Goal: Task Accomplishment & Management: Manage account settings

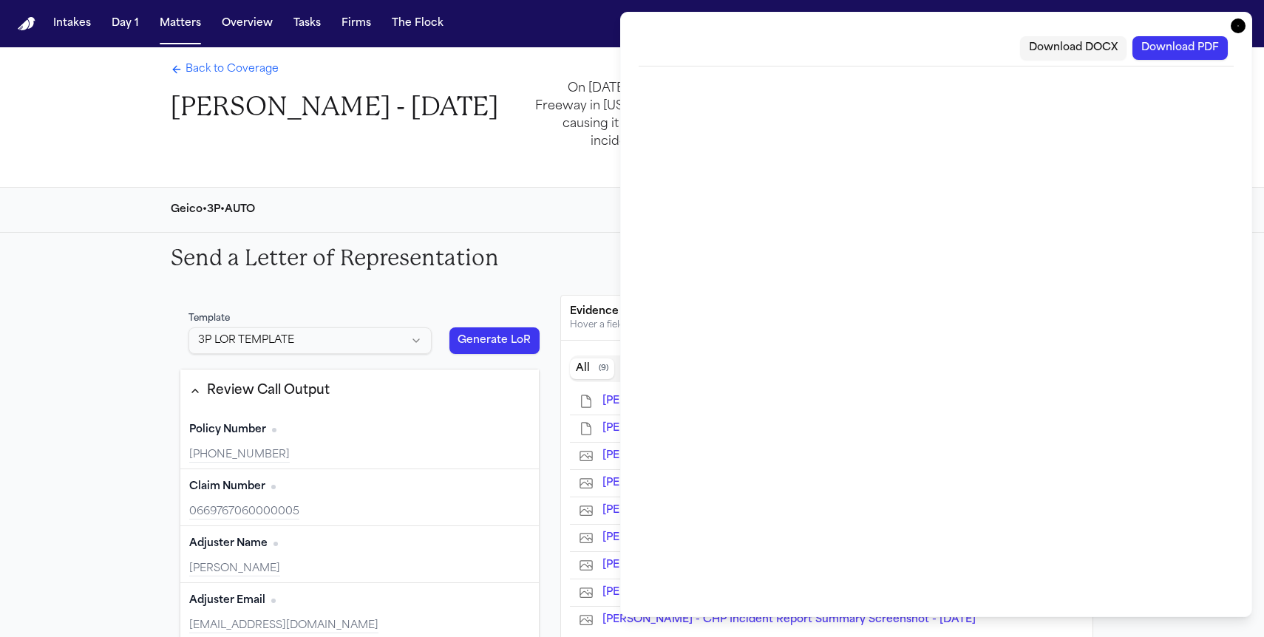
click at [1238, 29] on icon "button" at bounding box center [1238, 25] width 15 height 15
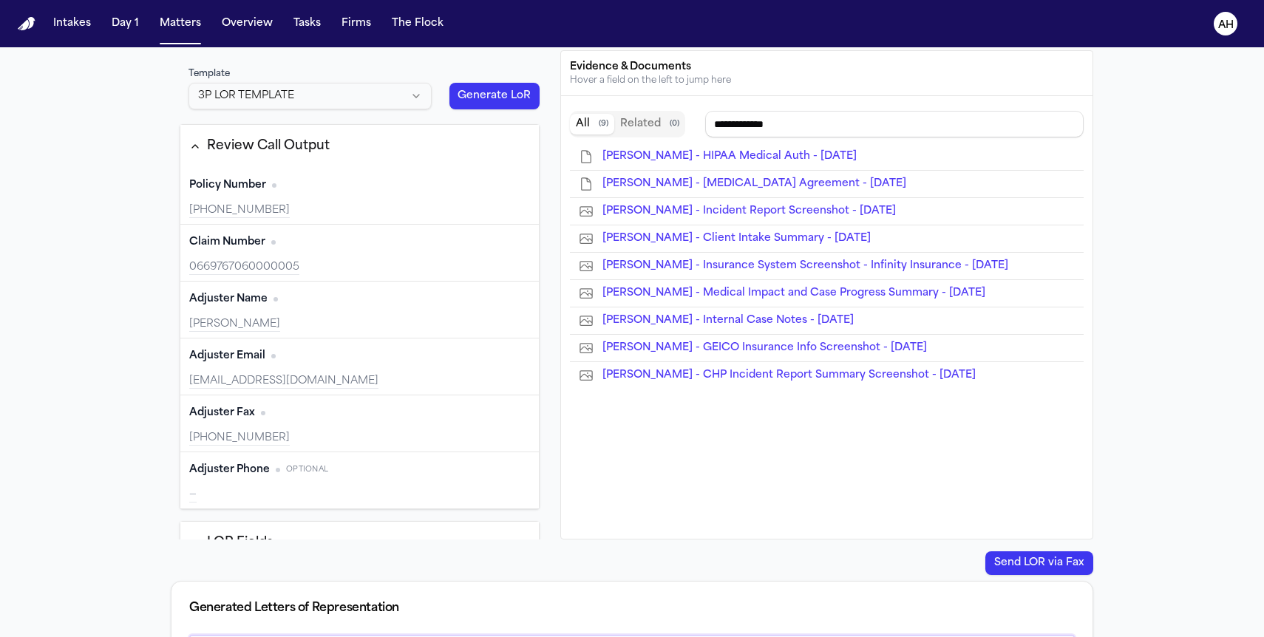
type input "**********"
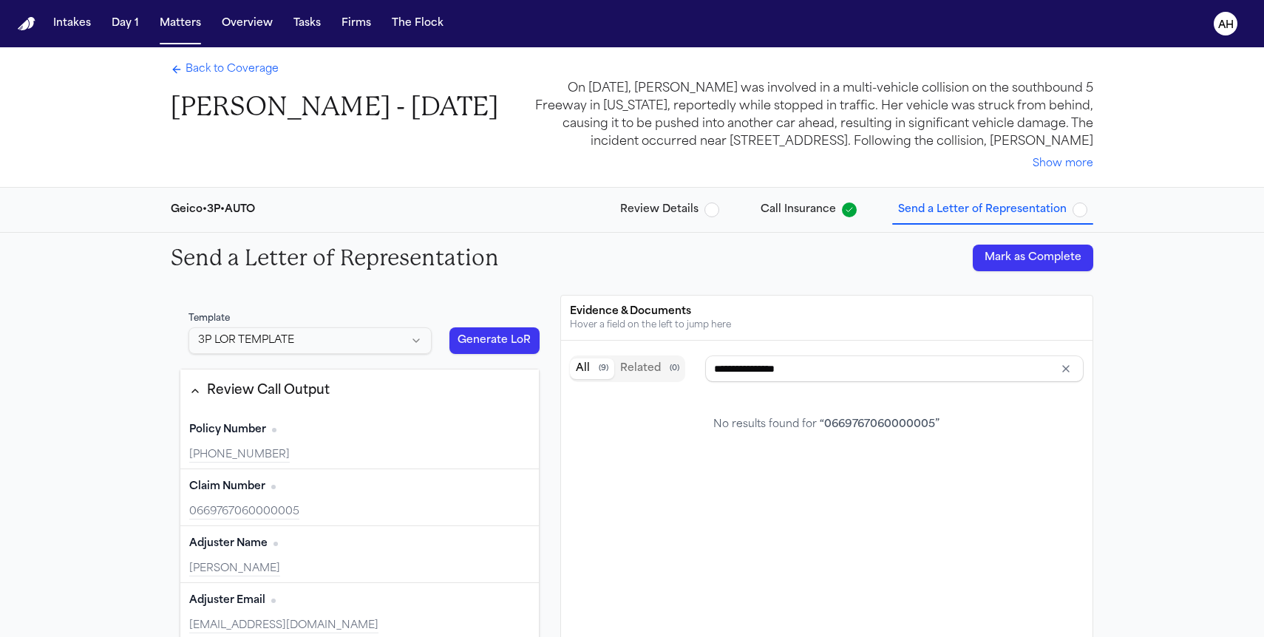
click at [474, 339] on button "Generate LoR" at bounding box center [494, 340] width 90 height 27
click at [526, 345] on button "Generate LoR" at bounding box center [494, 340] width 90 height 27
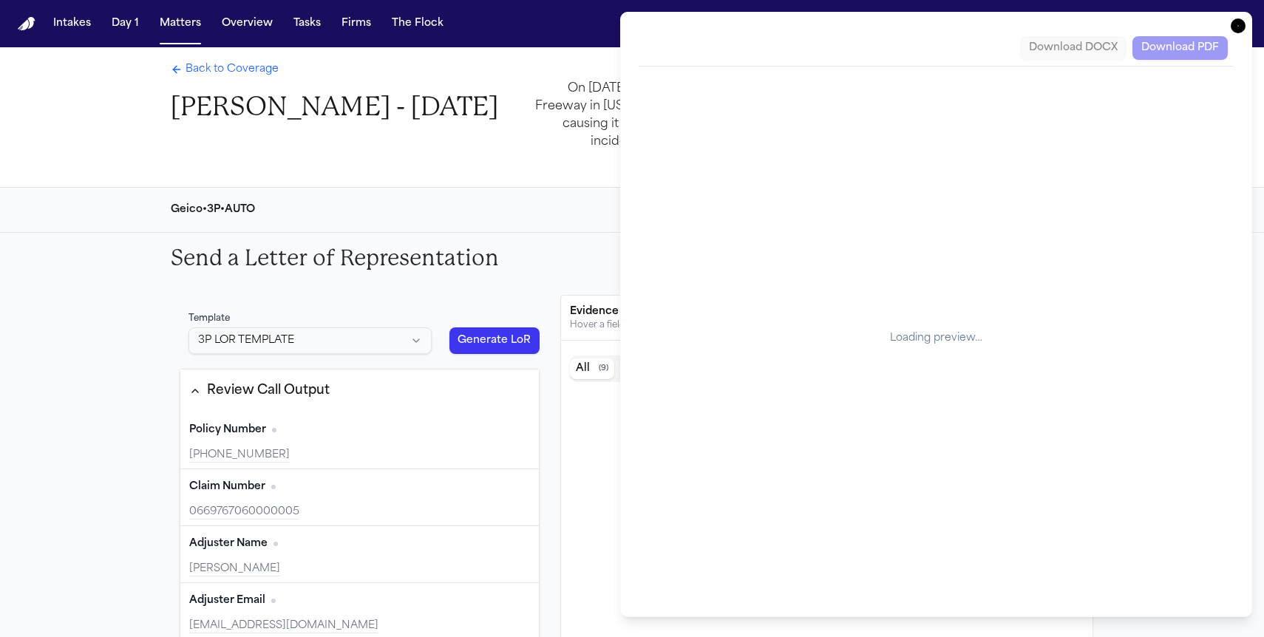
click at [956, 41] on div "Download DOCX Download PDF" at bounding box center [936, 48] width 595 height 36
click at [1161, 123] on div "Loading preview…" at bounding box center [936, 338] width 595 height 520
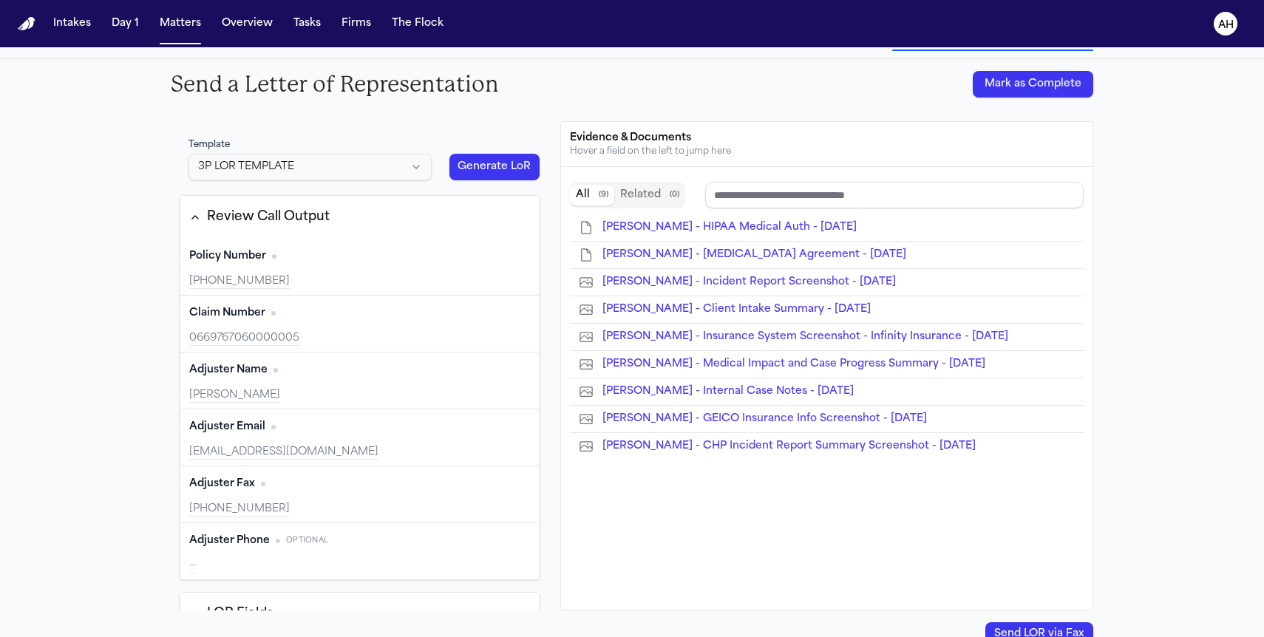
scroll to position [175, 0]
click at [487, 169] on button "Generate LoR" at bounding box center [494, 165] width 90 height 27
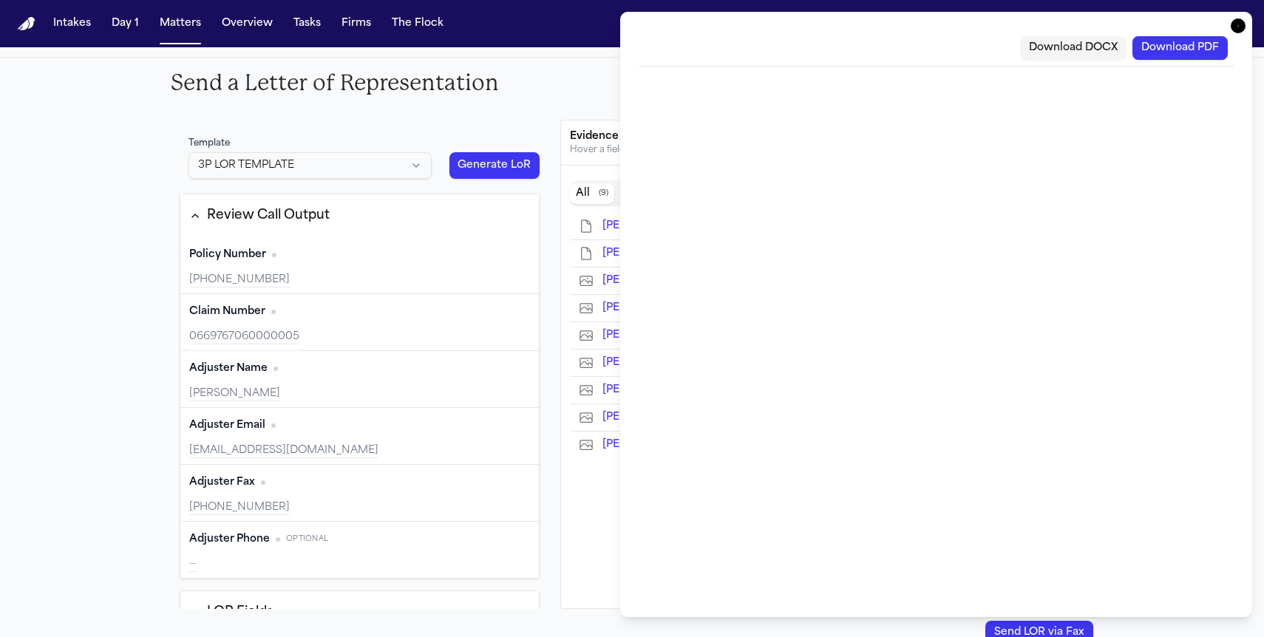
click at [1094, 50] on button "Download DOCX" at bounding box center [1073, 48] width 106 height 24
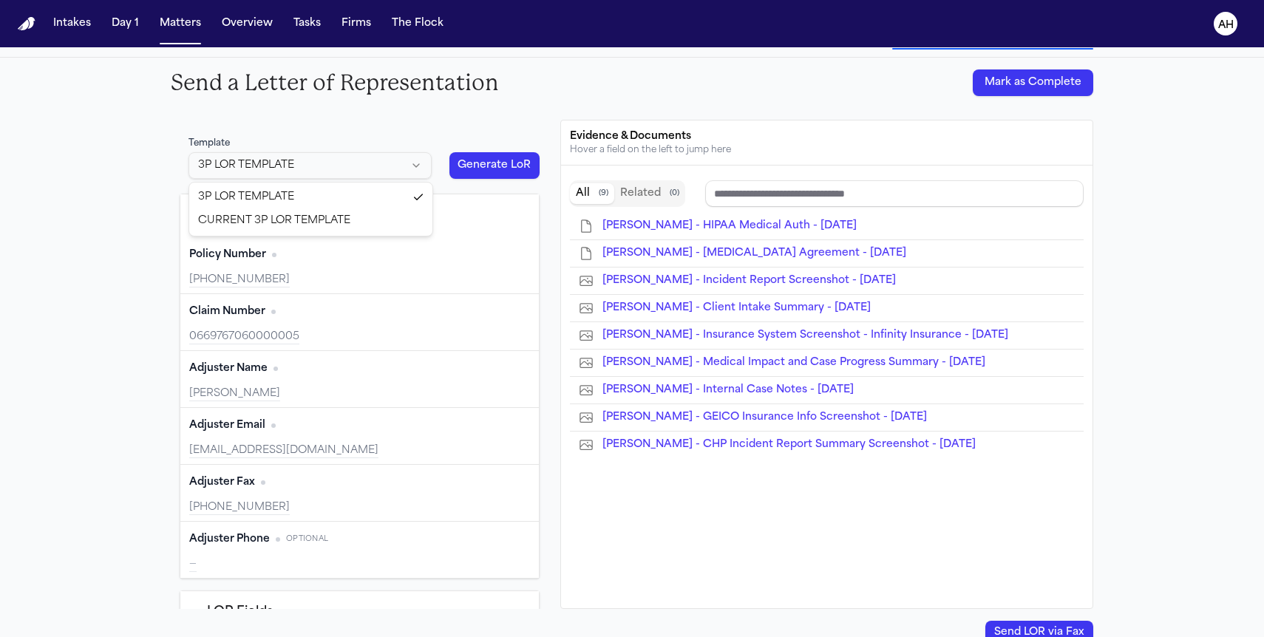
click at [408, 163] on html "Intakes Day 1 Matters Overview Tasks Firms The Flock AH Back to Coverage Esmera…" at bounding box center [632, 318] width 1264 height 637
click at [416, 172] on html "Intakes Day 1 Matters Overview Tasks Firms The Flock AH Back to Coverage Esmera…" at bounding box center [632, 318] width 1264 height 637
type input "**********"
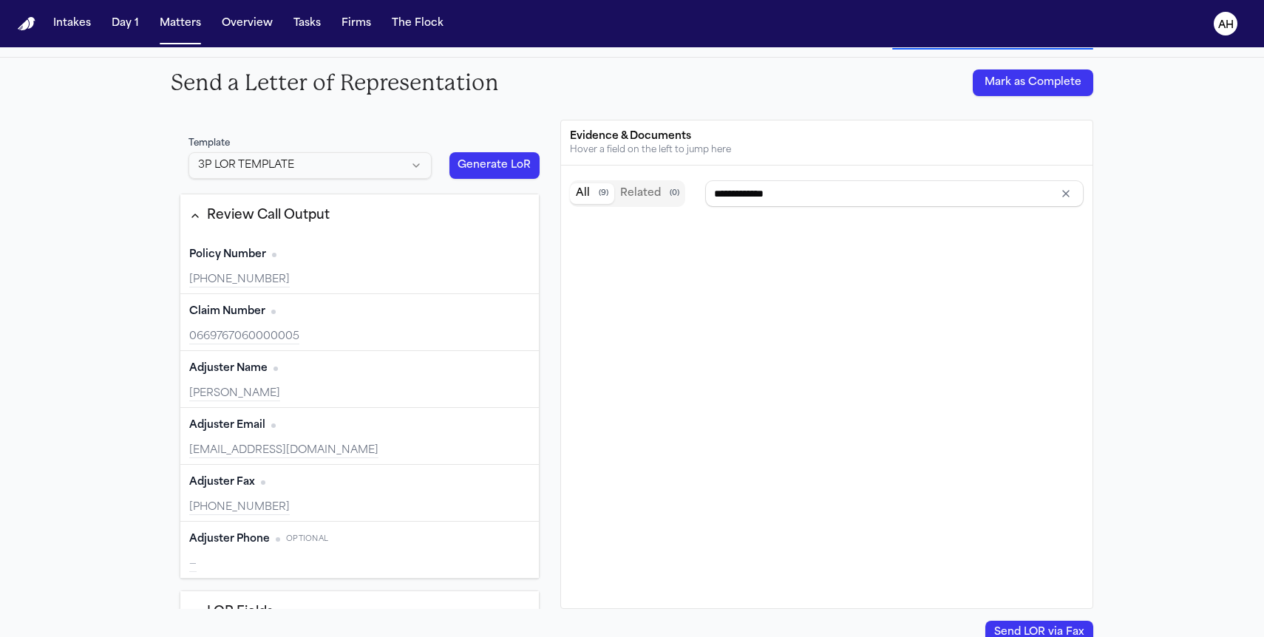
click at [393, 160] on html "Intakes Day 1 Matters Overview Tasks Firms The Flock AH Back to Coverage Esmera…" at bounding box center [632, 318] width 1264 height 637
click at [490, 159] on button "Generate LoR" at bounding box center [494, 165] width 90 height 27
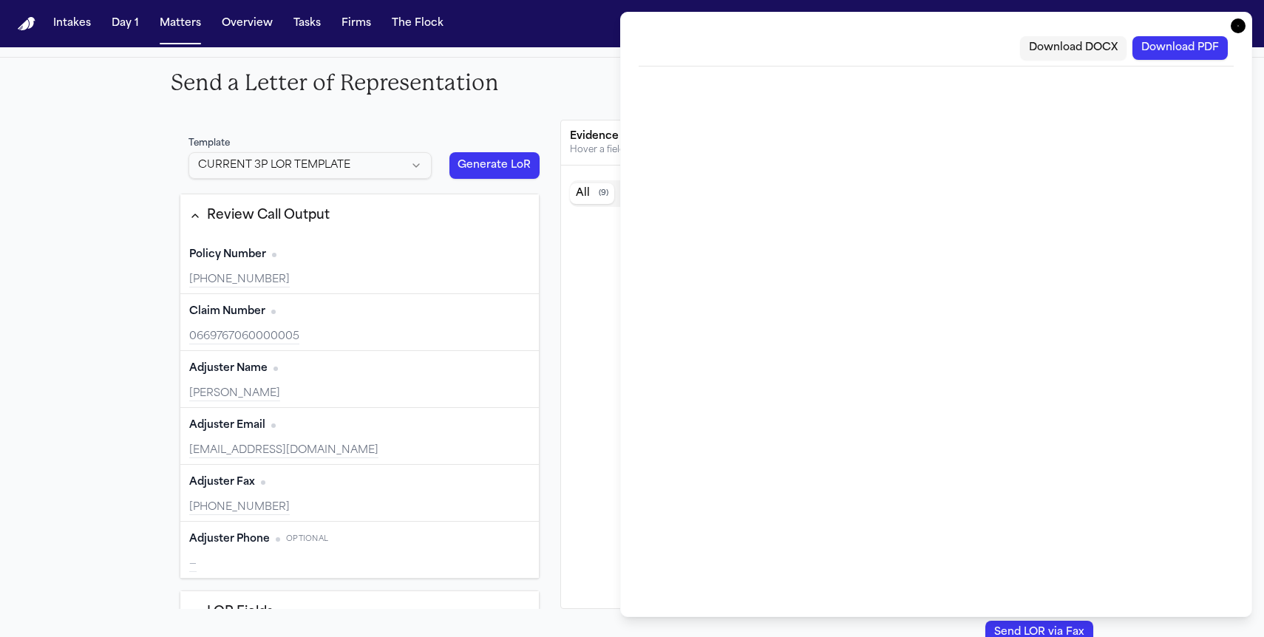
click at [1241, 28] on icon "button" at bounding box center [1238, 25] width 15 height 15
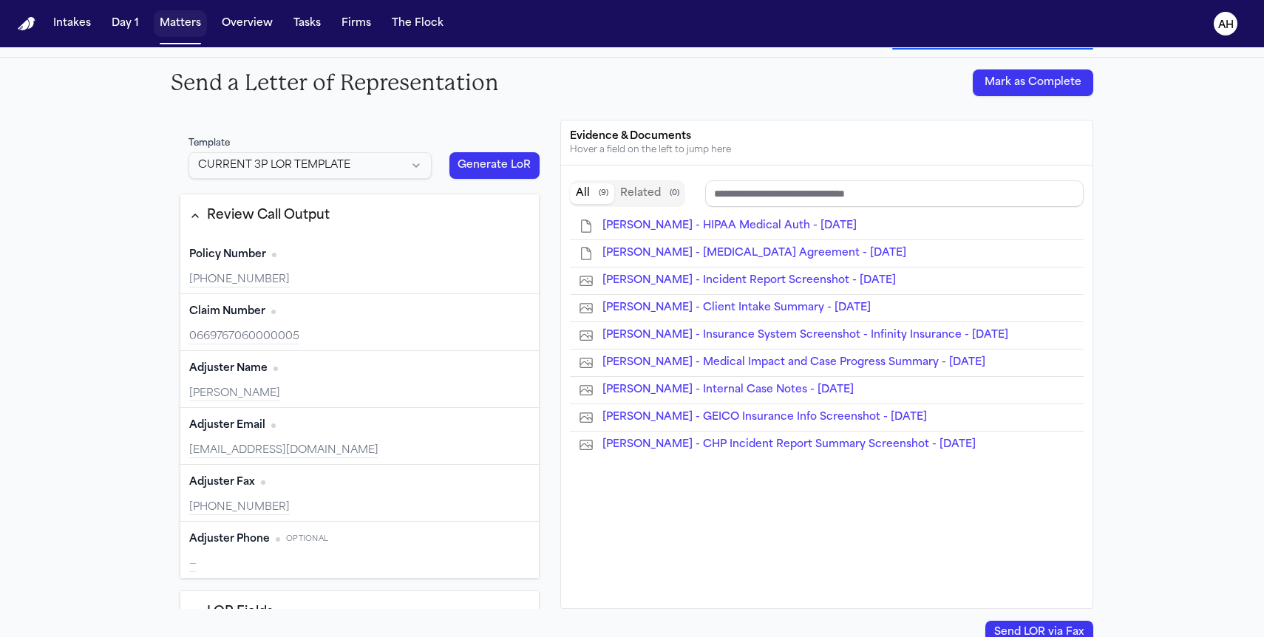
click at [184, 31] on button "Matters" at bounding box center [180, 23] width 53 height 27
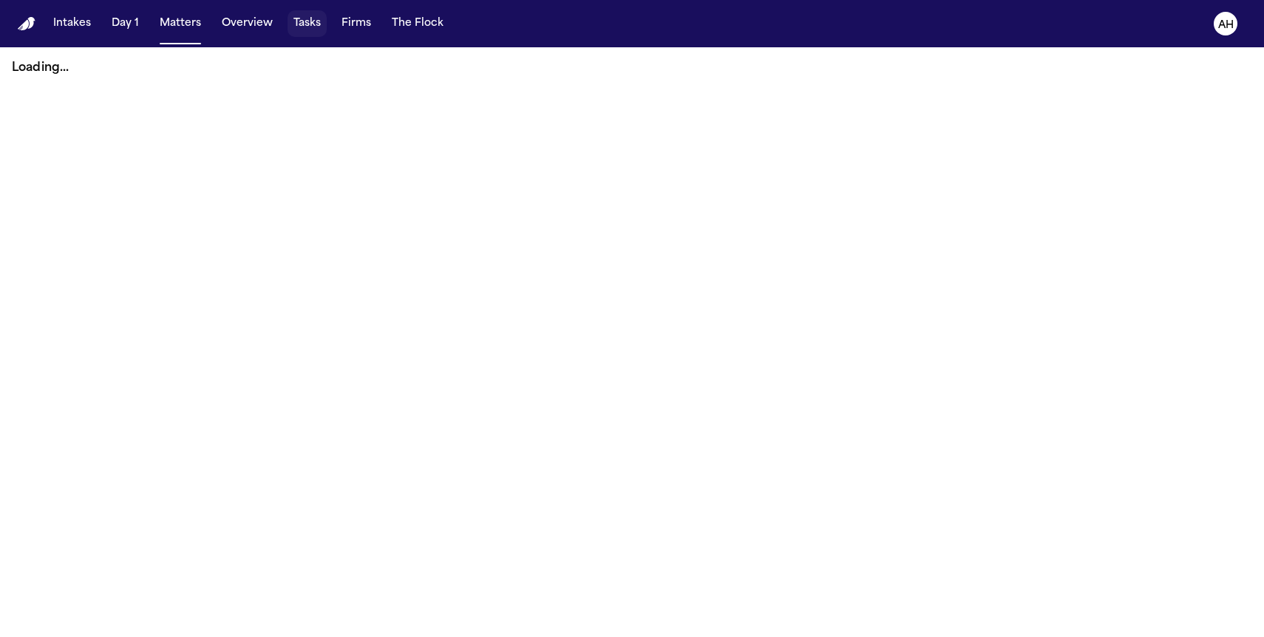
click at [313, 25] on button "Tasks" at bounding box center [307, 23] width 39 height 27
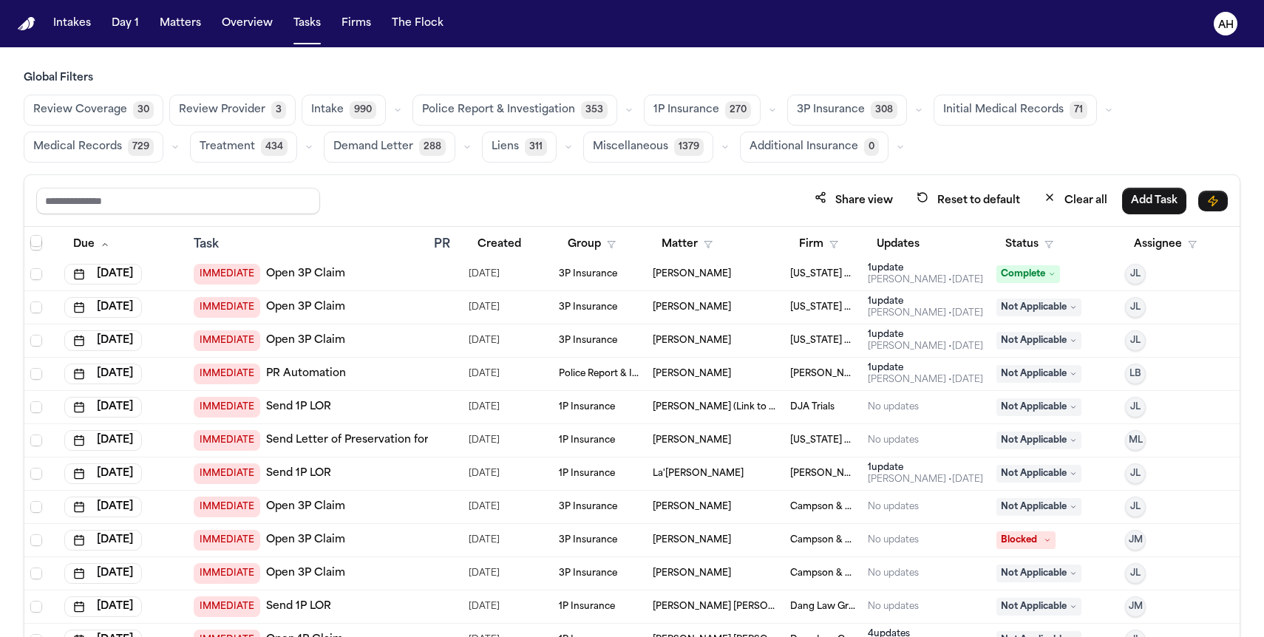
scroll to position [50, 0]
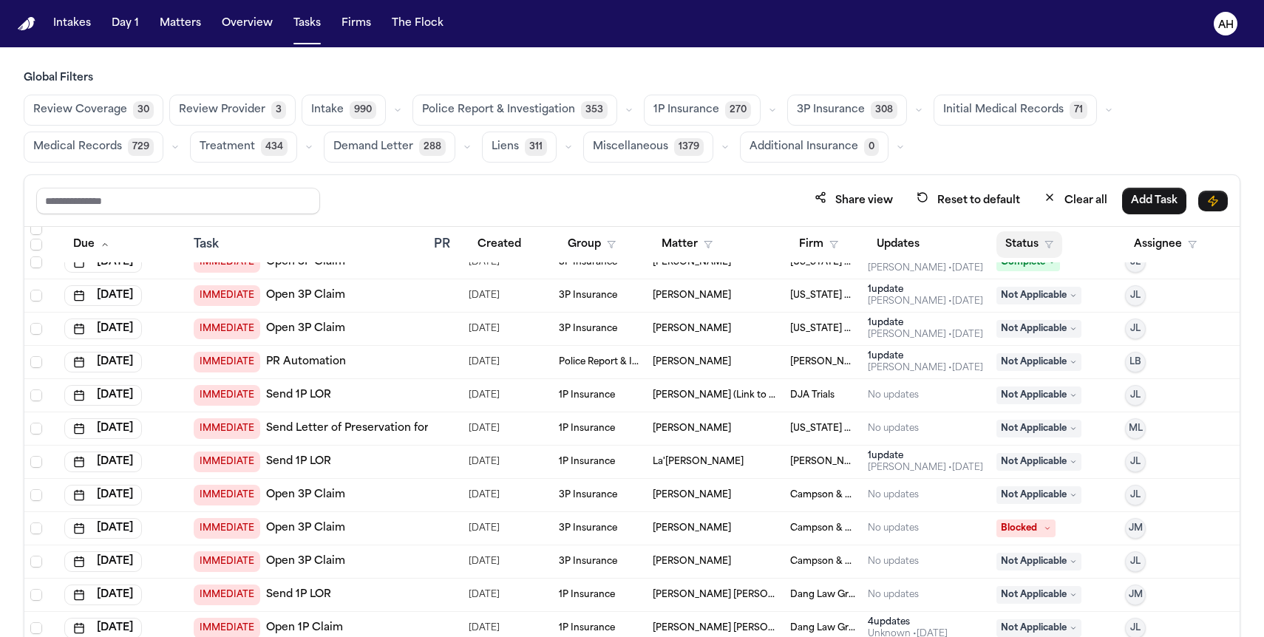
click at [1017, 248] on button "Status" at bounding box center [1029, 244] width 66 height 27
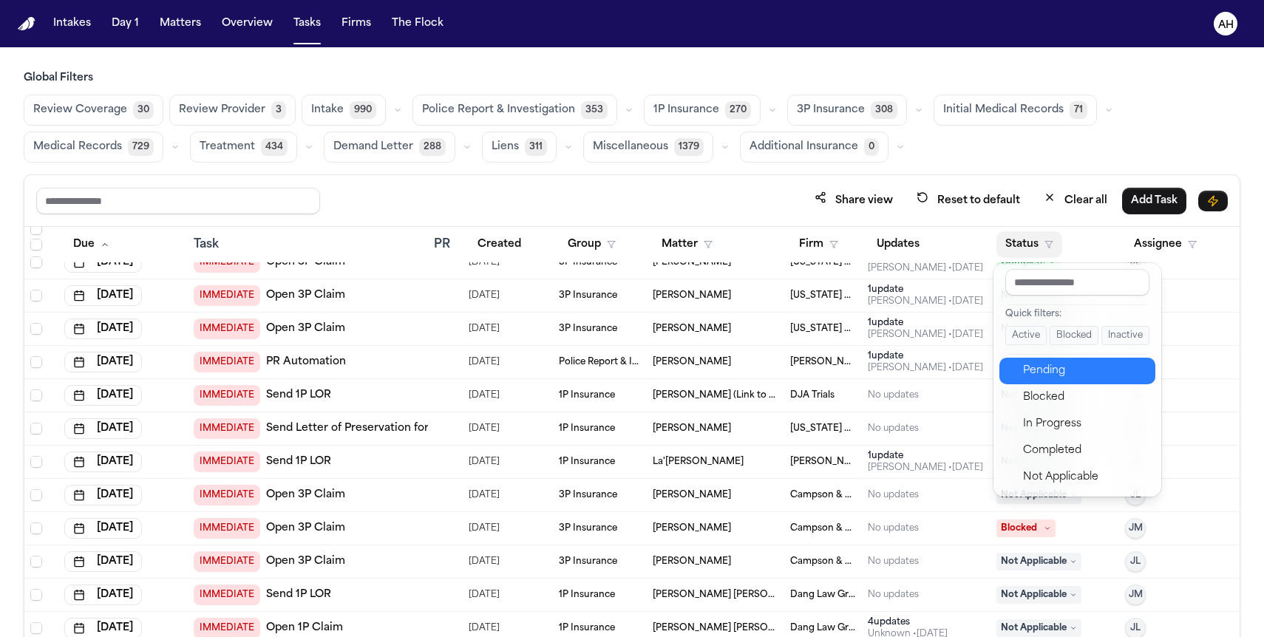
click at [1061, 358] on button "Pending" at bounding box center [1077, 371] width 156 height 27
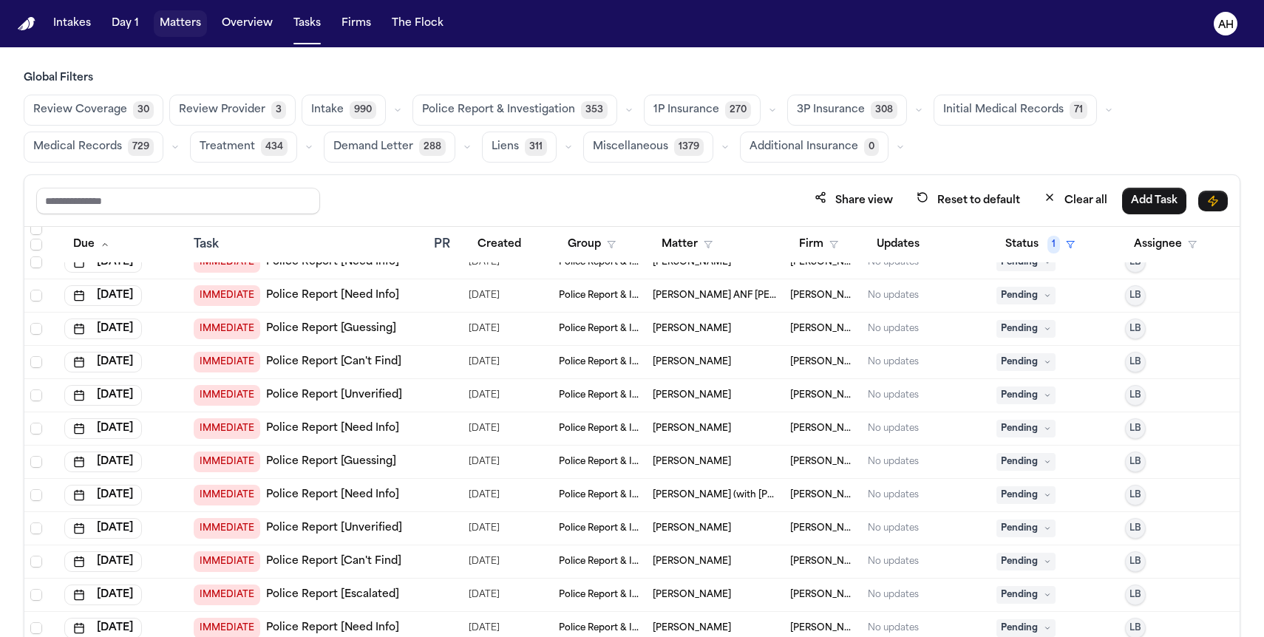
click at [184, 28] on button "Matters" at bounding box center [180, 23] width 53 height 27
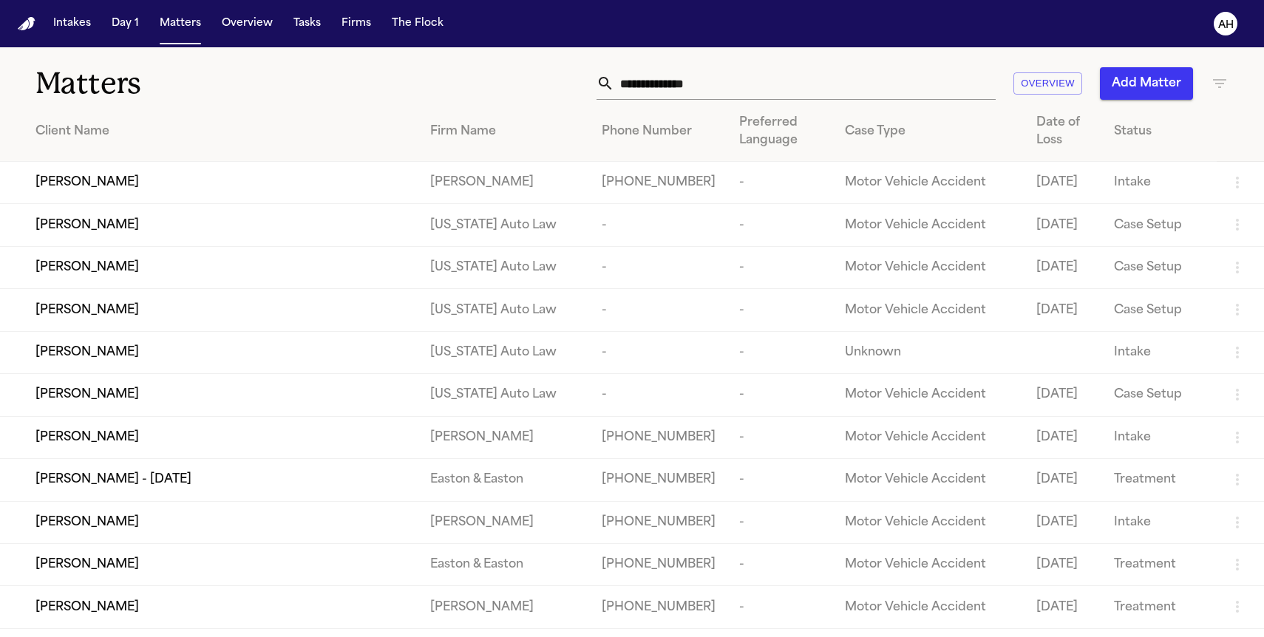
click at [684, 90] on input "text" at bounding box center [804, 83] width 381 height 33
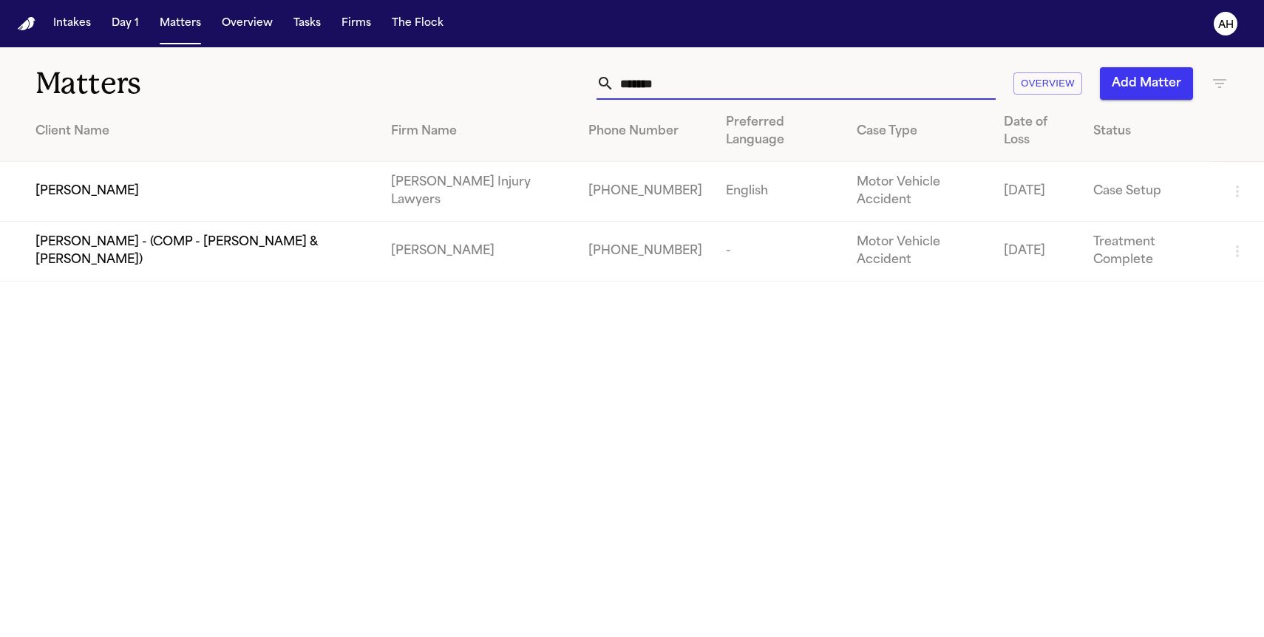
type input "*******"
click at [520, 191] on td "[PERSON_NAME] Injury Lawyers" at bounding box center [477, 192] width 197 height 60
click at [300, 171] on td "[PERSON_NAME]" at bounding box center [189, 192] width 379 height 60
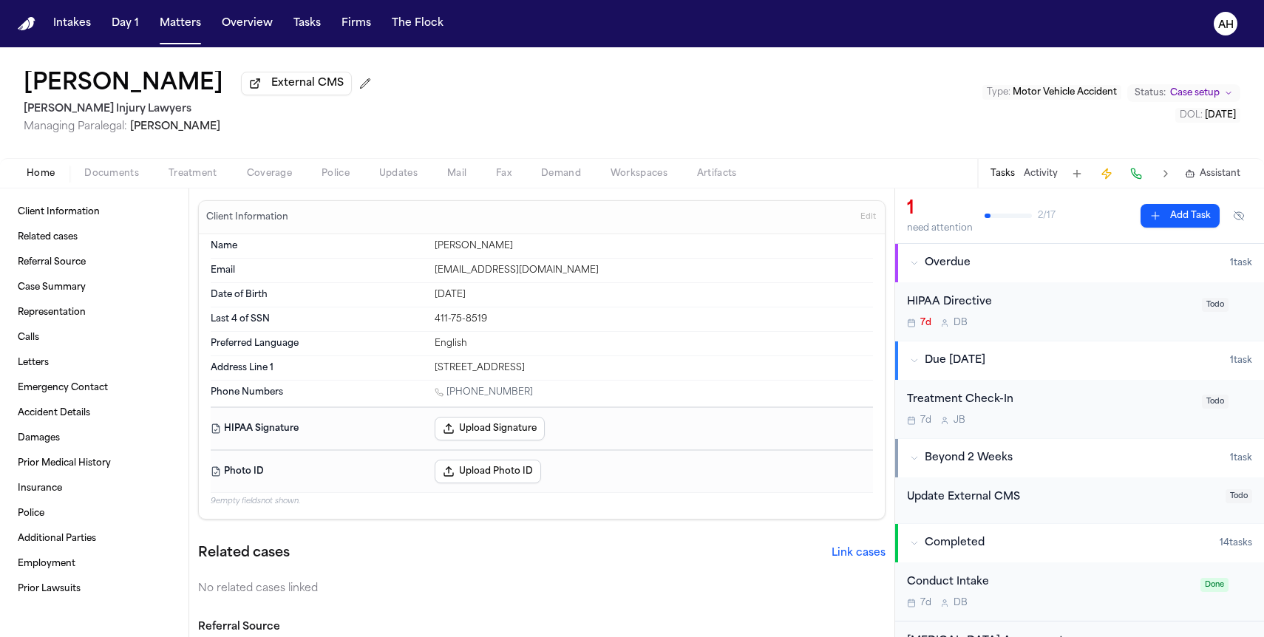
click at [272, 178] on span "Coverage" at bounding box center [269, 174] width 45 height 12
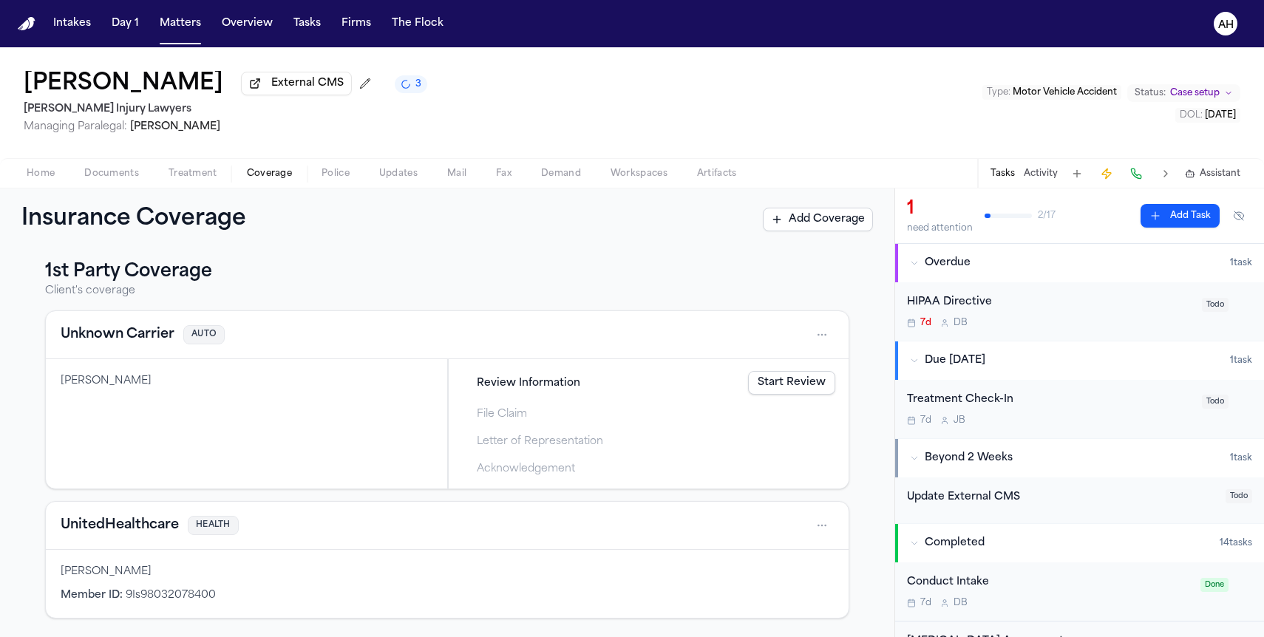
scroll to position [211, 0]
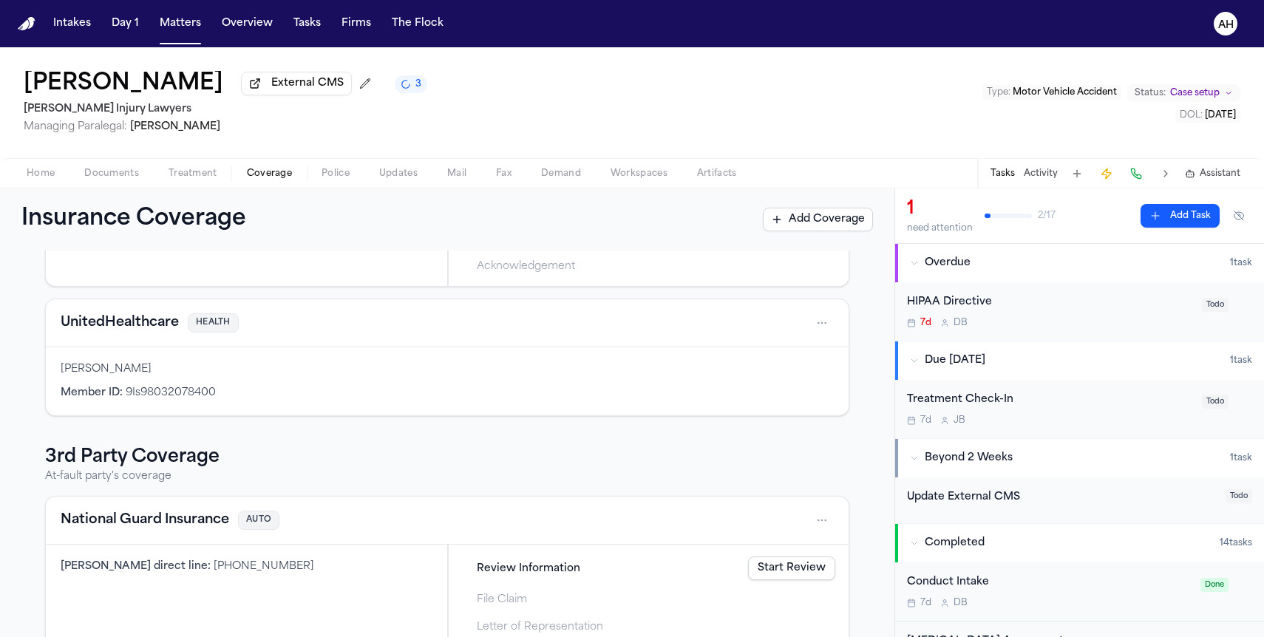
click at [822, 229] on button "Add Coverage" at bounding box center [818, 220] width 110 height 24
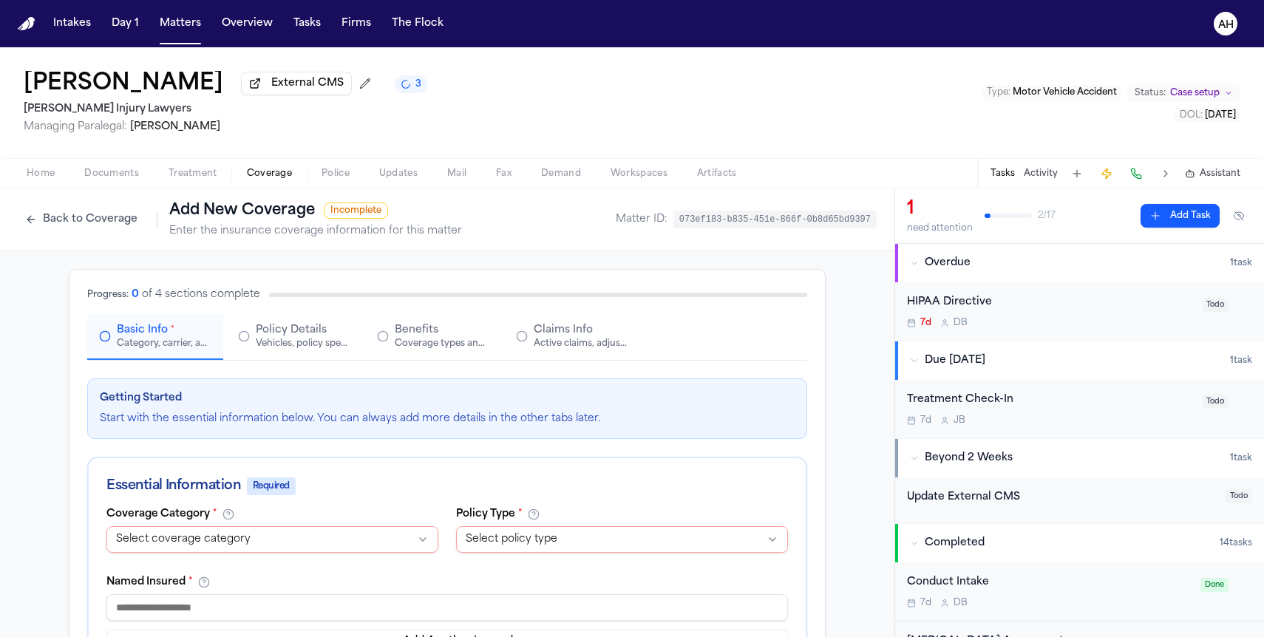
click at [286, 541] on html "**********" at bounding box center [632, 318] width 1264 height 637
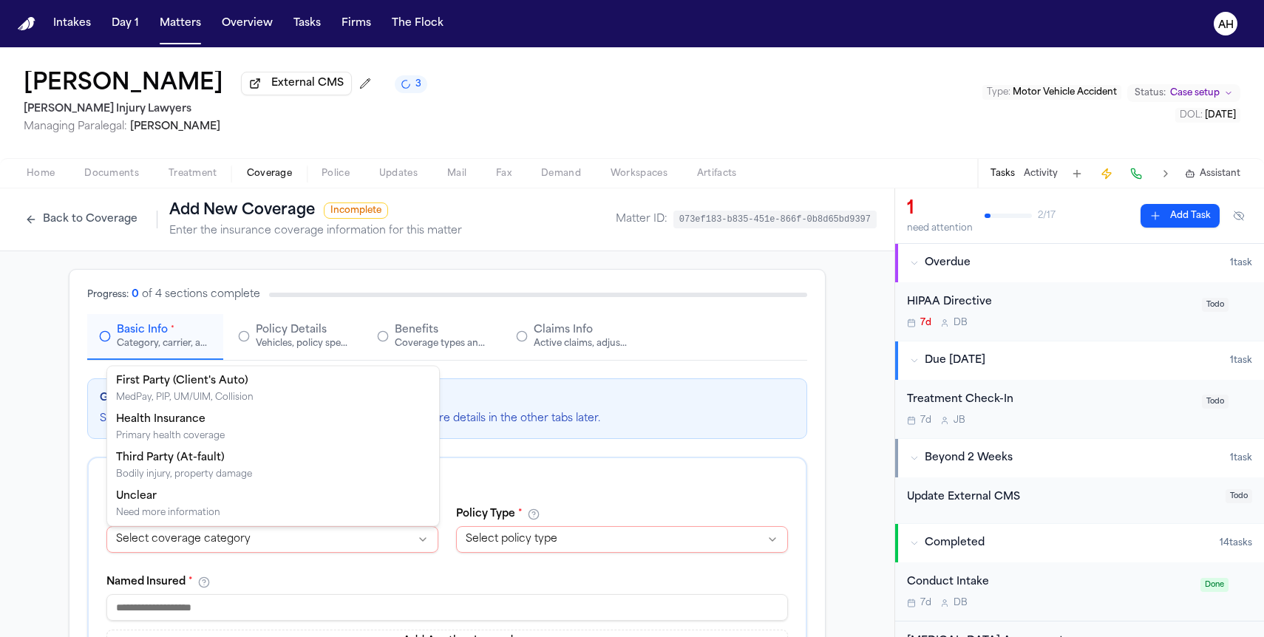
select select "**********"
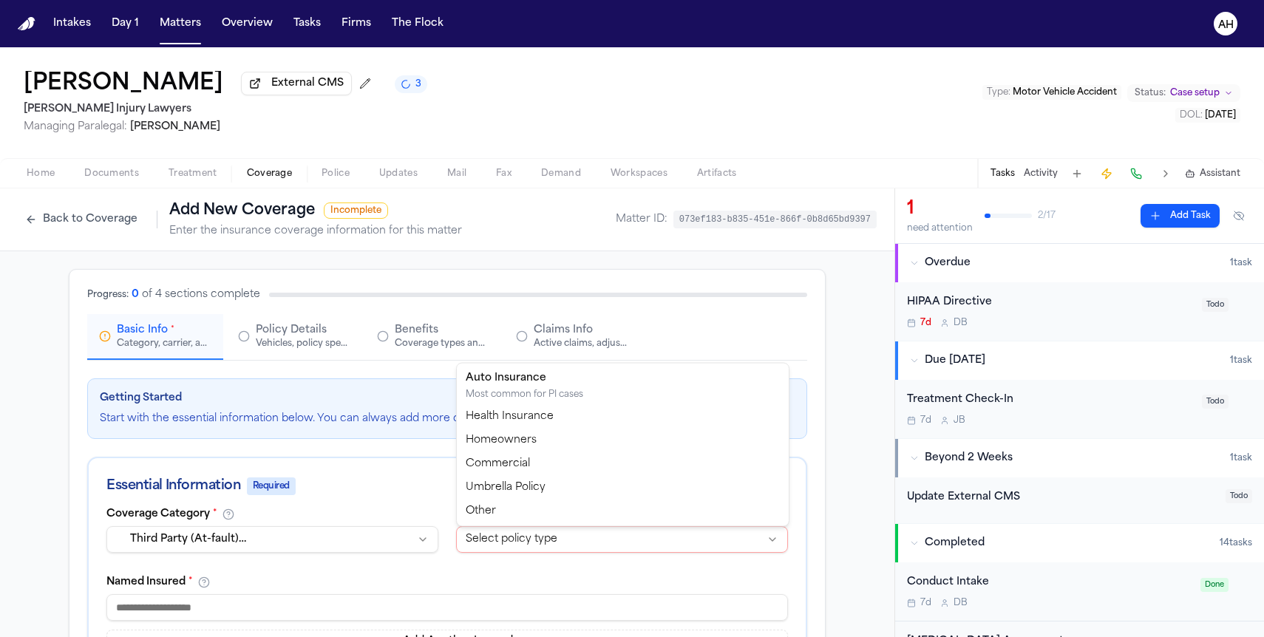
click at [467, 540] on html "Intakes Day 1 Matters Overview Tasks Firms The Flock AH Felecia Ellis External …" at bounding box center [632, 318] width 1264 height 637
select select "****"
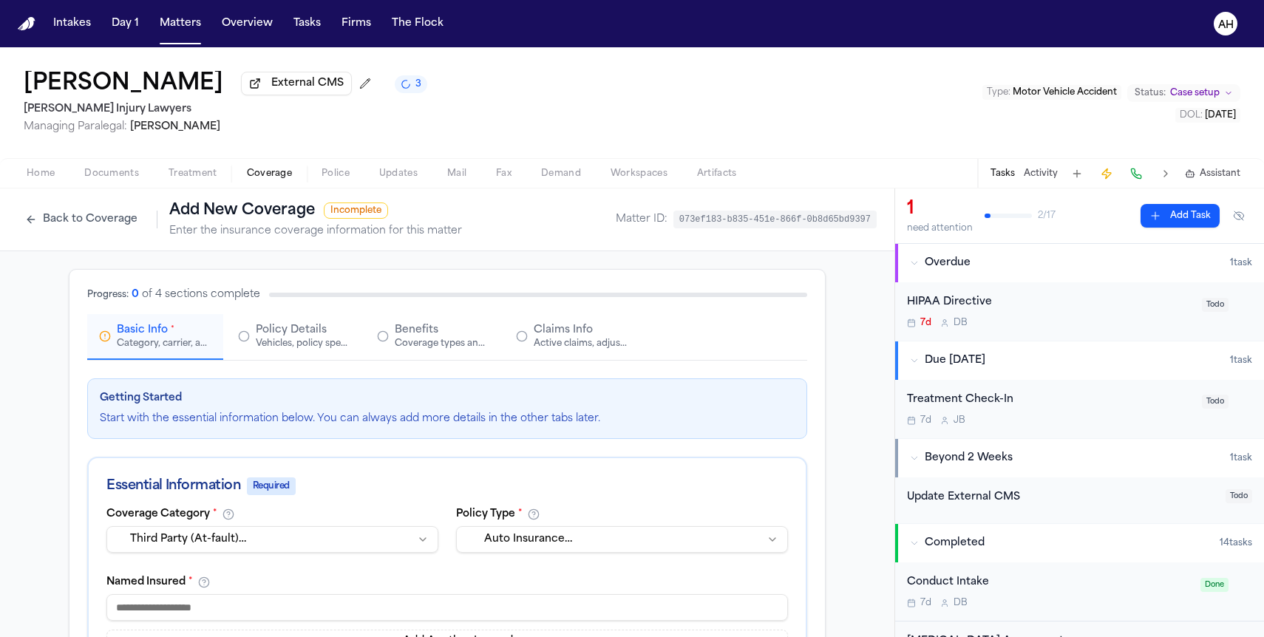
click at [381, 610] on input at bounding box center [446, 607] width 681 height 27
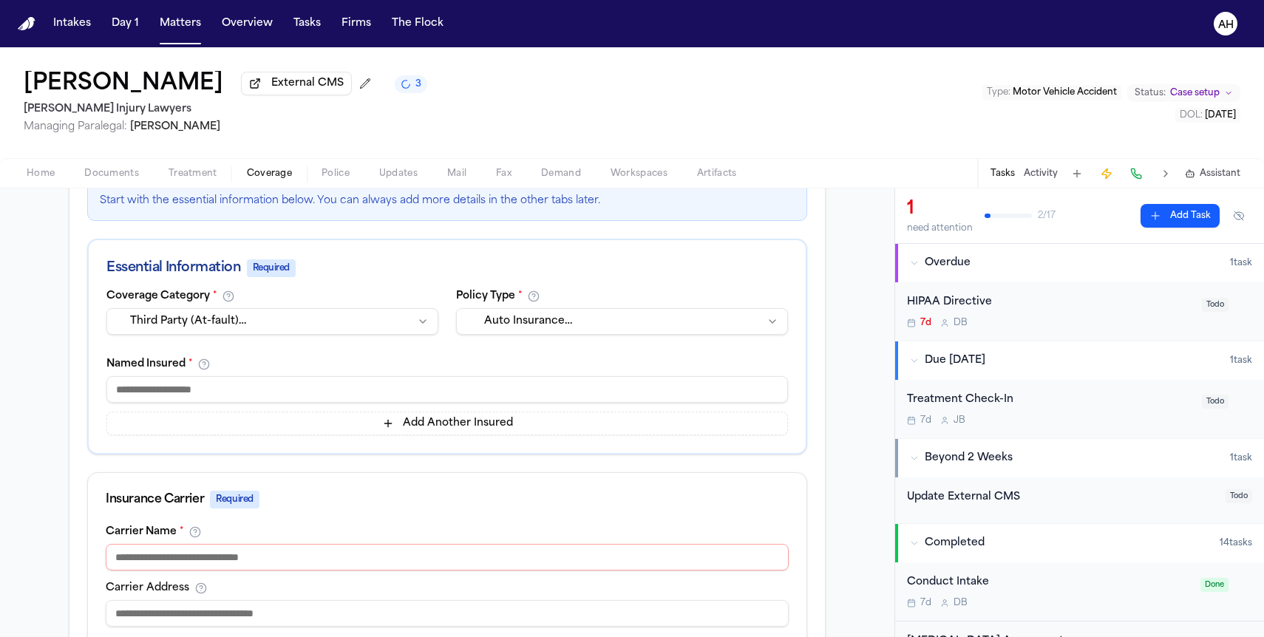
scroll to position [220, 0]
type input "*"
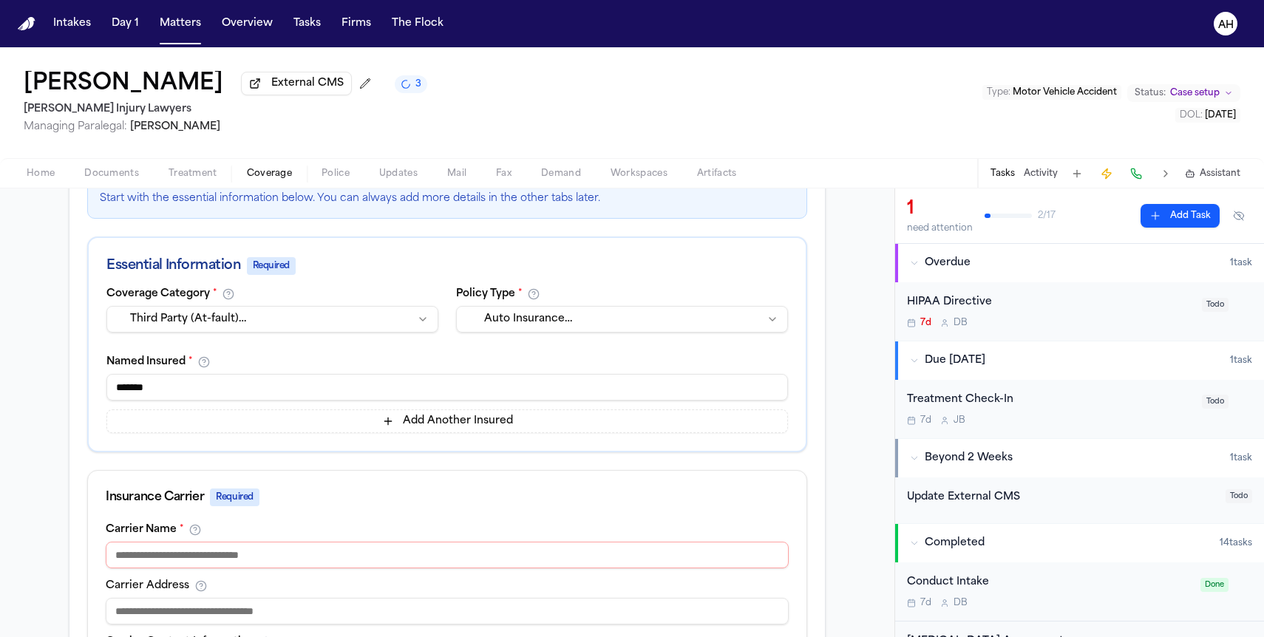
type input "*******"
click at [273, 561] on input at bounding box center [447, 555] width 683 height 27
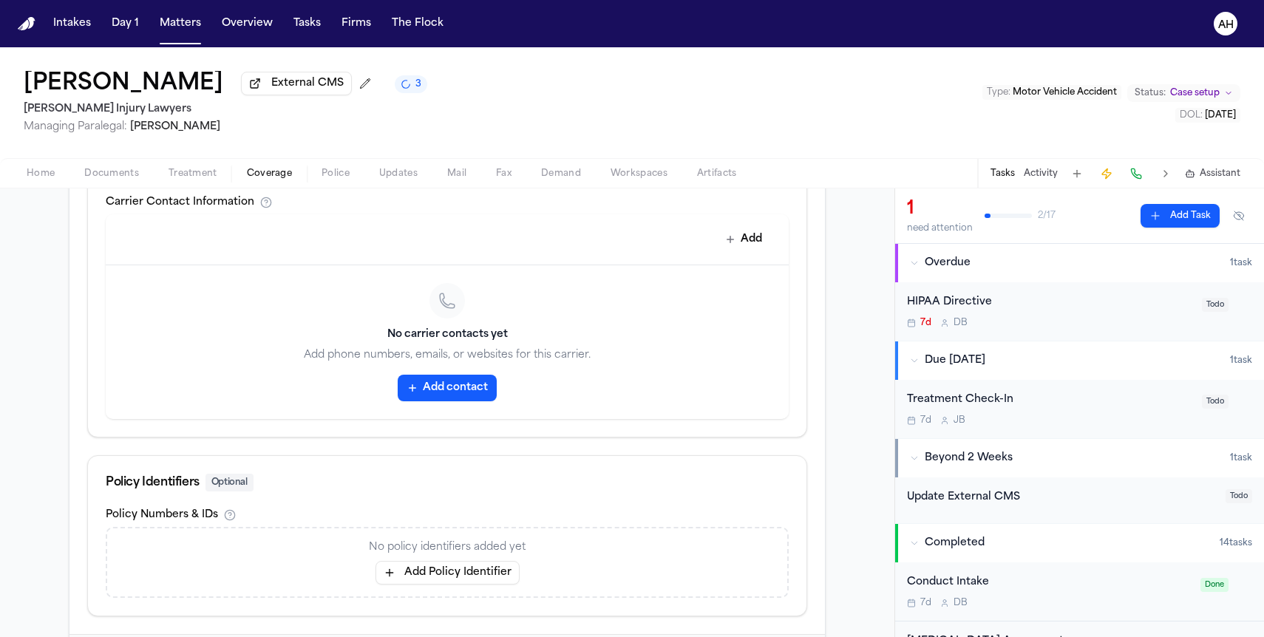
scroll to position [678, 0]
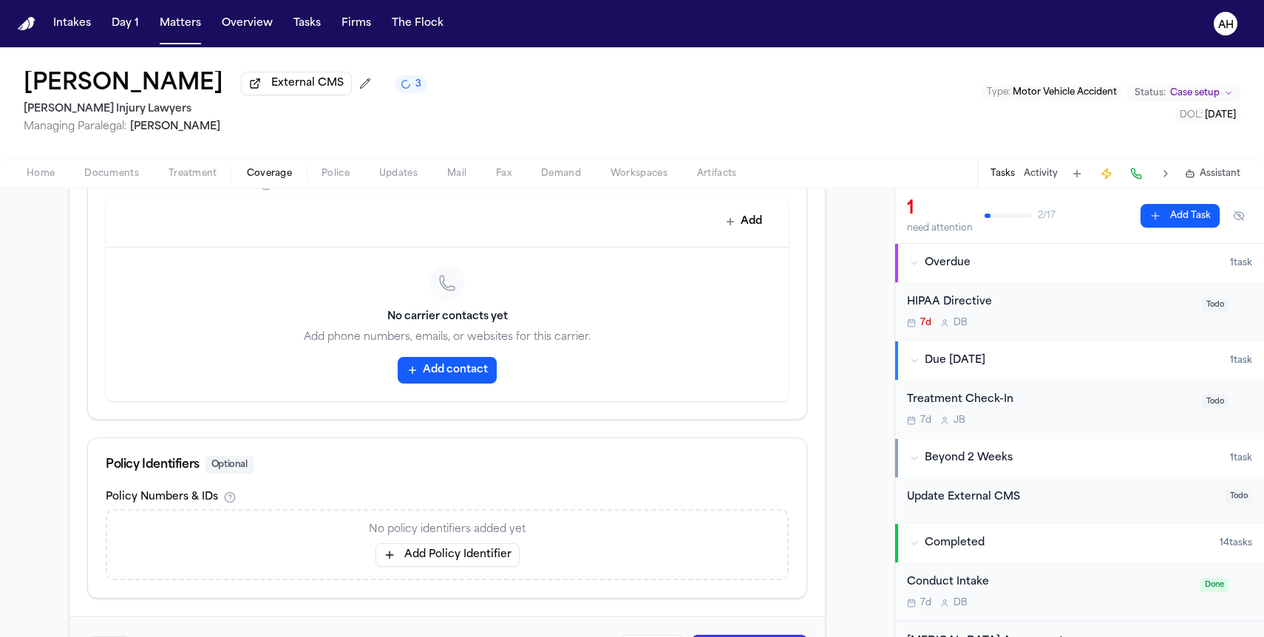
type input "**********"
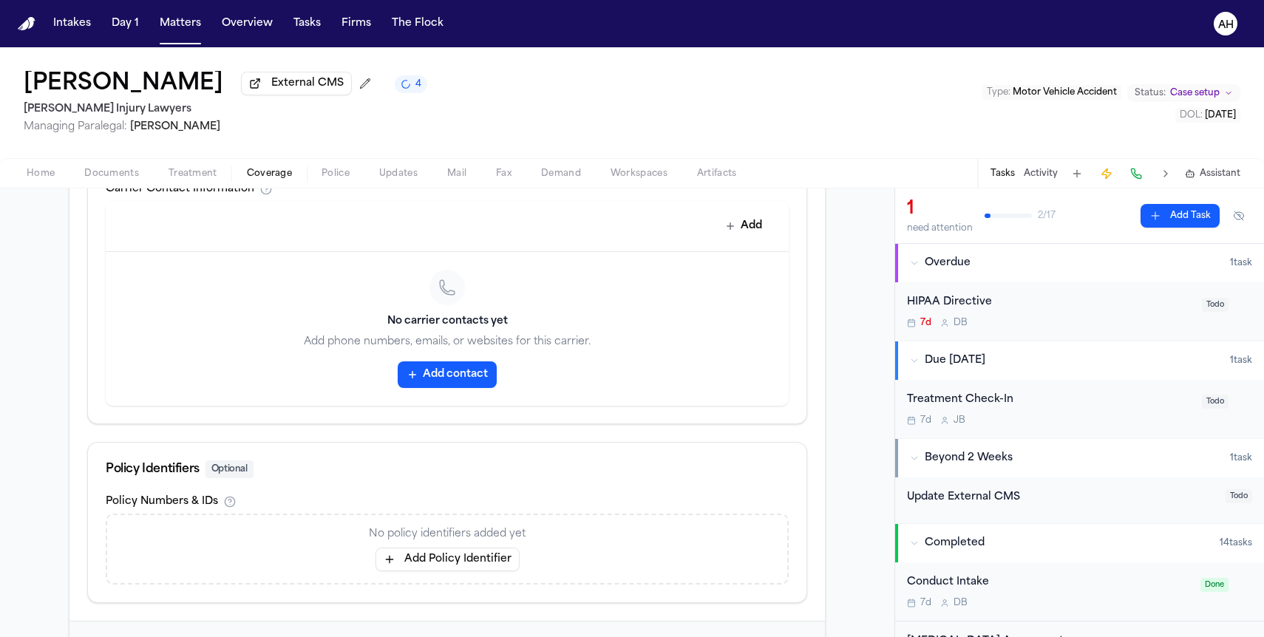
scroll to position [677, 0]
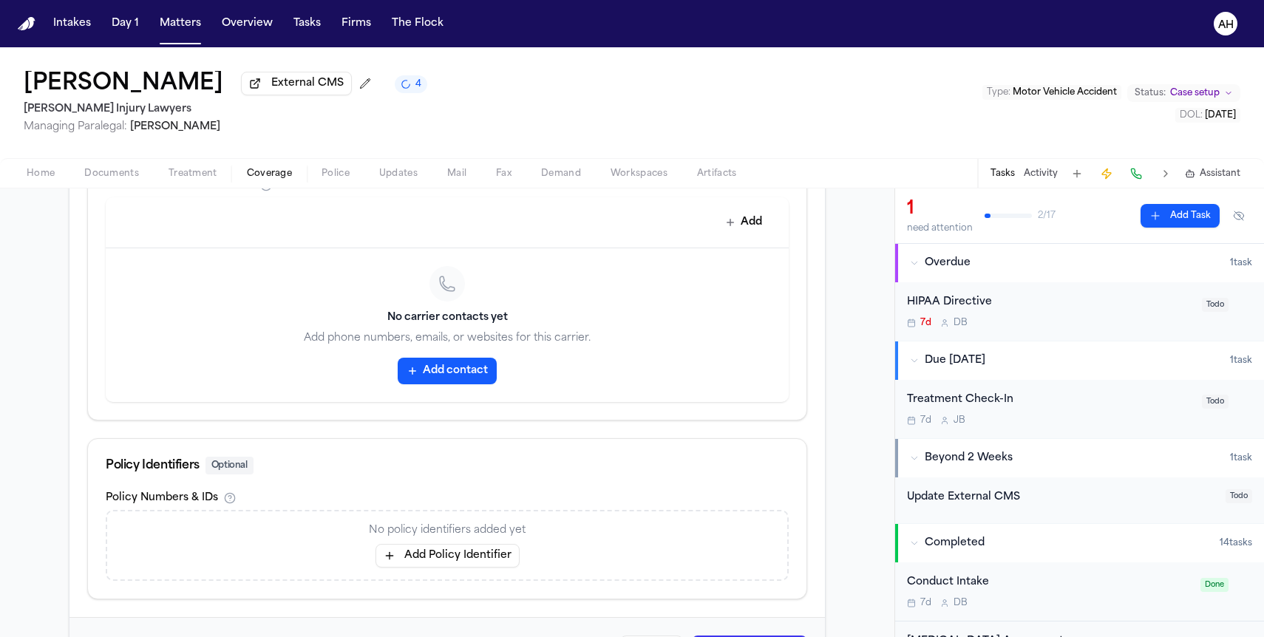
click at [990, 72] on div "Felecia Ellis External CMS 4 George Sink Injury Lawyers Managing Paralegal: Jes…" at bounding box center [632, 102] width 1264 height 111
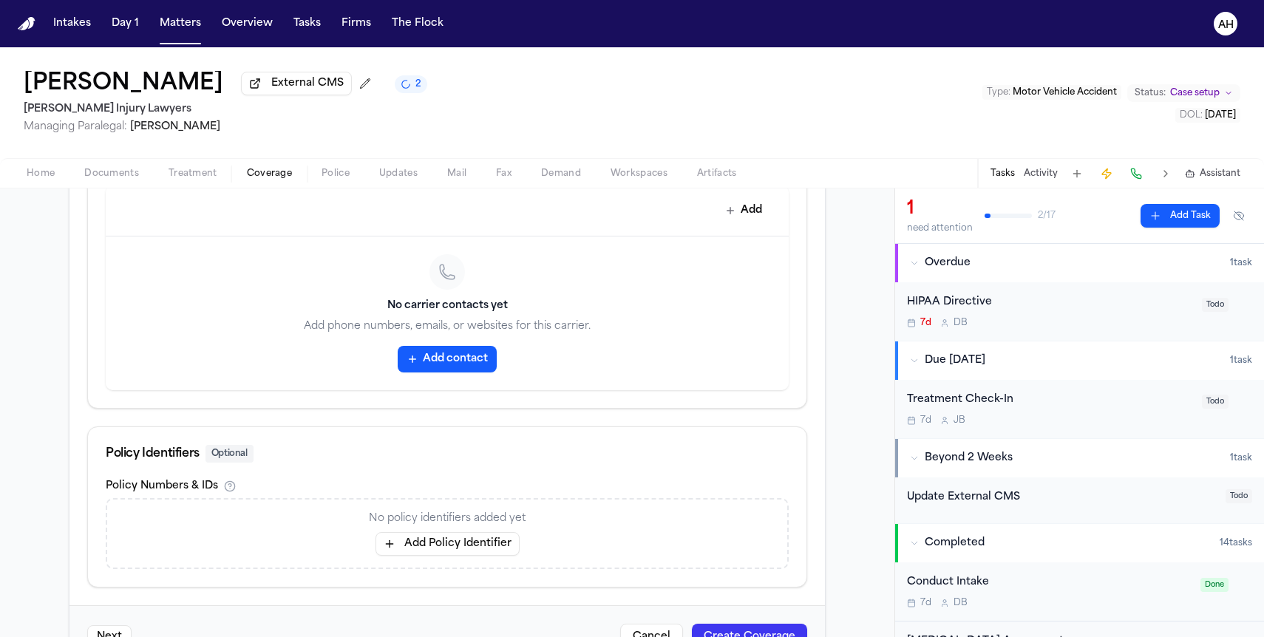
scroll to position [741, 0]
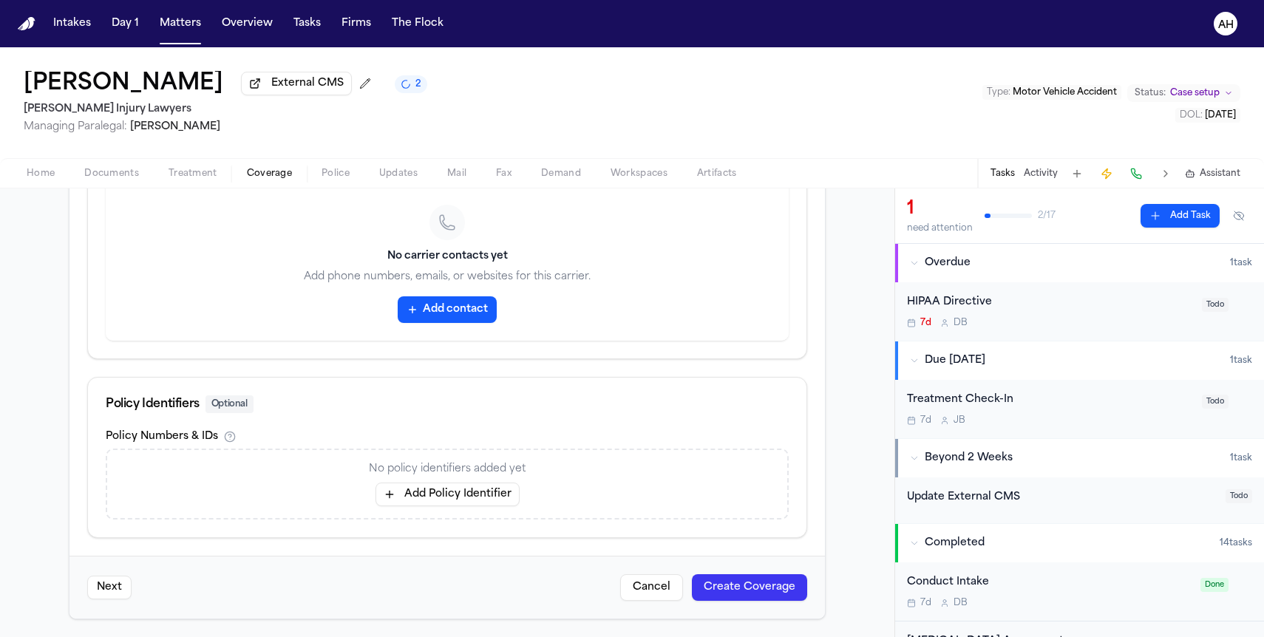
click at [741, 589] on button "Create Coverage" at bounding box center [749, 587] width 115 height 27
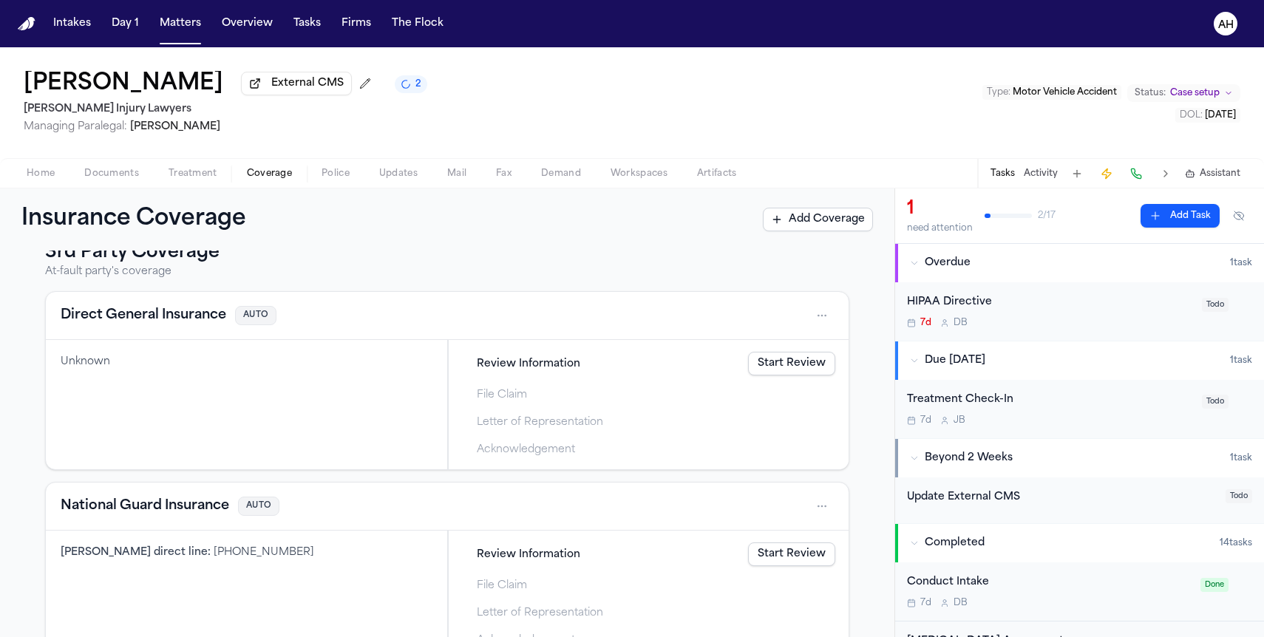
scroll to position [460, 0]
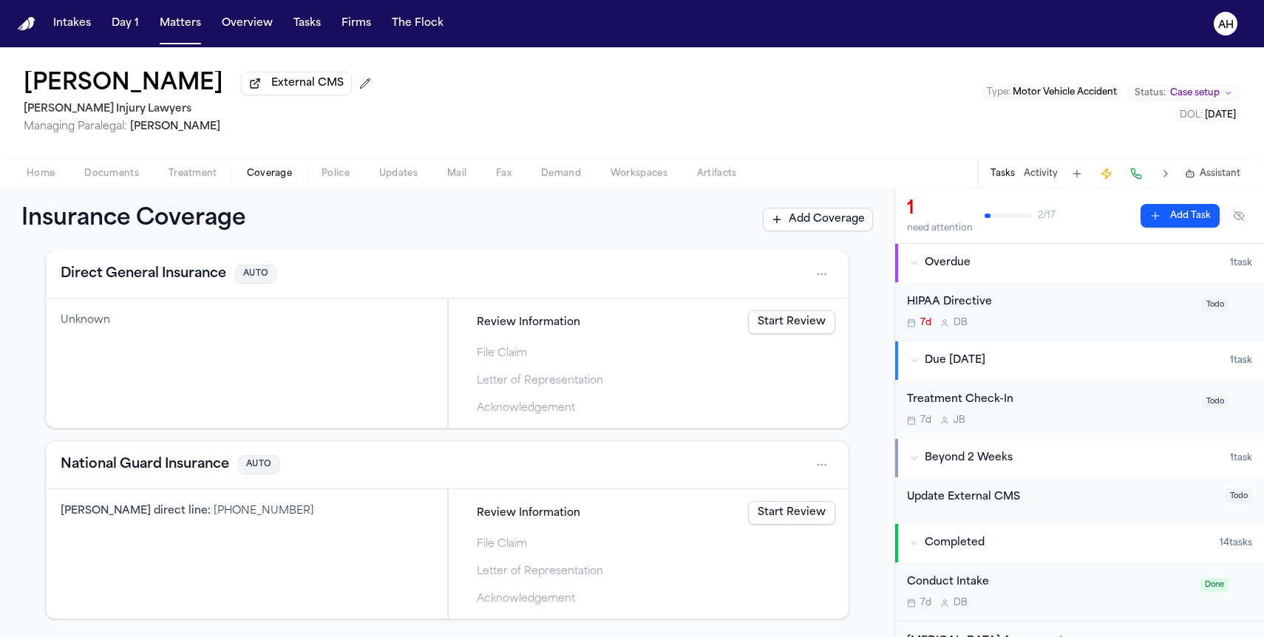
click at [819, 326] on link "Start Review" at bounding box center [791, 322] width 87 height 24
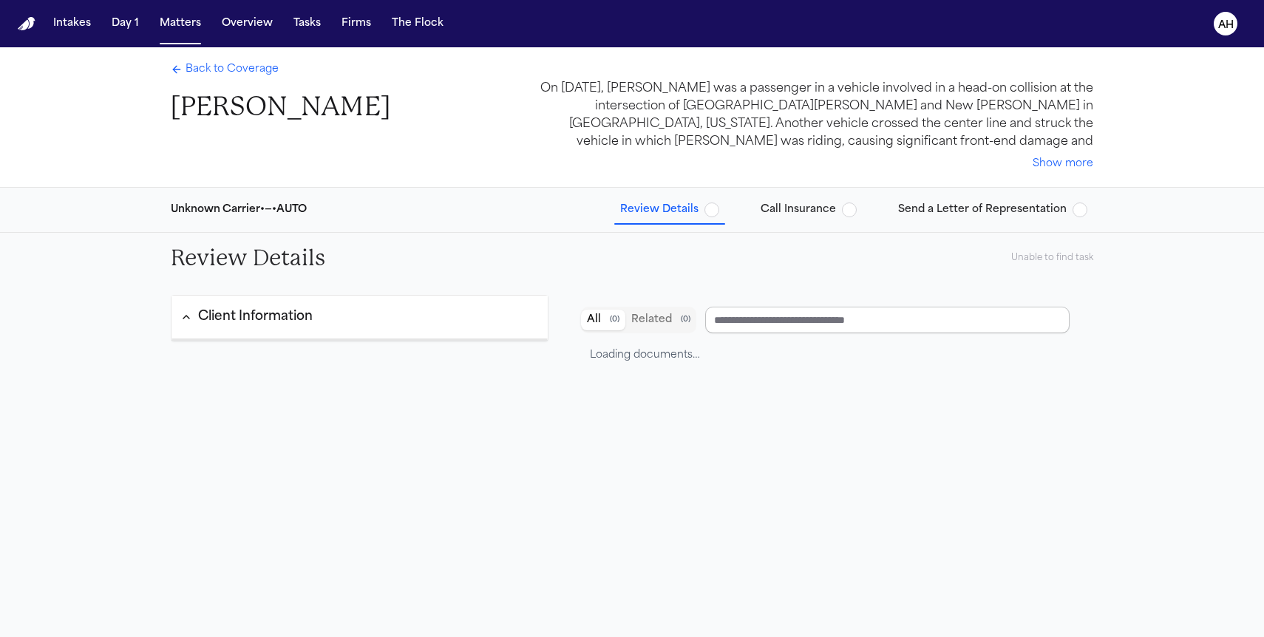
type input "**********"
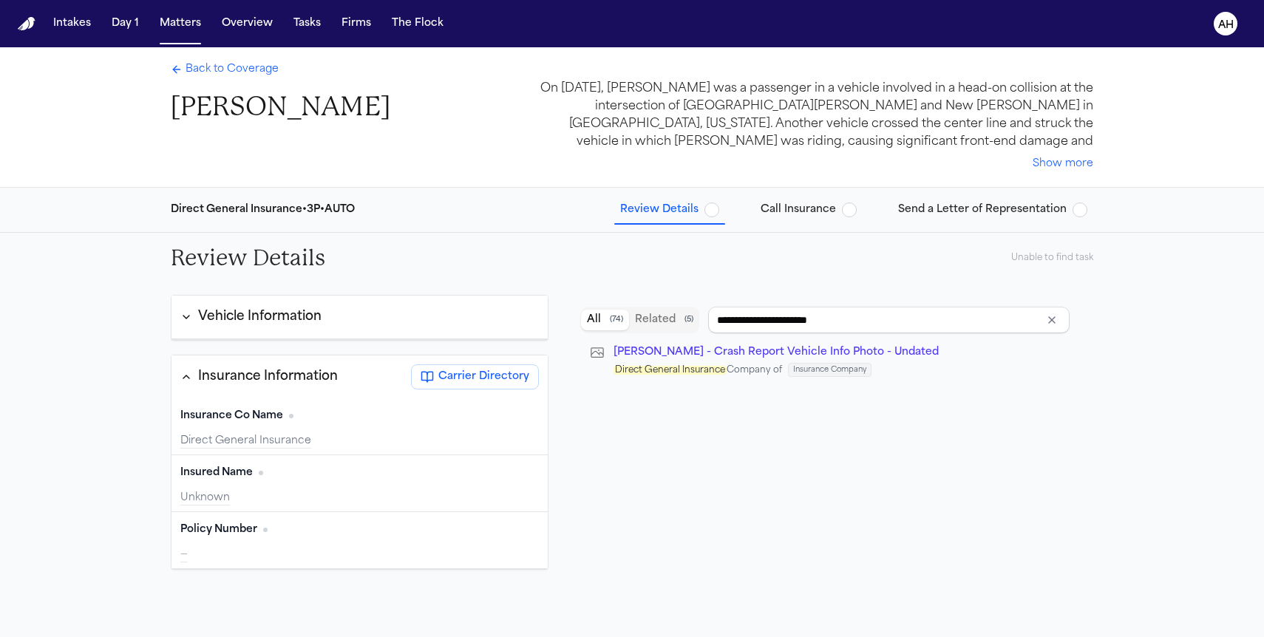
click at [254, 74] on span "Back to Coverage" at bounding box center [232, 69] width 93 height 15
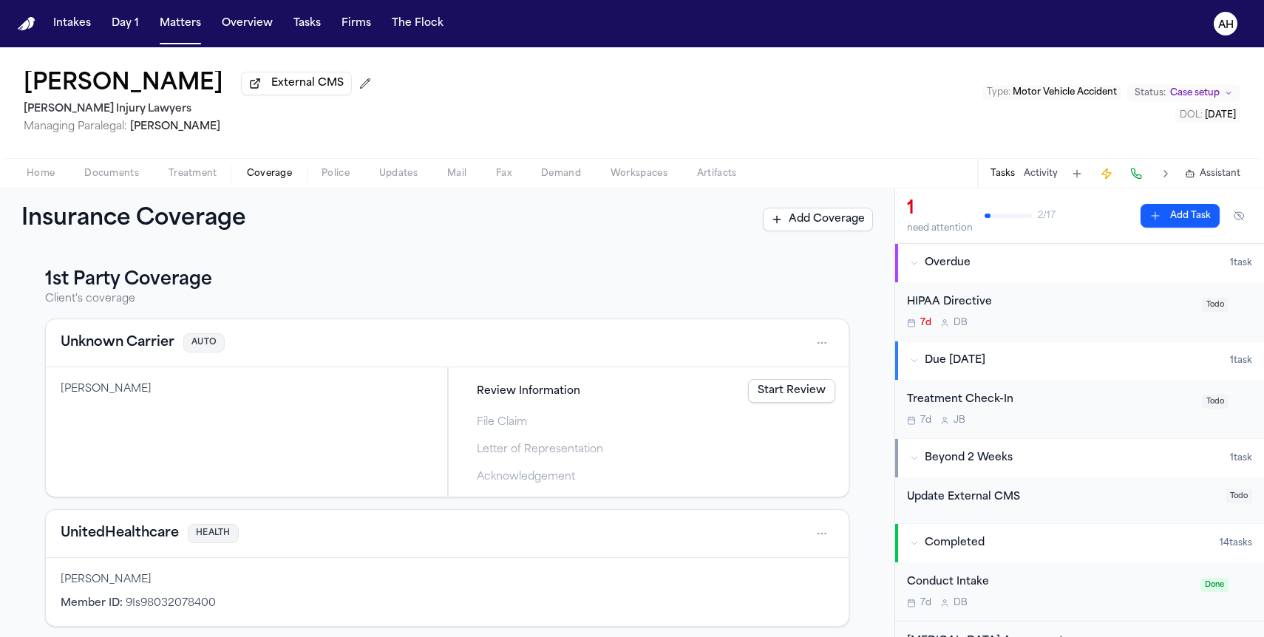
click at [820, 352] on html "Intakes Day 1 Matters Overview Tasks Firms The Flock AH Felecia Ellis External …" at bounding box center [632, 318] width 1264 height 637
click at [790, 382] on div "View coverage details" at bounding box center [774, 384] width 111 height 38
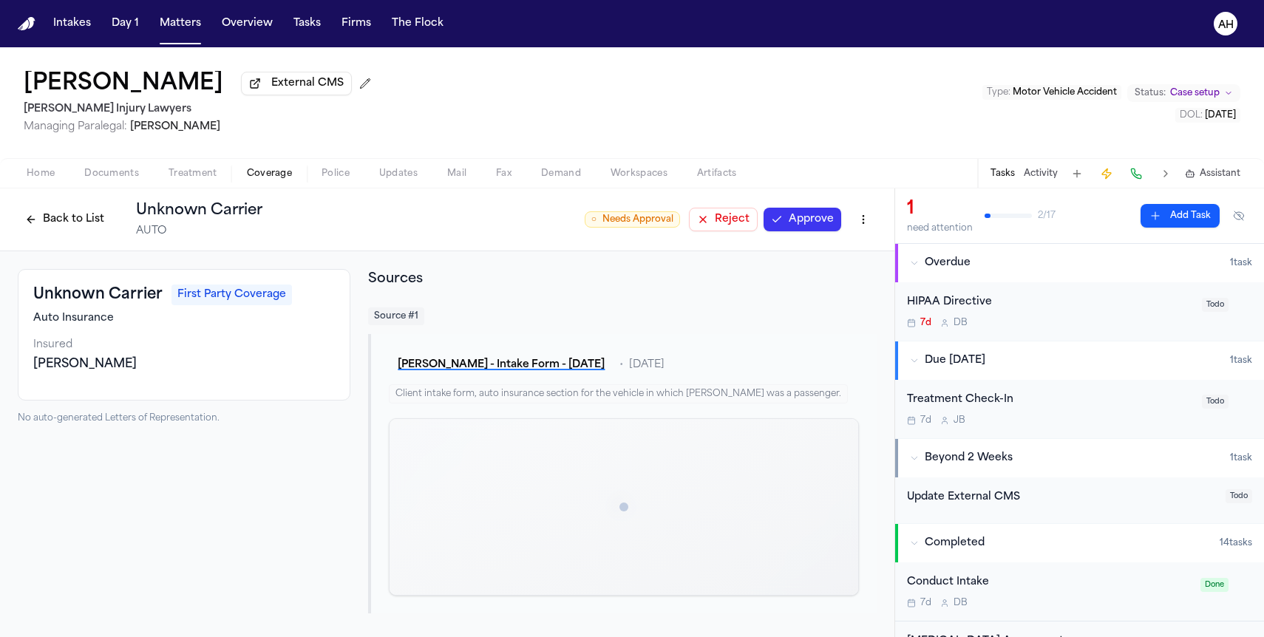
click at [861, 222] on html "Intakes Day 1 Matters Overview Tasks Firms The Flock AH Felecia Ellis External …" at bounding box center [632, 318] width 1264 height 637
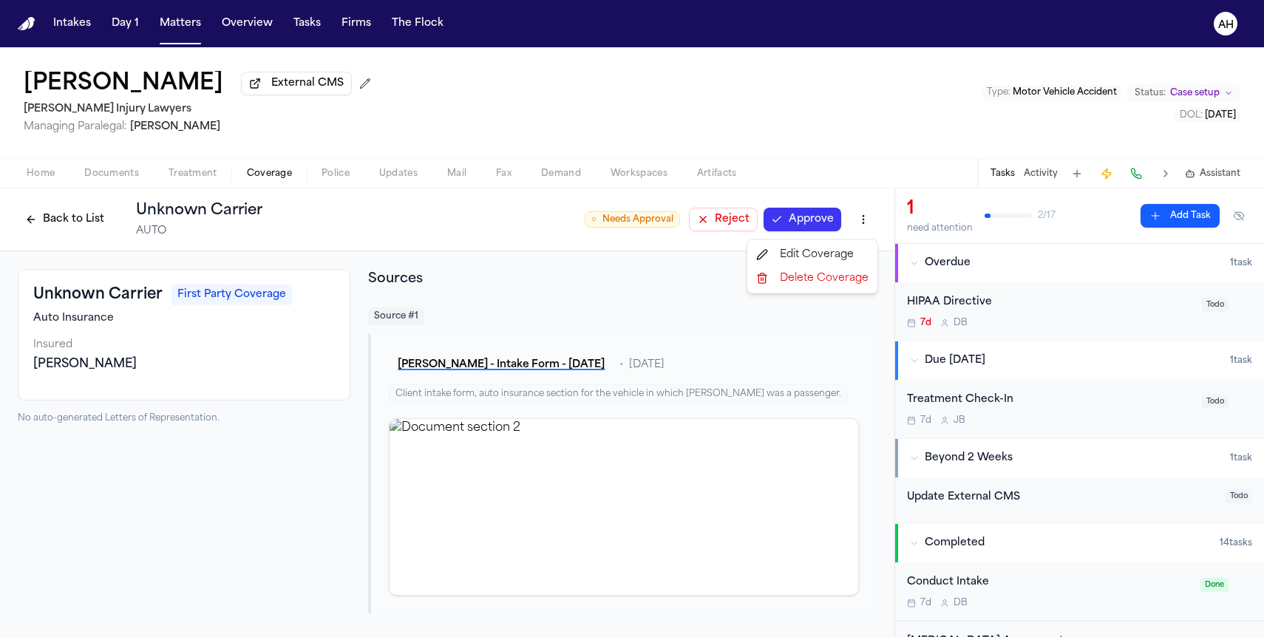
click at [811, 256] on div "Edit Coverage" at bounding box center [812, 255] width 124 height 24
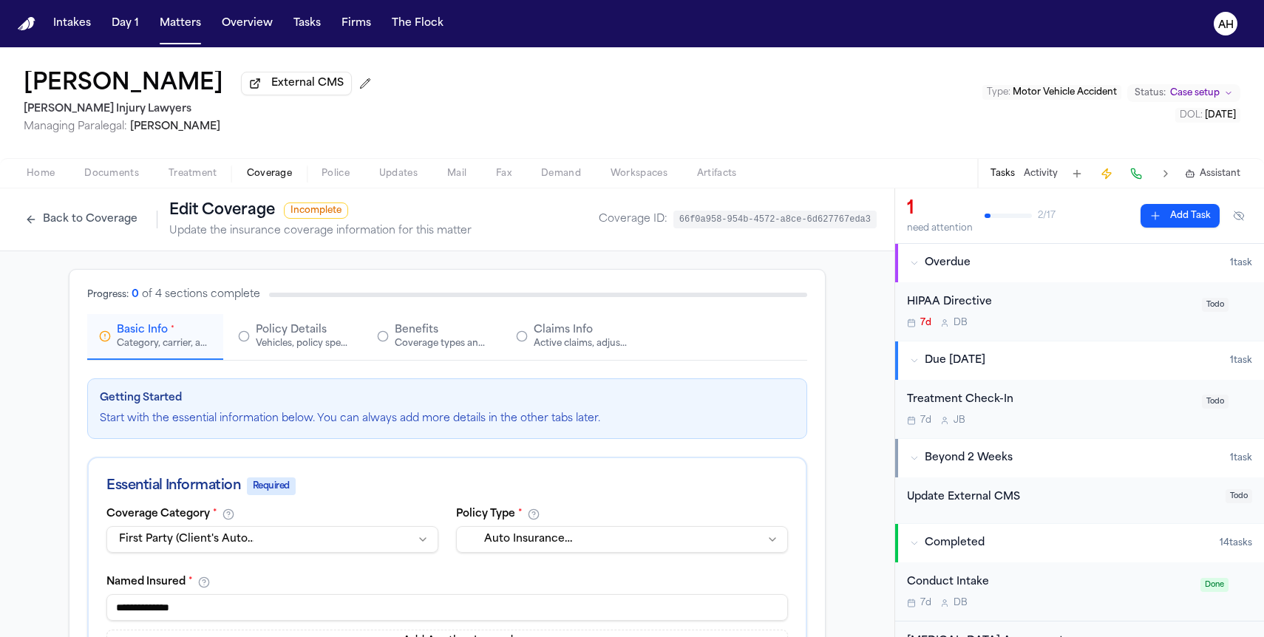
click at [50, 223] on button "Back to Coverage" at bounding box center [81, 220] width 127 height 24
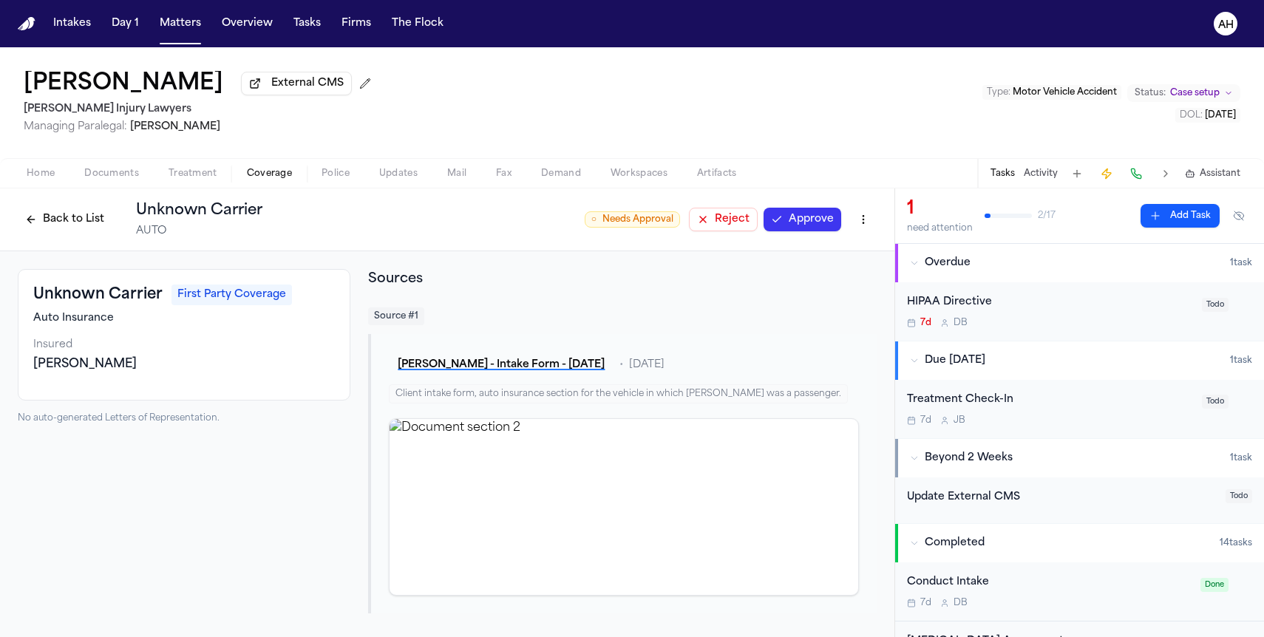
click at [50, 223] on button "Back to List" at bounding box center [65, 220] width 94 height 24
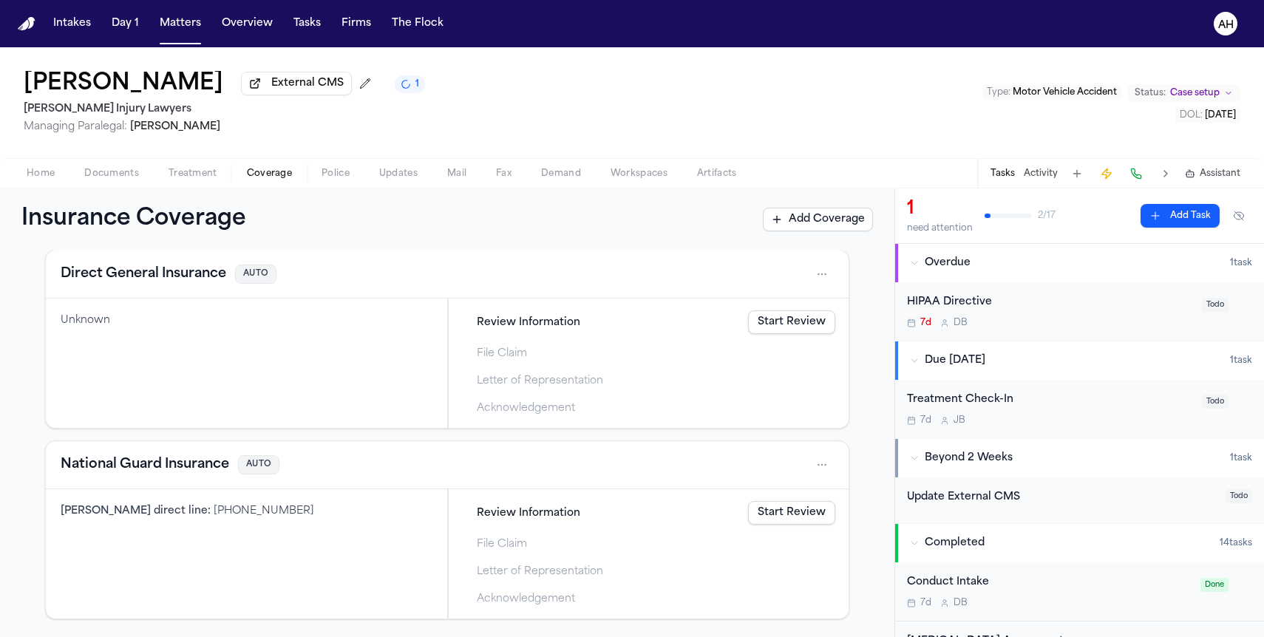
scroll to position [460, 0]
click at [828, 273] on html "Intakes Day 1 Matters Overview Tasks Firms The Flock AH Felecia Ellis External …" at bounding box center [632, 318] width 1264 height 637
click at [764, 339] on div "Delete" at bounding box center [774, 343] width 111 height 24
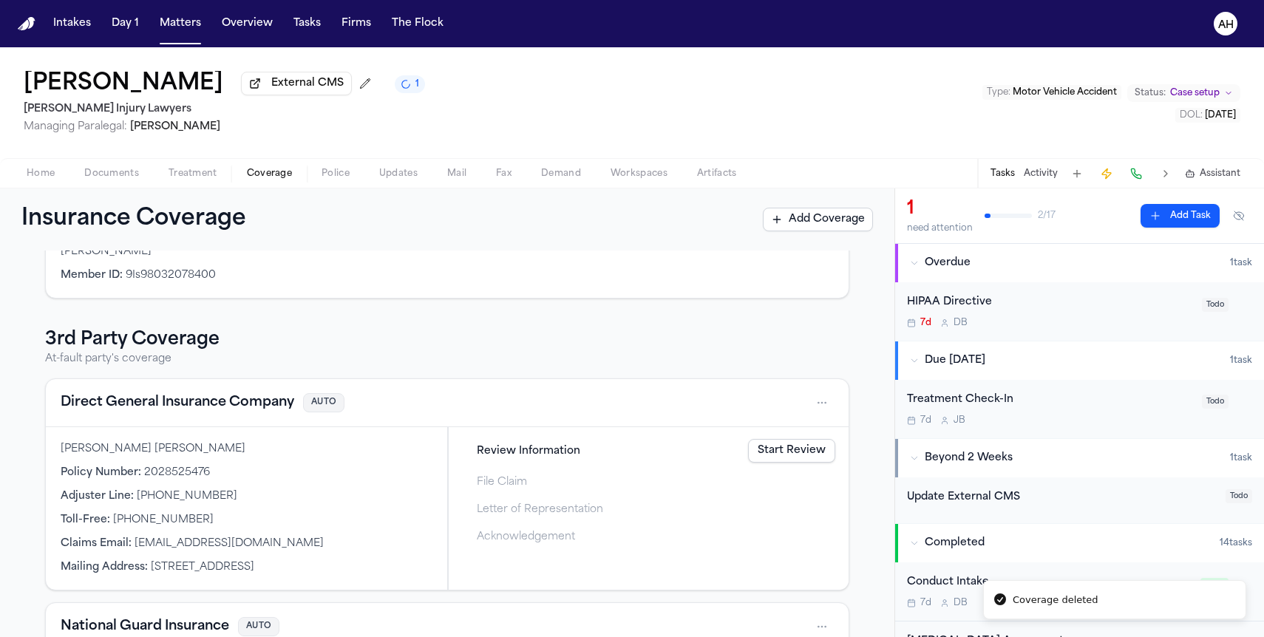
scroll to position [0, 0]
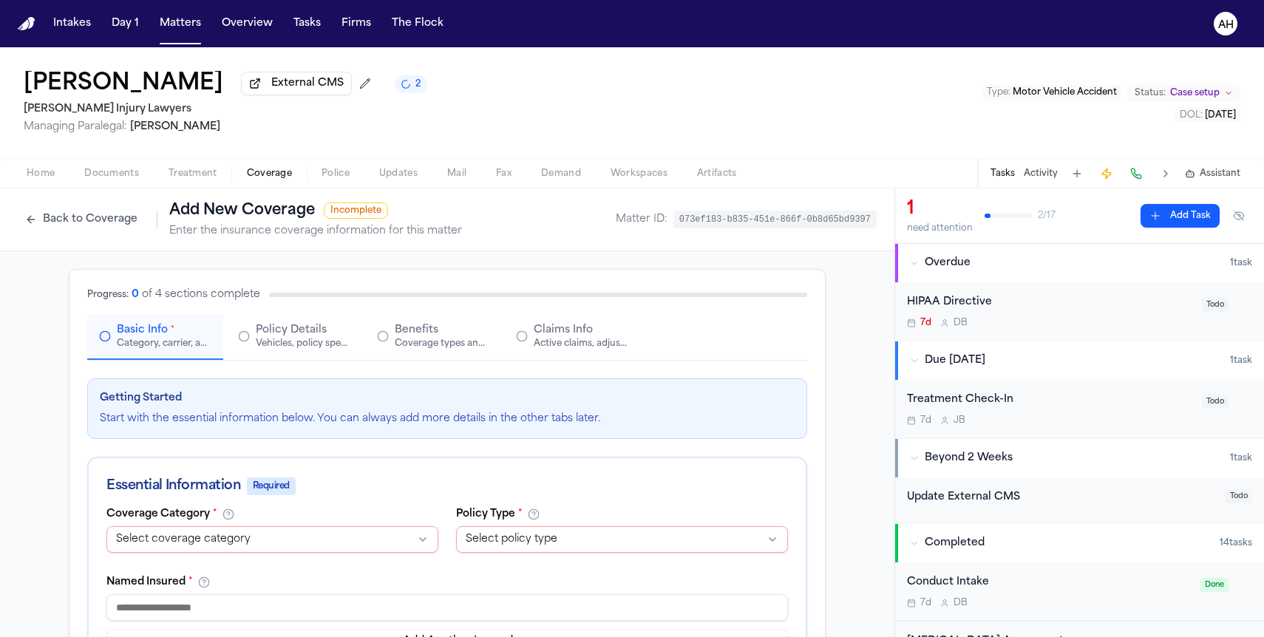
click at [100, 180] on span "Documents" at bounding box center [111, 174] width 55 height 12
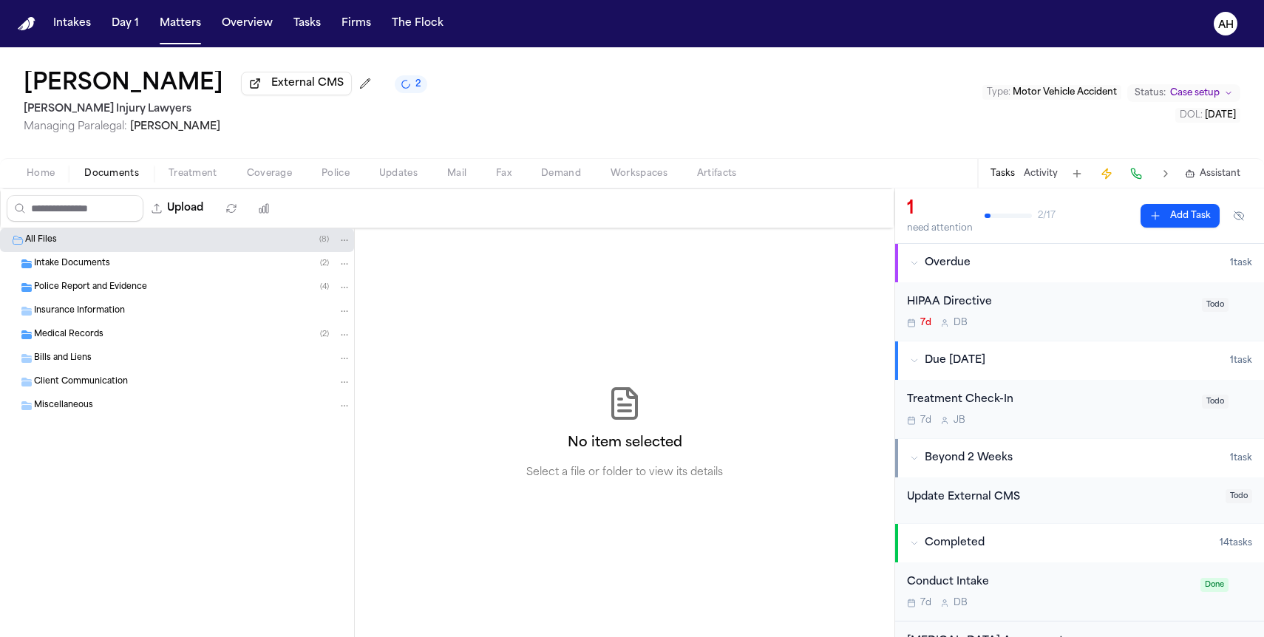
click at [78, 294] on span "Police Report and Evidence" at bounding box center [90, 288] width 113 height 13
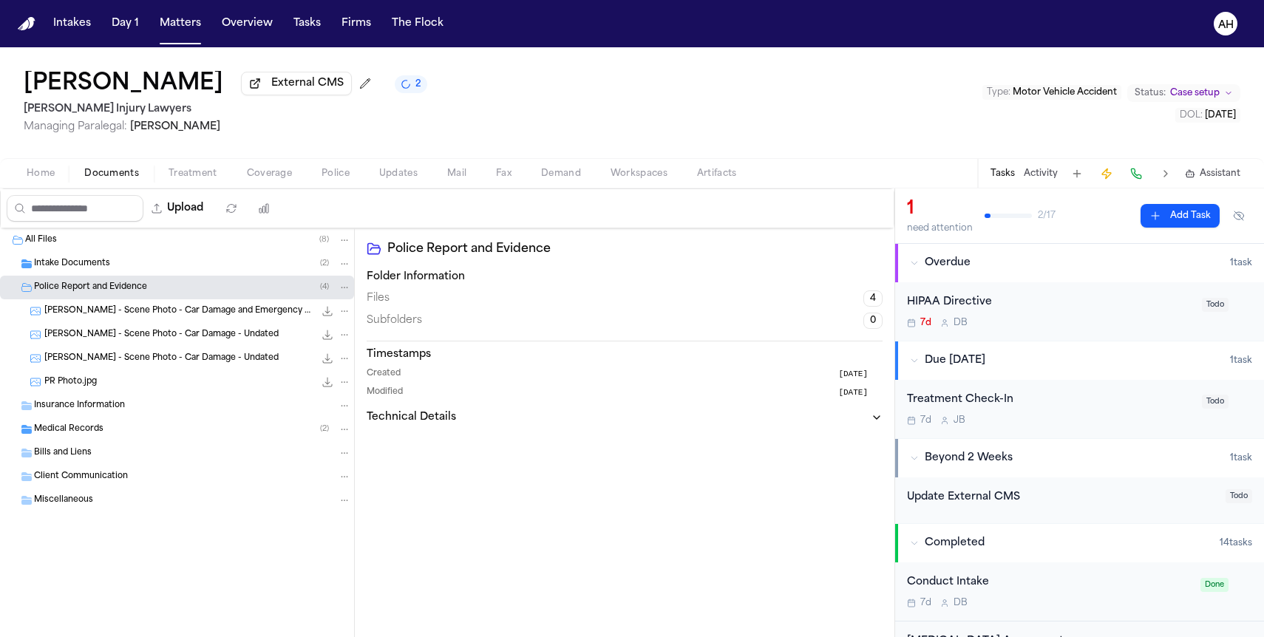
click at [59, 383] on span "PR Photo.jpg" at bounding box center [70, 382] width 52 height 13
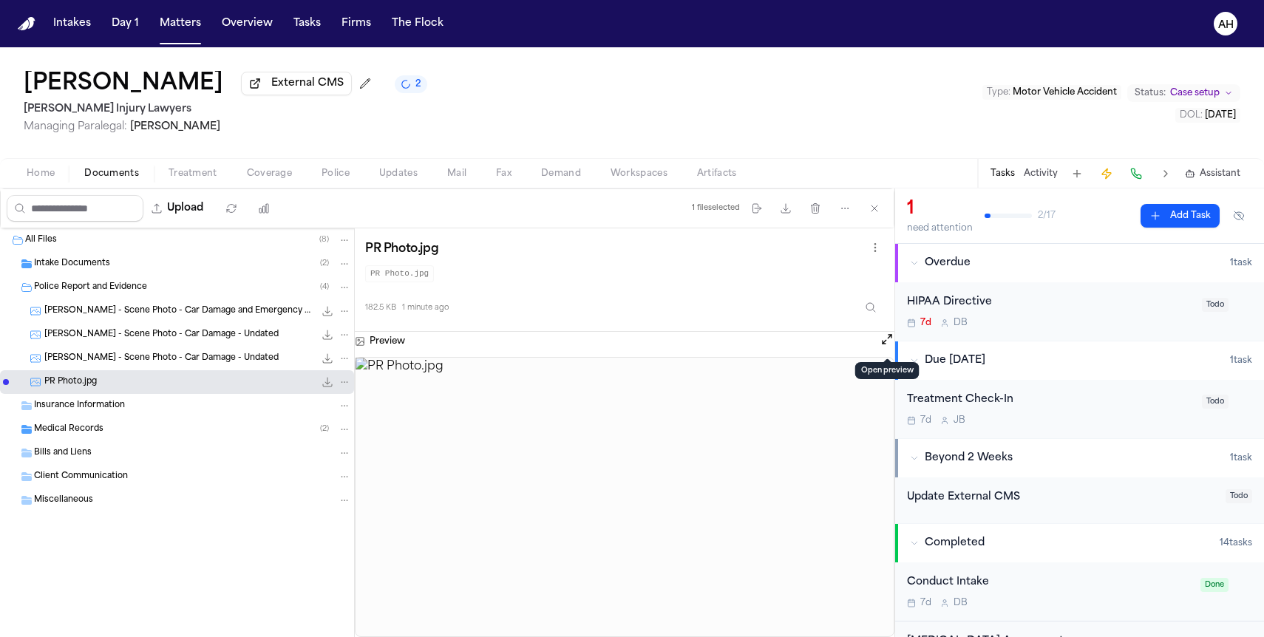
click at [893, 341] on button "Open preview" at bounding box center [887, 339] width 15 height 15
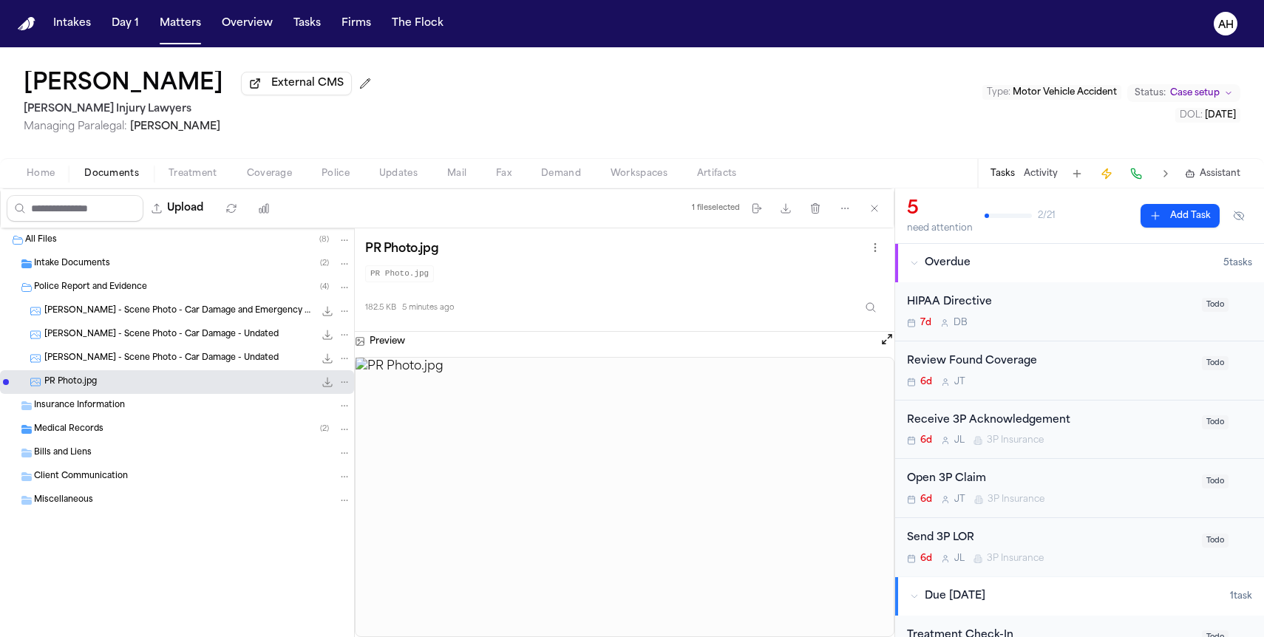
click at [887, 341] on button "Open preview" at bounding box center [887, 339] width 15 height 15
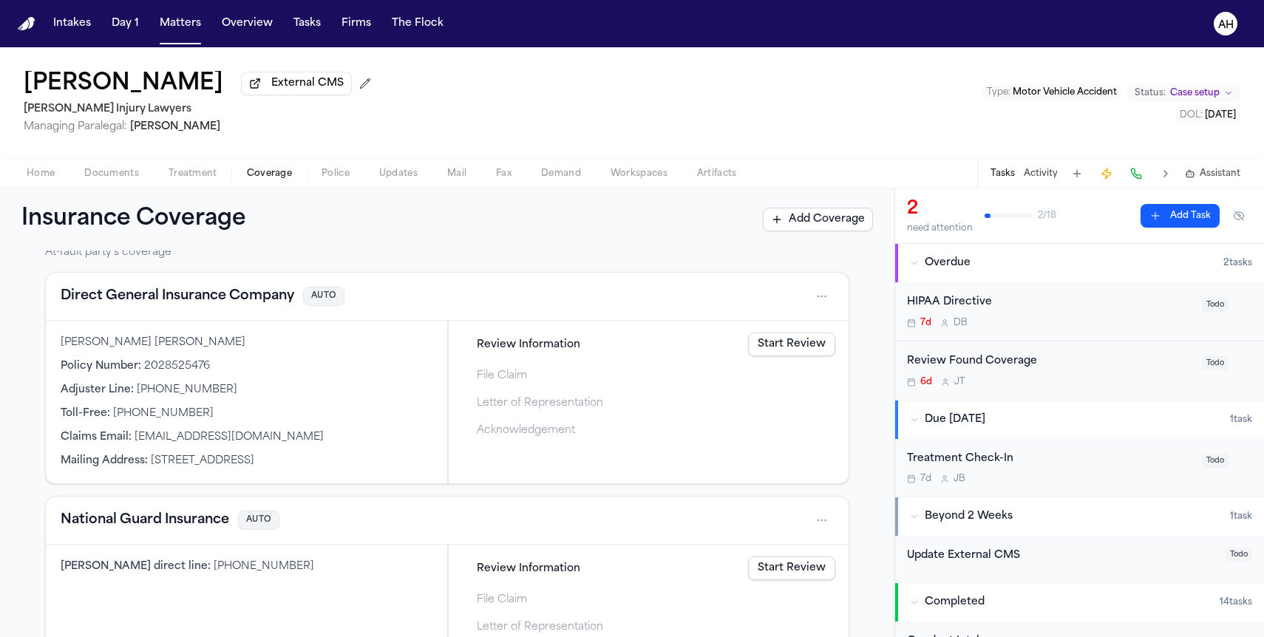
scroll to position [438, 0]
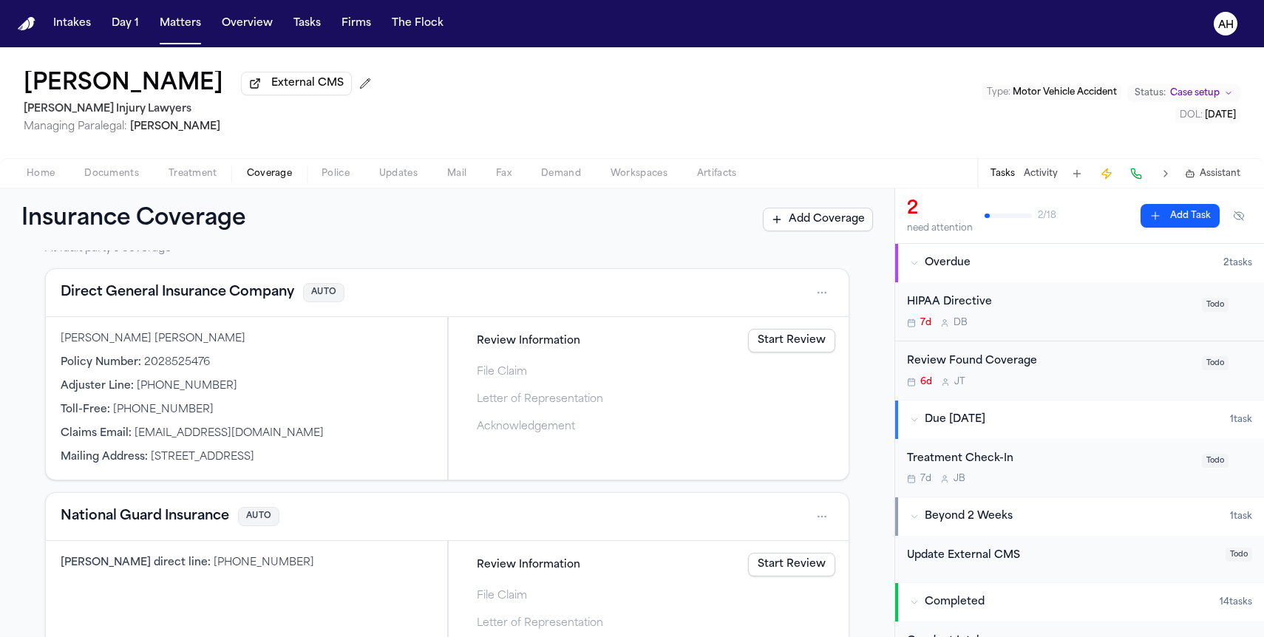
click at [827, 304] on html "Intakes Day 1 Matters Overview Tasks Firms The Flock AH Felecia Ellis External …" at bounding box center [632, 318] width 1264 height 637
click at [782, 326] on div "View coverage details" at bounding box center [774, 333] width 111 height 38
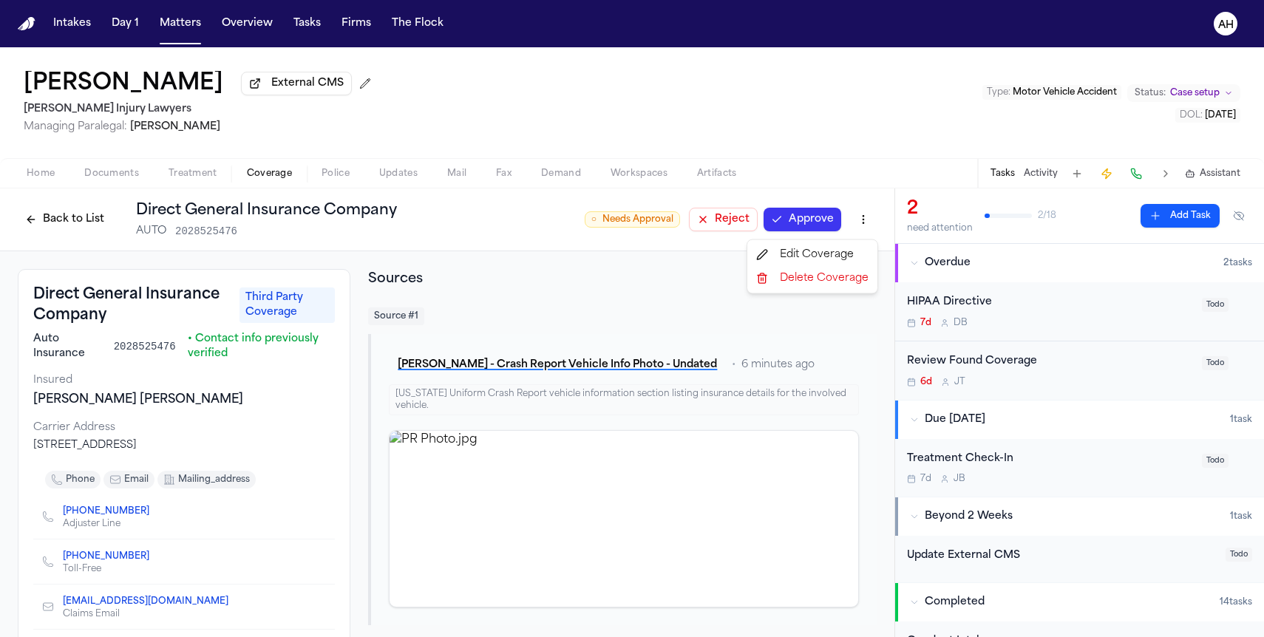
click at [858, 230] on html "Intakes Day 1 Matters Overview Tasks Firms The Flock AH Felecia Ellis External …" at bounding box center [632, 318] width 1264 height 637
click at [830, 248] on div "Edit Coverage" at bounding box center [812, 255] width 124 height 24
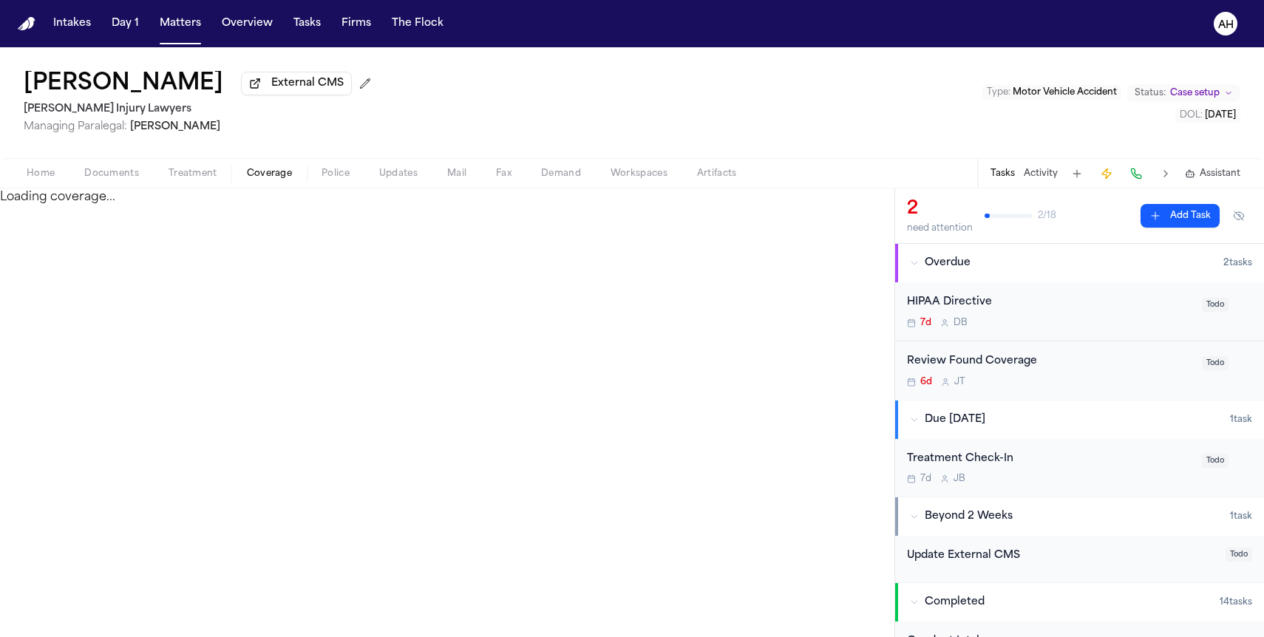
select select "**********"
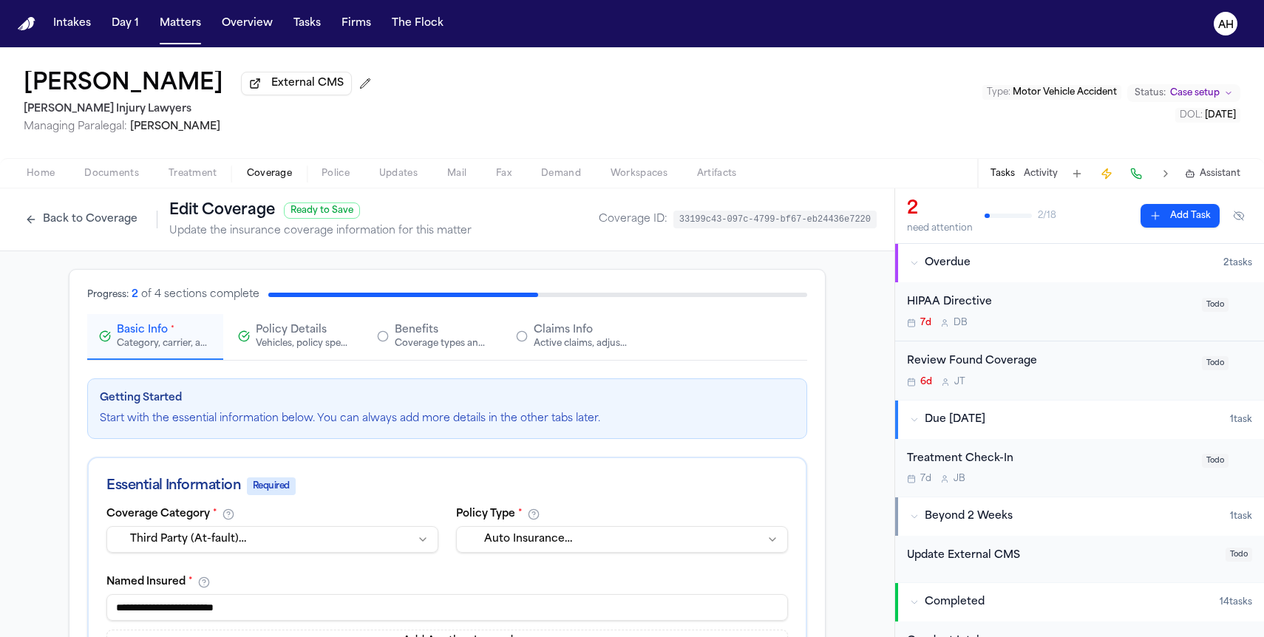
click at [395, 356] on button "Benefits Coverage types and limits" at bounding box center [433, 337] width 136 height 46
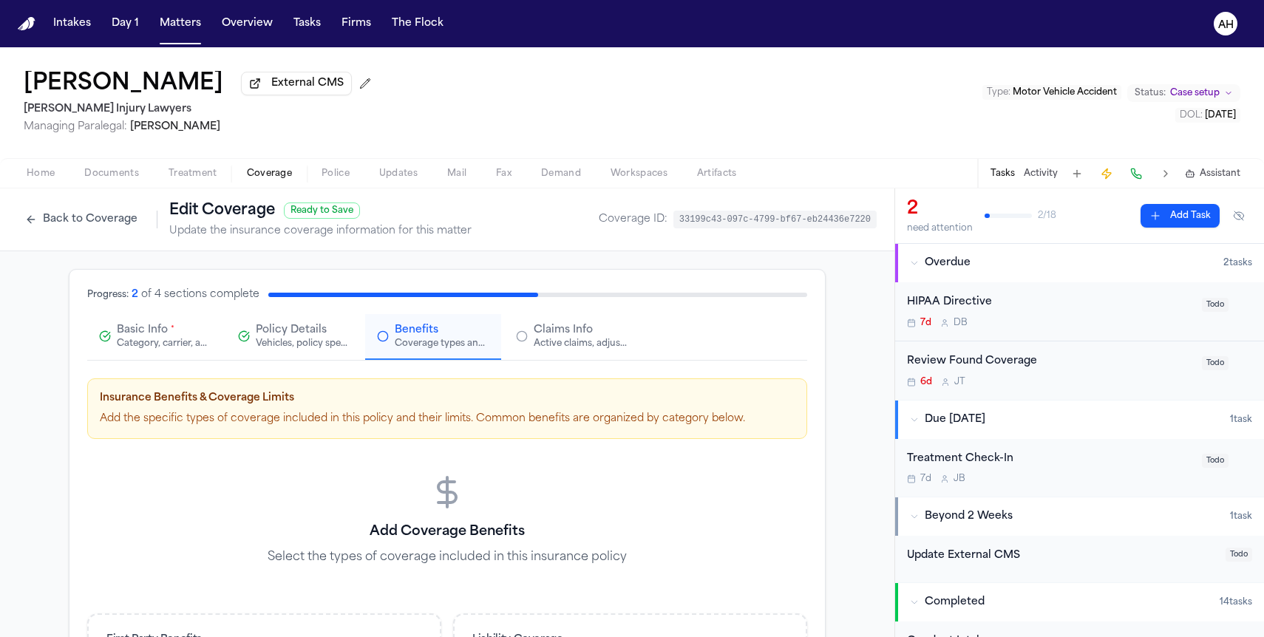
click at [566, 343] on div "Active claims, adjusters, and subrogation details" at bounding box center [581, 344] width 95 height 12
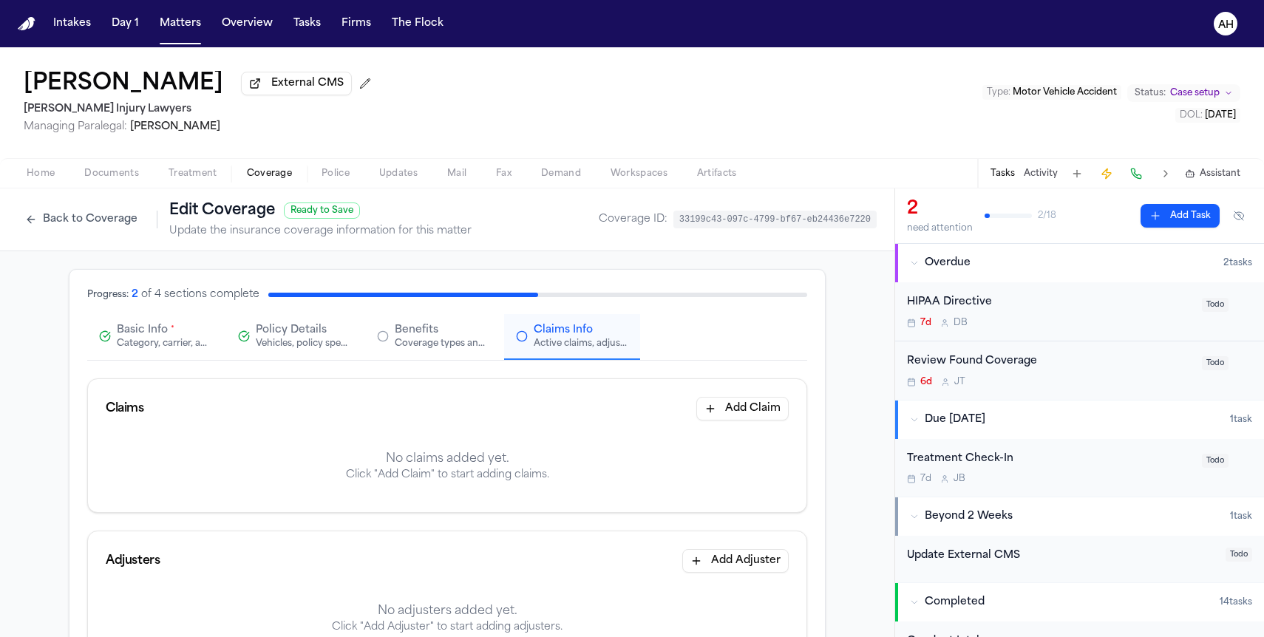
click at [775, 418] on button "Add Claim" at bounding box center [742, 409] width 92 height 24
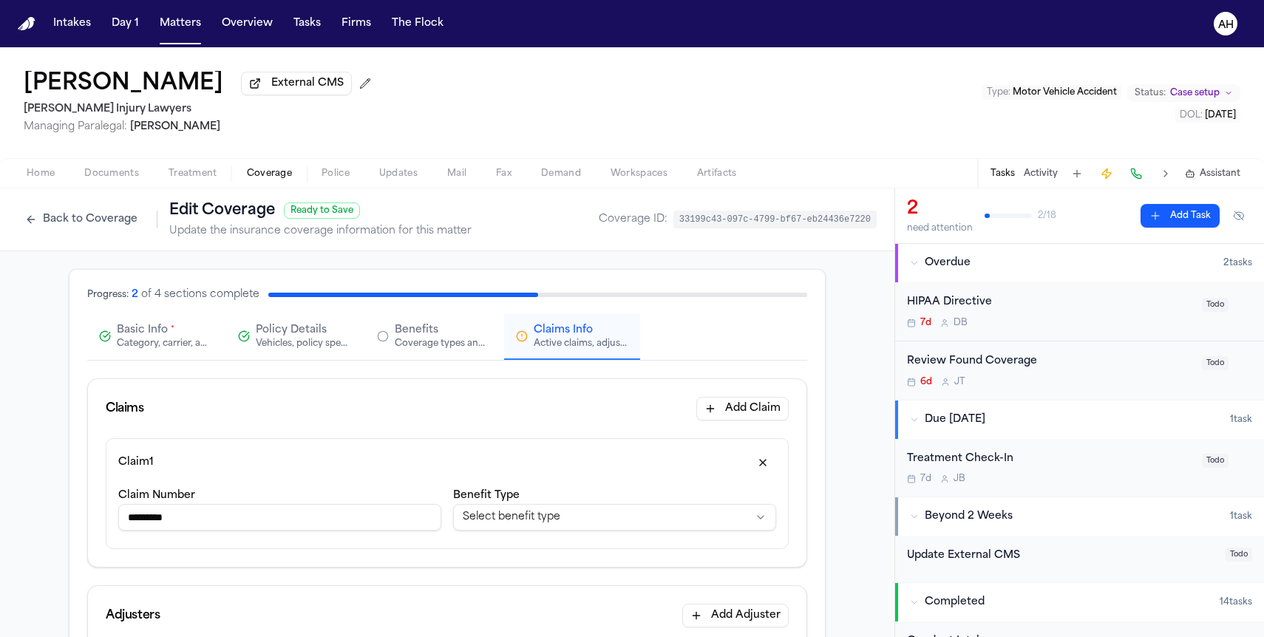
type input "*********"
click at [739, 409] on button "Add Claim" at bounding box center [742, 409] width 92 height 24
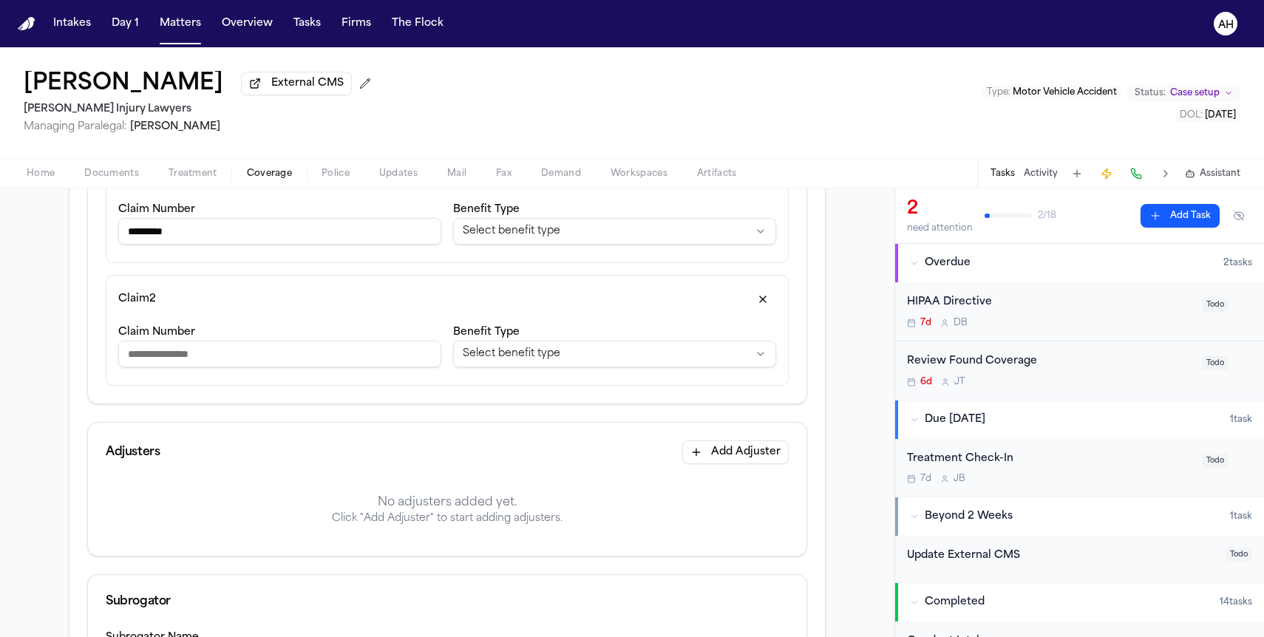
scroll to position [375, 0]
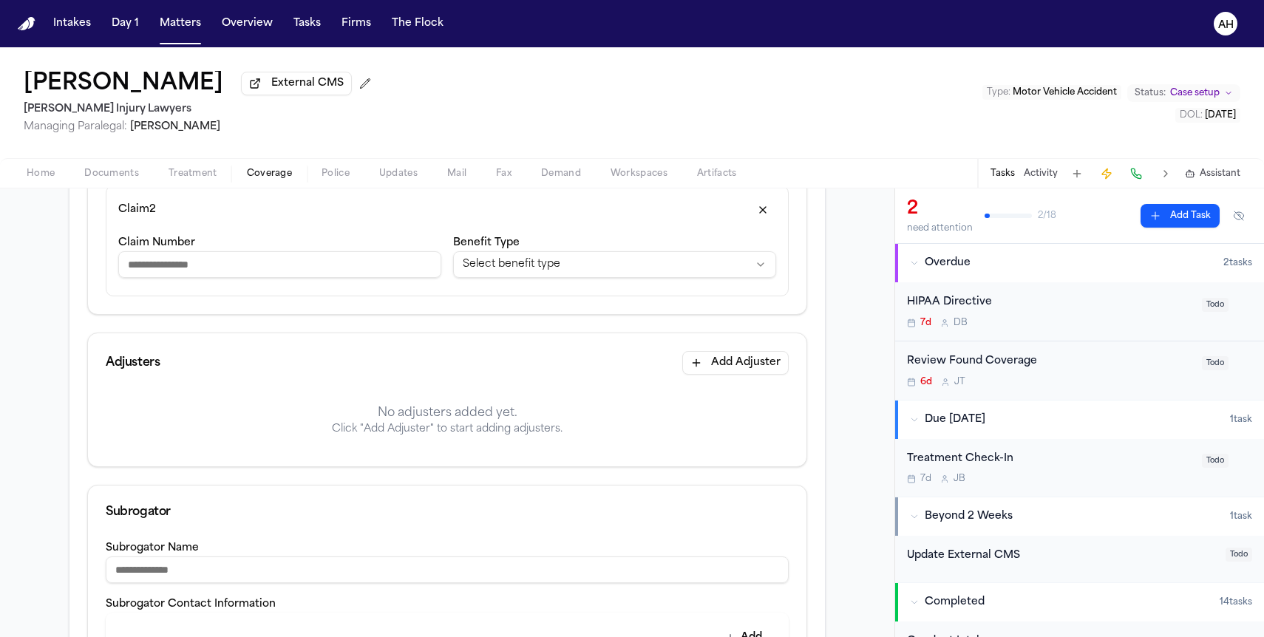
click at [740, 372] on button "Add Adjuster" at bounding box center [735, 363] width 106 height 24
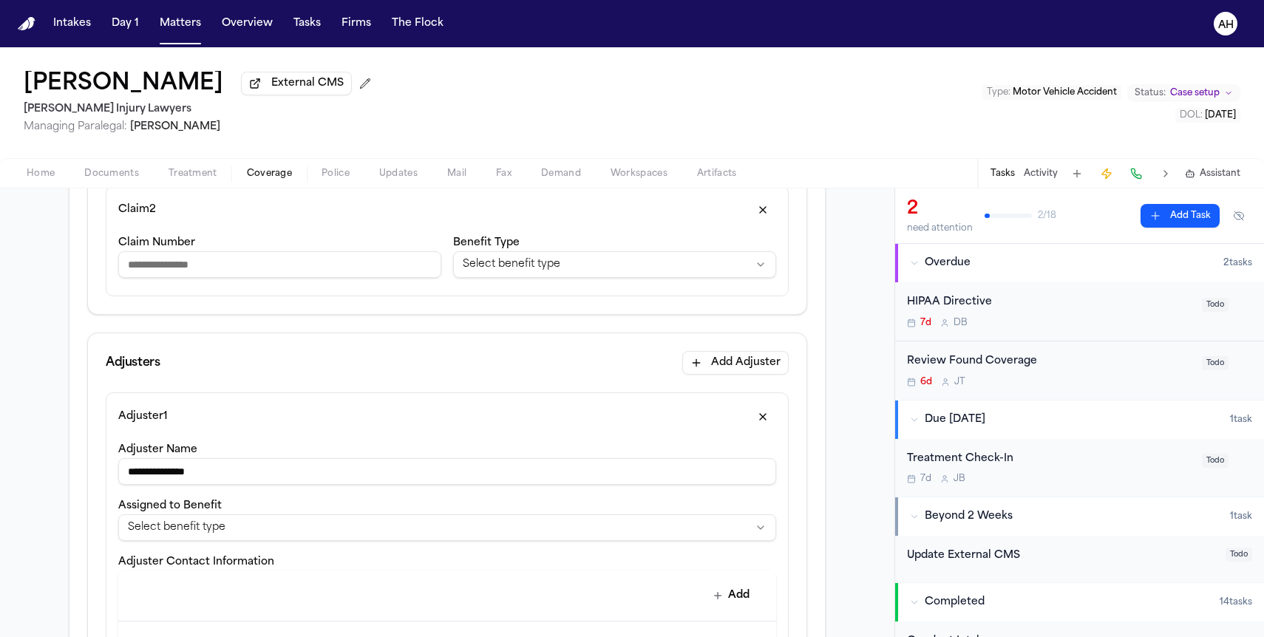
click at [163, 480] on input "**********" at bounding box center [447, 471] width 658 height 27
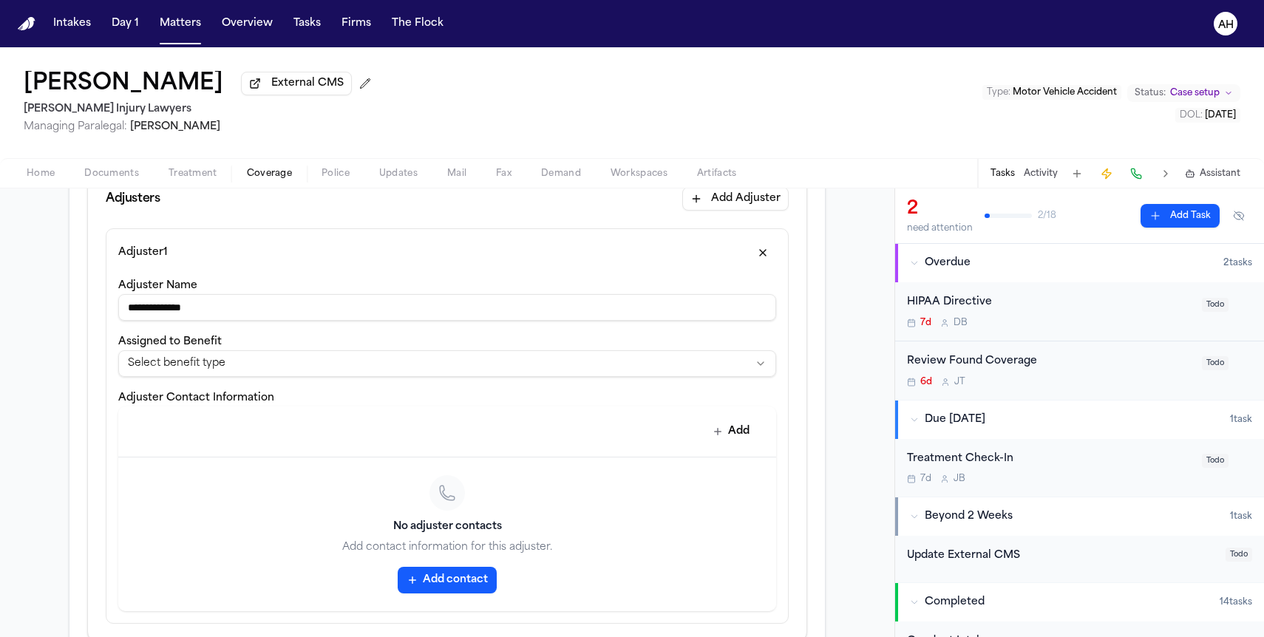
scroll to position [541, 0]
type input "**********"
click at [724, 435] on button "Add" at bounding box center [731, 430] width 54 height 27
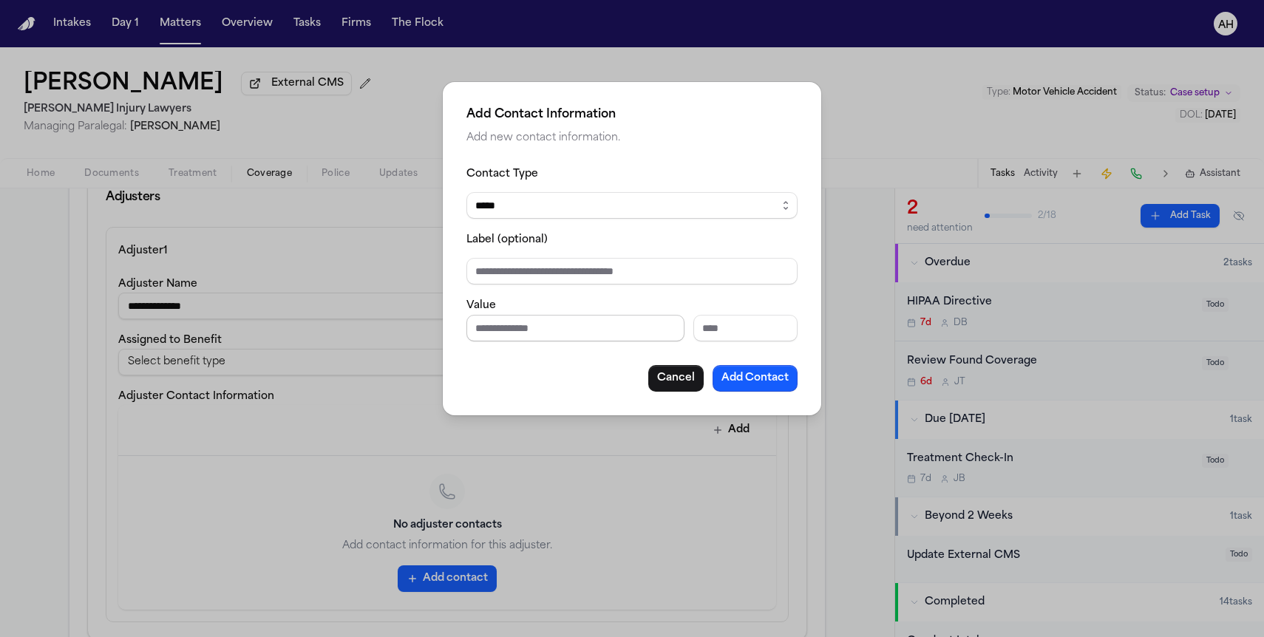
click at [506, 334] on input "Phone number" at bounding box center [575, 328] width 218 height 27
type input "**********"
click at [758, 377] on button "Add Contact" at bounding box center [755, 378] width 85 height 27
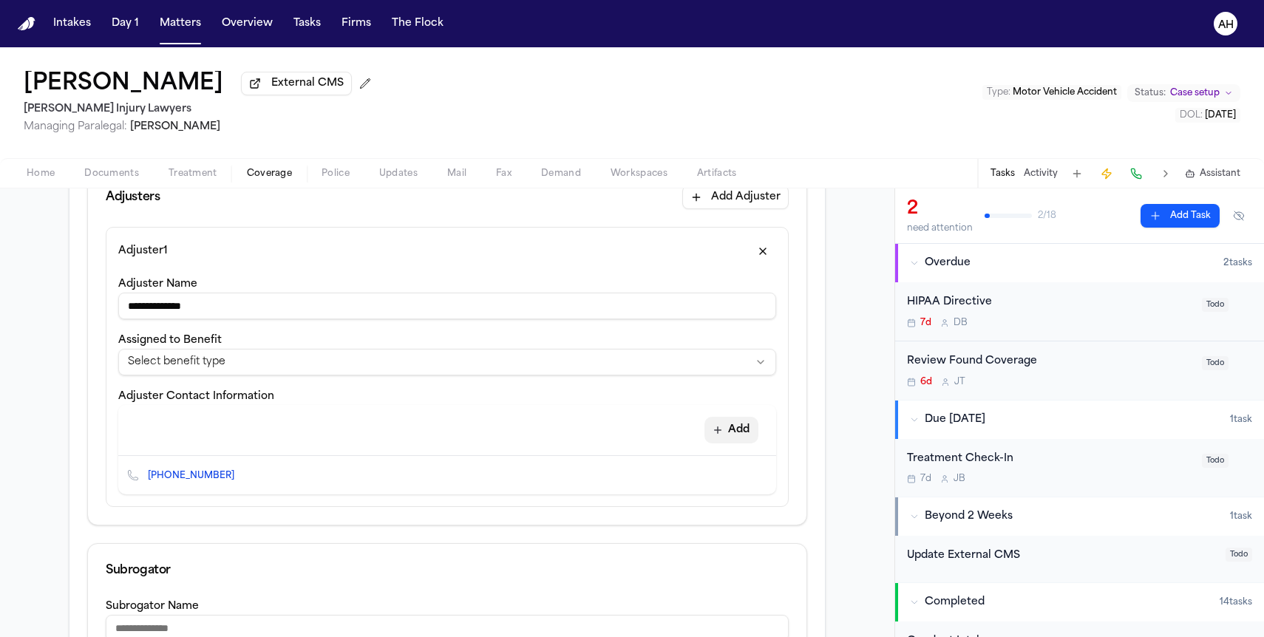
click at [730, 439] on button "Add" at bounding box center [731, 430] width 54 height 27
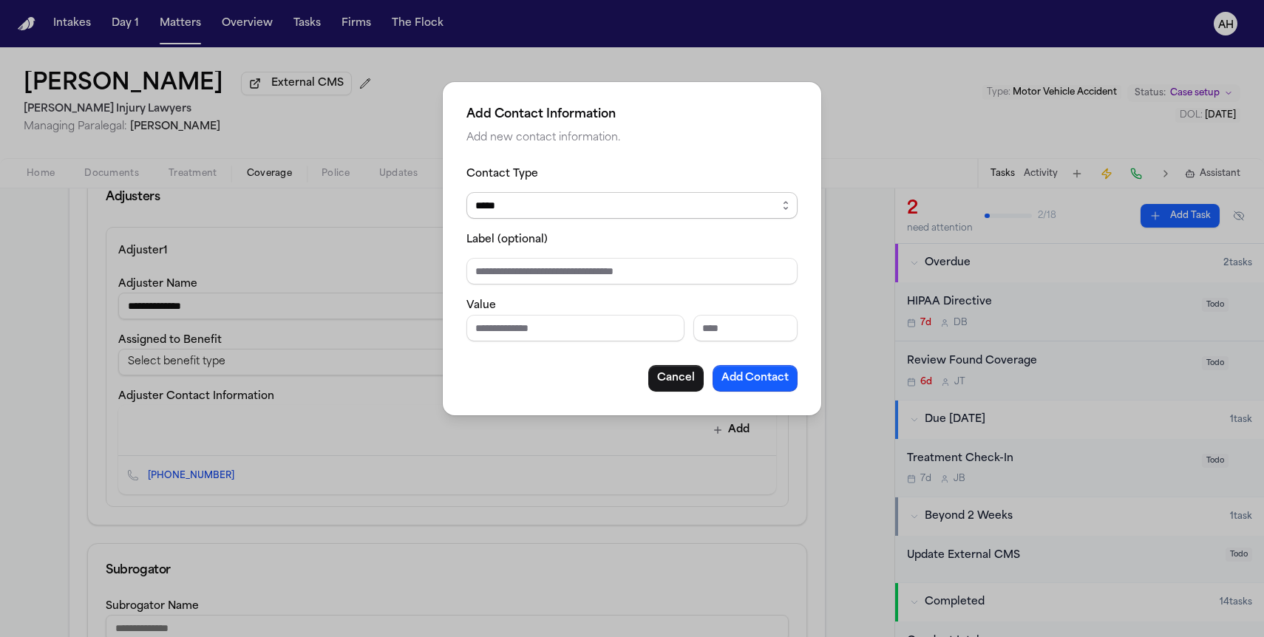
click at [591, 194] on select "***** ***** ******* *** *****" at bounding box center [631, 205] width 331 height 27
select select "***"
click at [466, 192] on select "***** ***** ******* *** *****" at bounding box center [631, 205] width 331 height 27
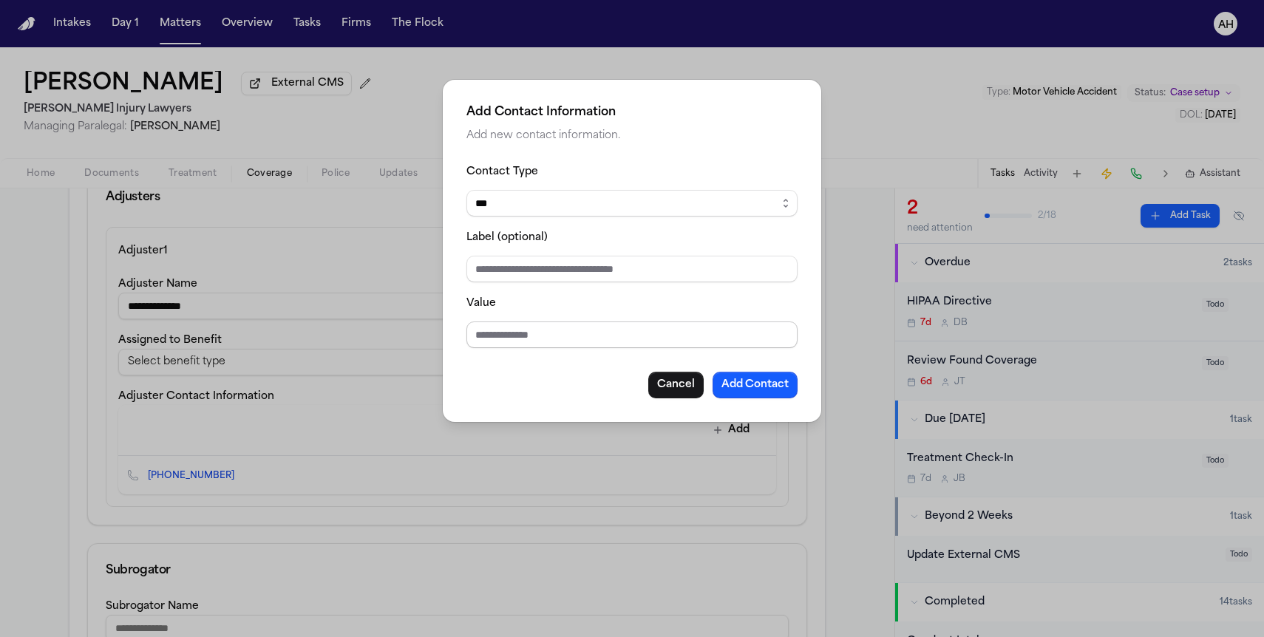
click at [491, 327] on input "Value" at bounding box center [631, 335] width 331 height 27
type input "**********"
click at [788, 384] on button "Add Contact" at bounding box center [755, 385] width 85 height 27
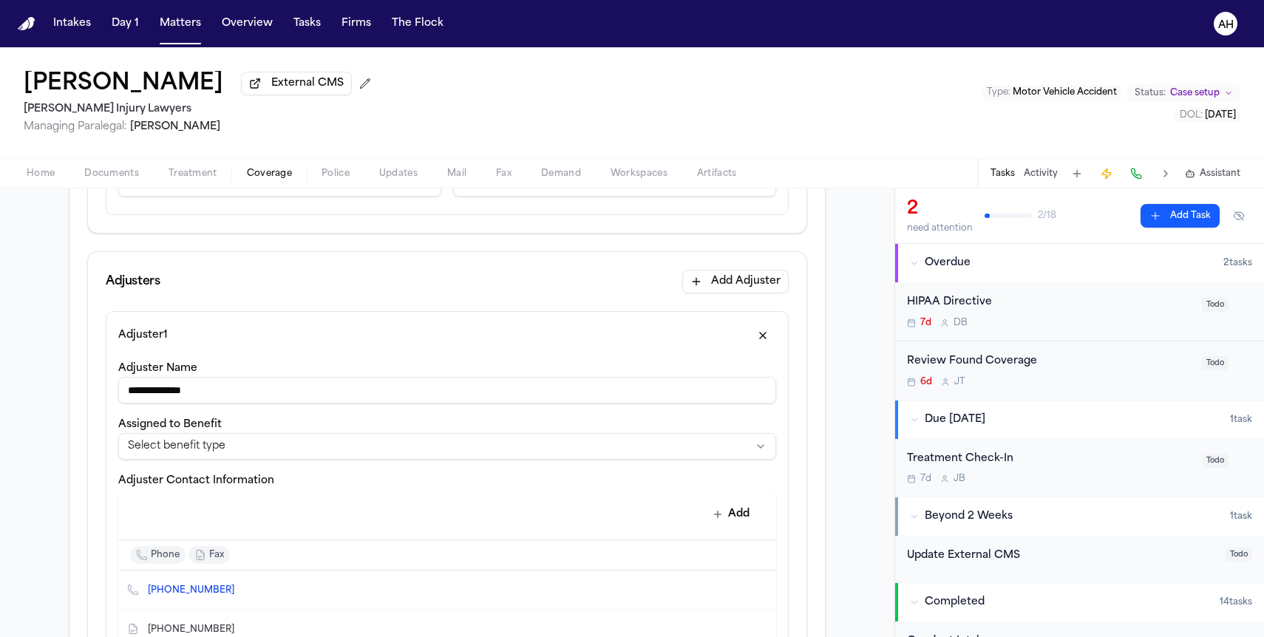
scroll to position [1014, 0]
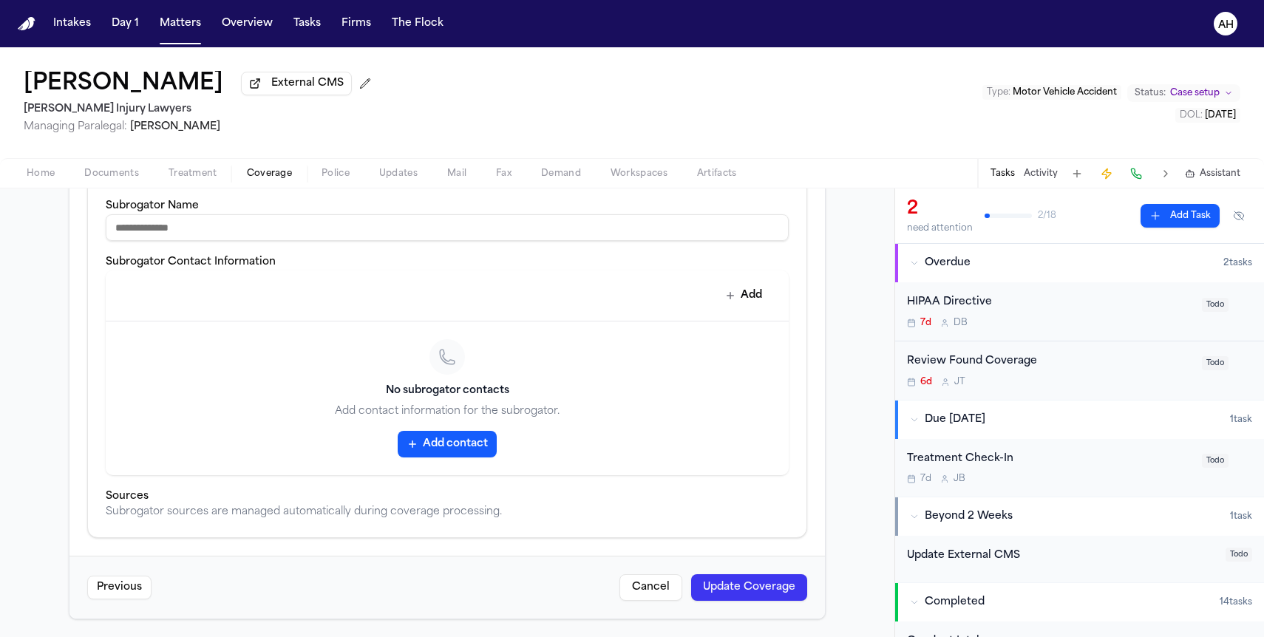
click at [736, 598] on button "Update Coverage" at bounding box center [749, 587] width 116 height 27
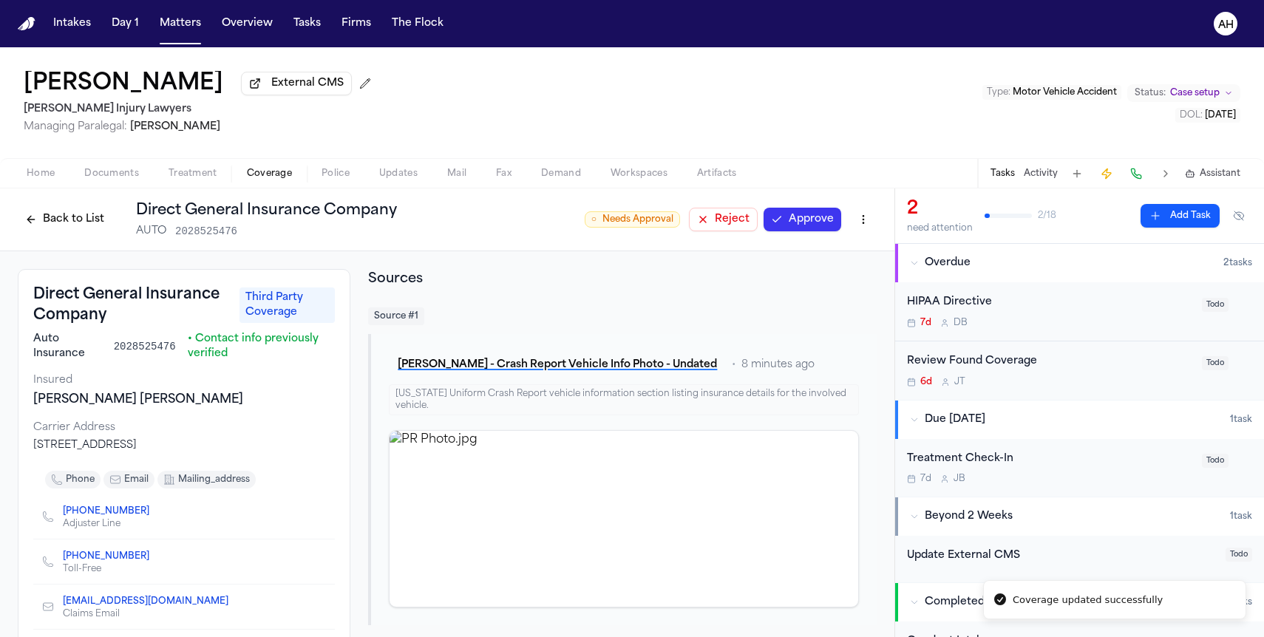
click at [860, 222] on html "Coverage updated successfully Intakes Day 1 Matters Overview Tasks Firms The Fl…" at bounding box center [632, 318] width 1264 height 637
click at [508, 214] on html "Coverage updated successfully Intakes Day 1 Matters Overview Tasks Firms The Fl…" at bounding box center [632, 318] width 1264 height 637
click at [84, 231] on button "Back to List" at bounding box center [65, 220] width 94 height 24
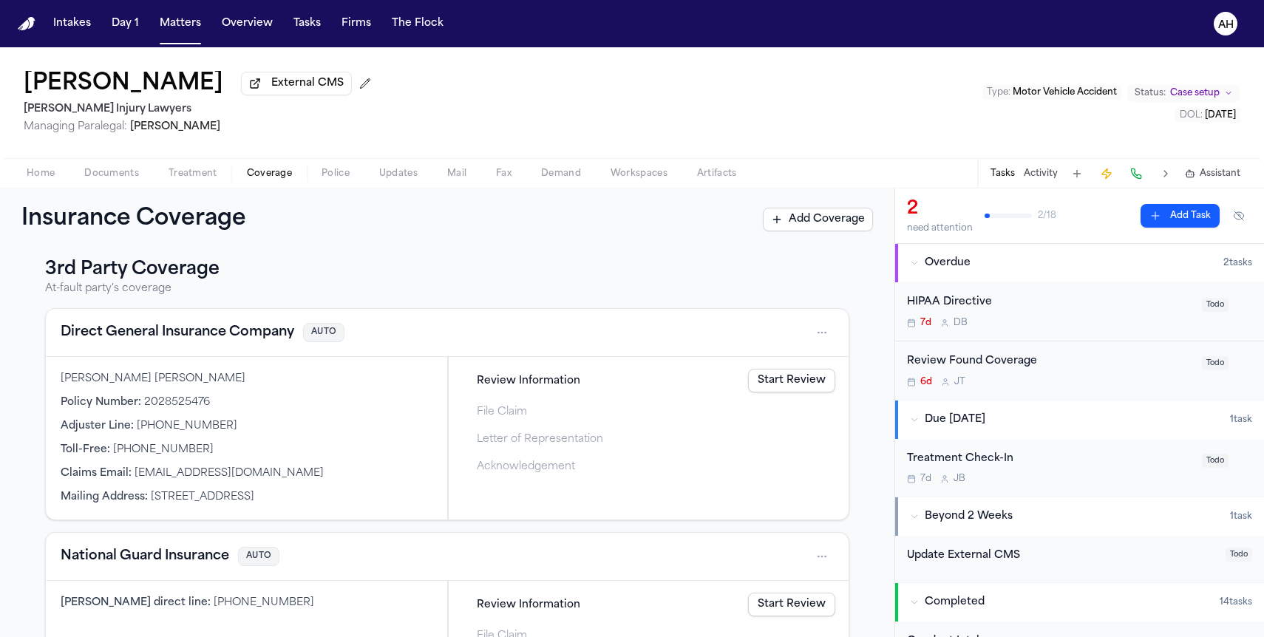
scroll to position [394, 0]
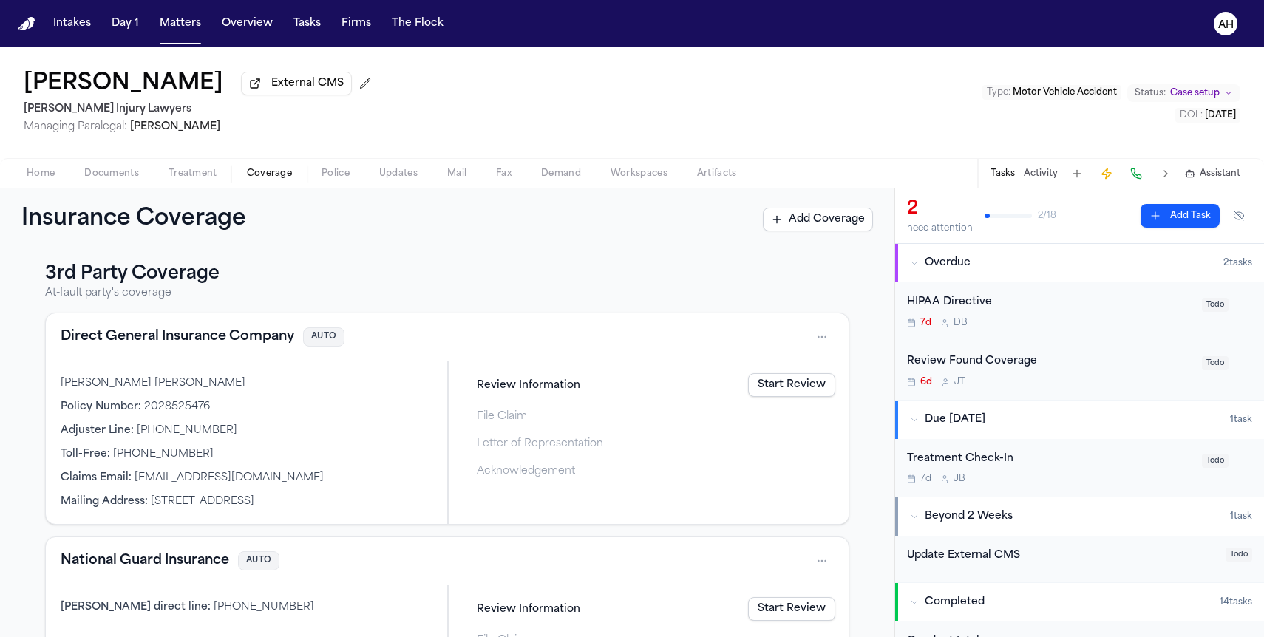
click at [790, 394] on link "Start Review" at bounding box center [791, 385] width 87 height 24
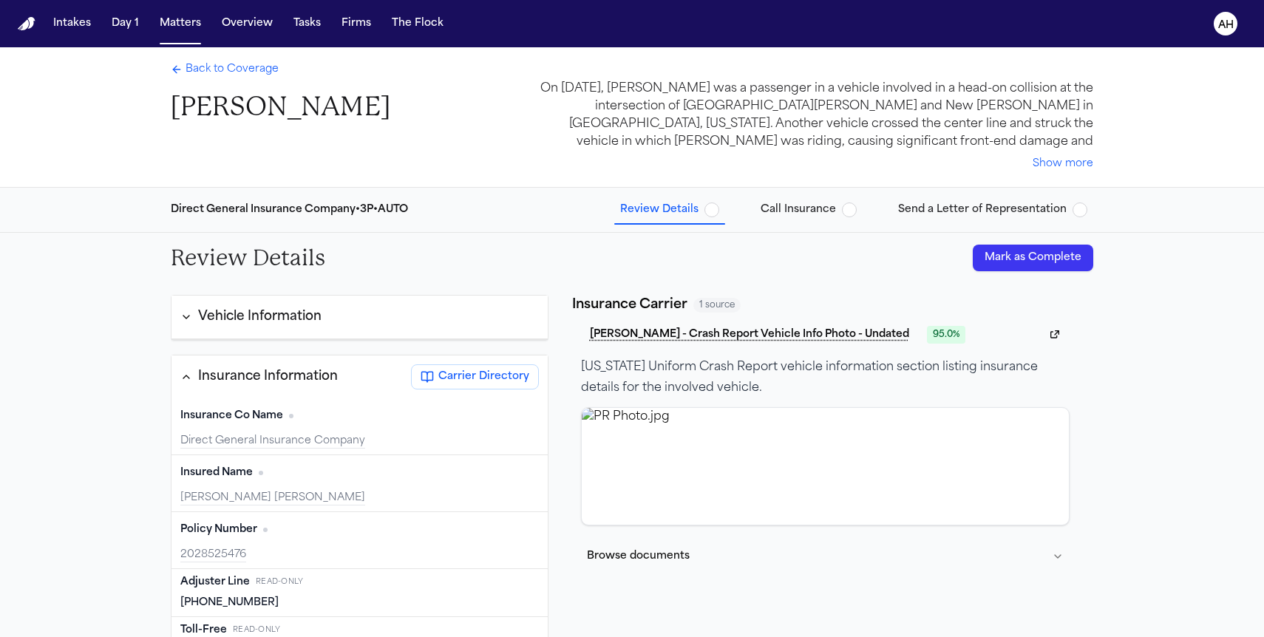
click at [460, 301] on div "Vehicle Information" at bounding box center [359, 318] width 376 height 44
click at [418, 319] on button "Vehicle Information" at bounding box center [359, 317] width 376 height 25
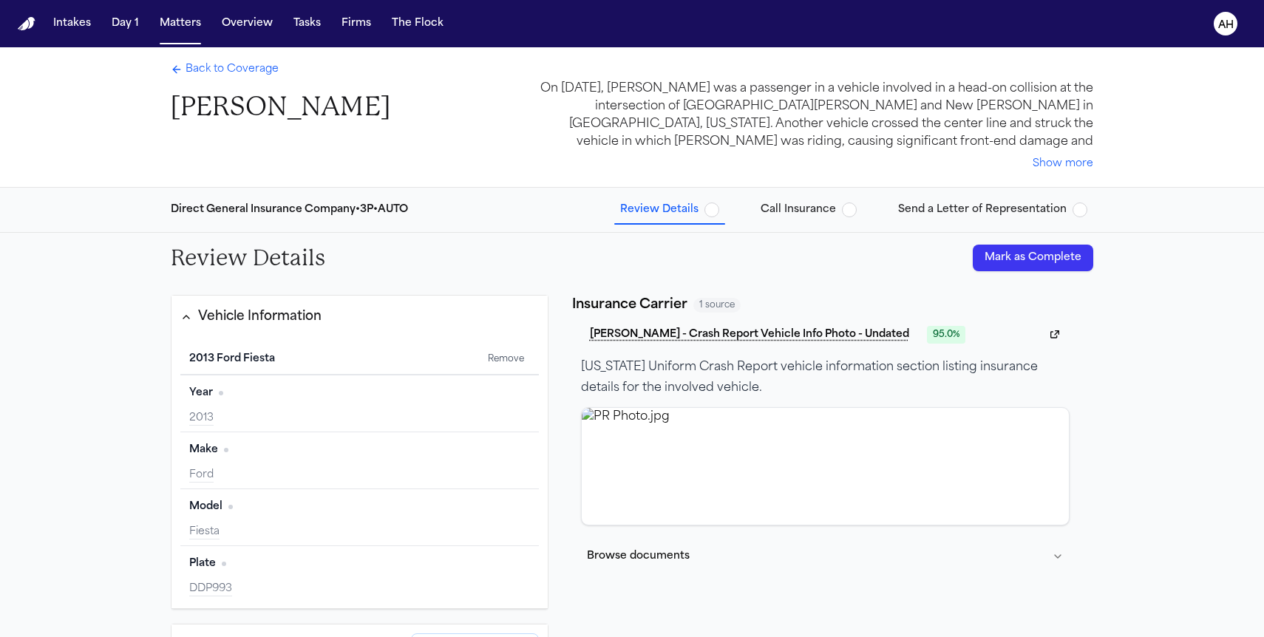
click at [716, 211] on span "button" at bounding box center [711, 210] width 15 height 15
click at [984, 255] on button "Mark as Complete" at bounding box center [1033, 258] width 120 height 27
click at [857, 215] on span "Call Insurance" at bounding box center [809, 210] width 96 height 15
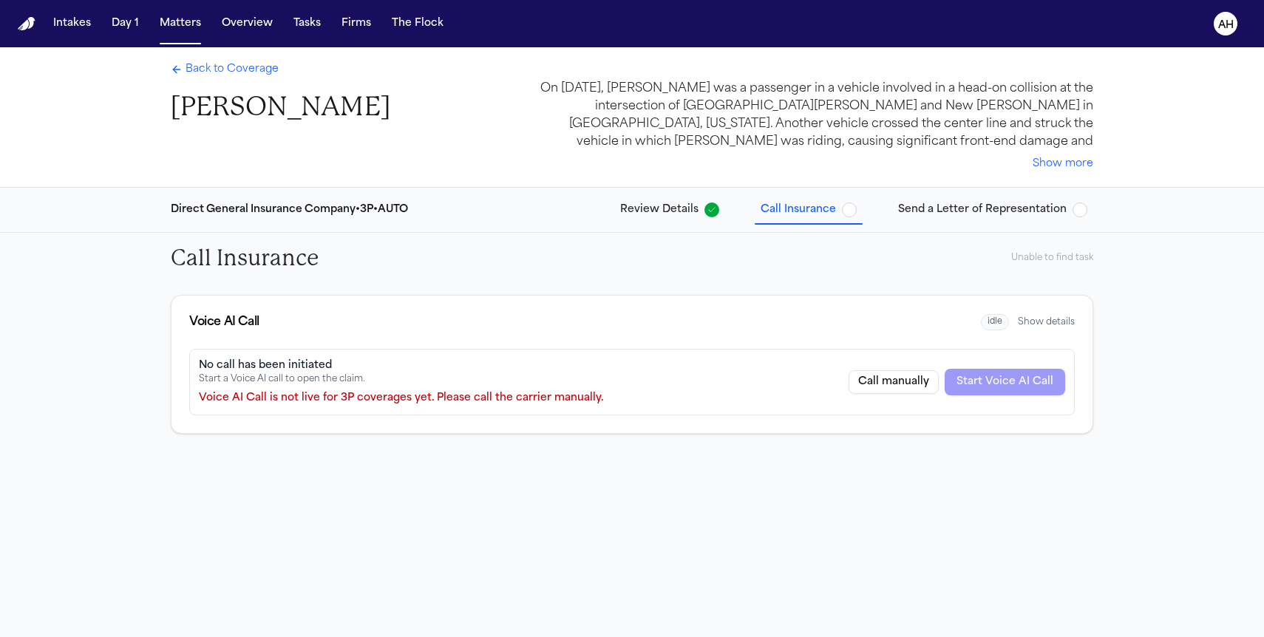
click at [853, 209] on span "button" at bounding box center [849, 210] width 15 height 15
click at [993, 224] on div "Direct General Insurance Company • 3P • AUTO Review Details Call Insurance Send…" at bounding box center [632, 210] width 946 height 44
click at [999, 214] on span "Send a Letter of Representation" at bounding box center [982, 210] width 169 height 15
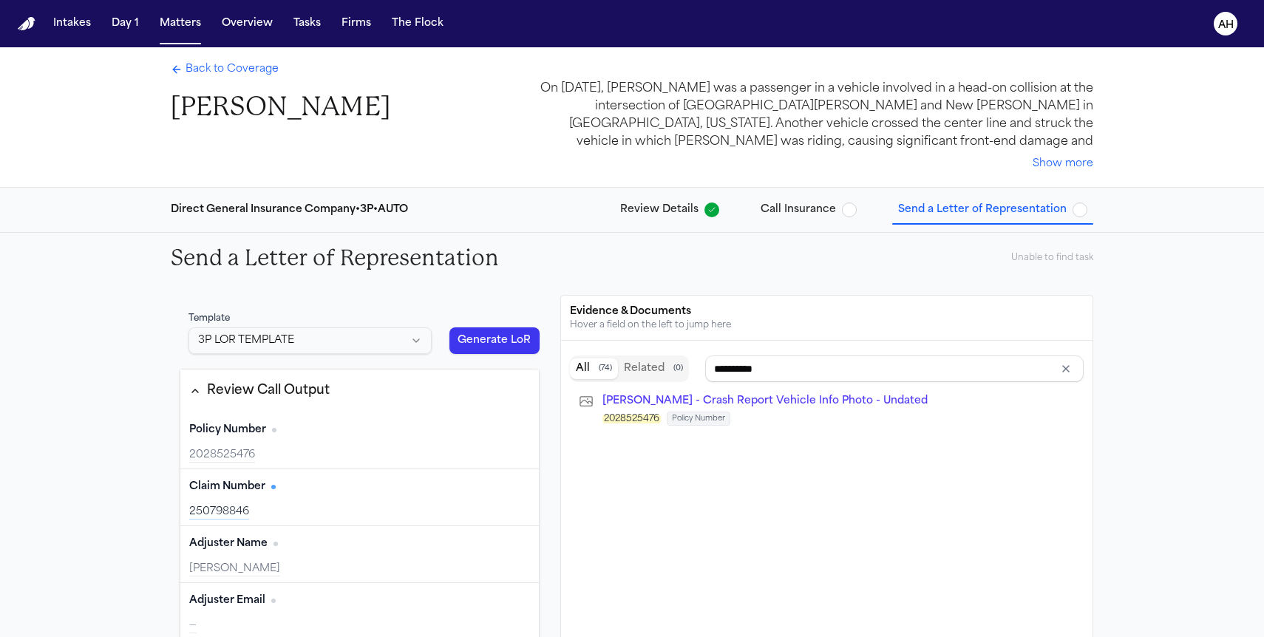
click at [421, 341] on html "Intakes Day 1 Matters Overview Tasks Firms The Flock AH Back to Coverage Feleci…" at bounding box center [632, 318] width 1264 height 637
click at [418, 344] on html "Intakes Day 1 Matters Overview Tasks Firms The Flock AH Back to Coverage Feleci…" at bounding box center [632, 318] width 1264 height 637
type input "*********"
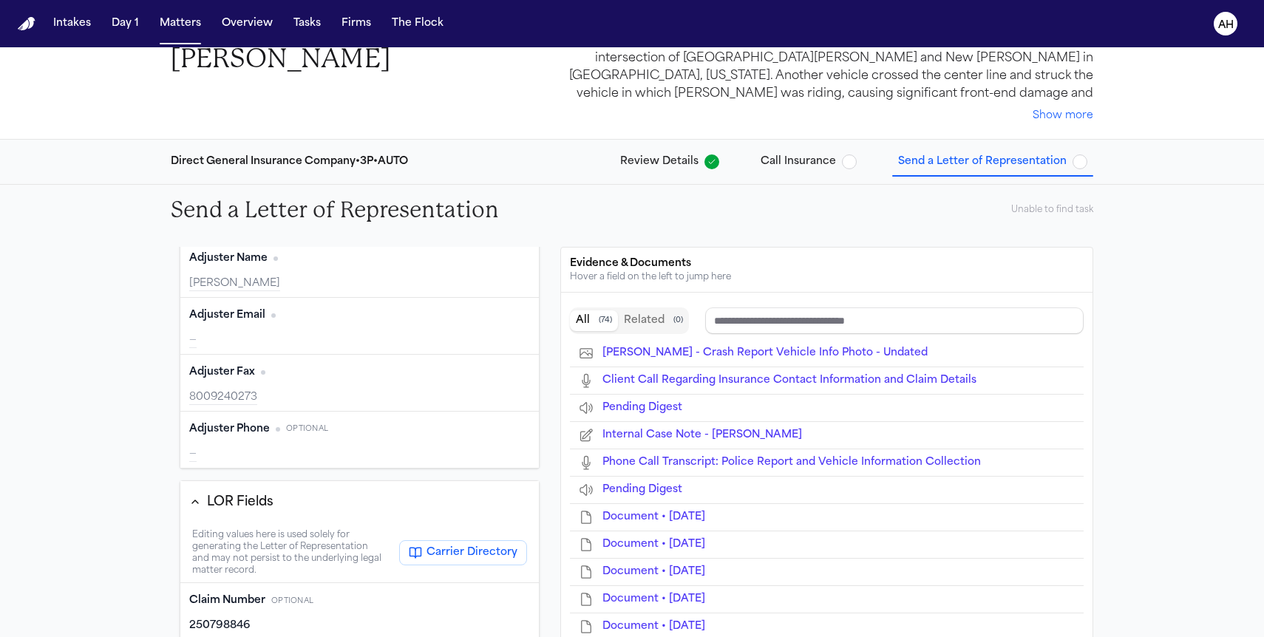
scroll to position [250, 0]
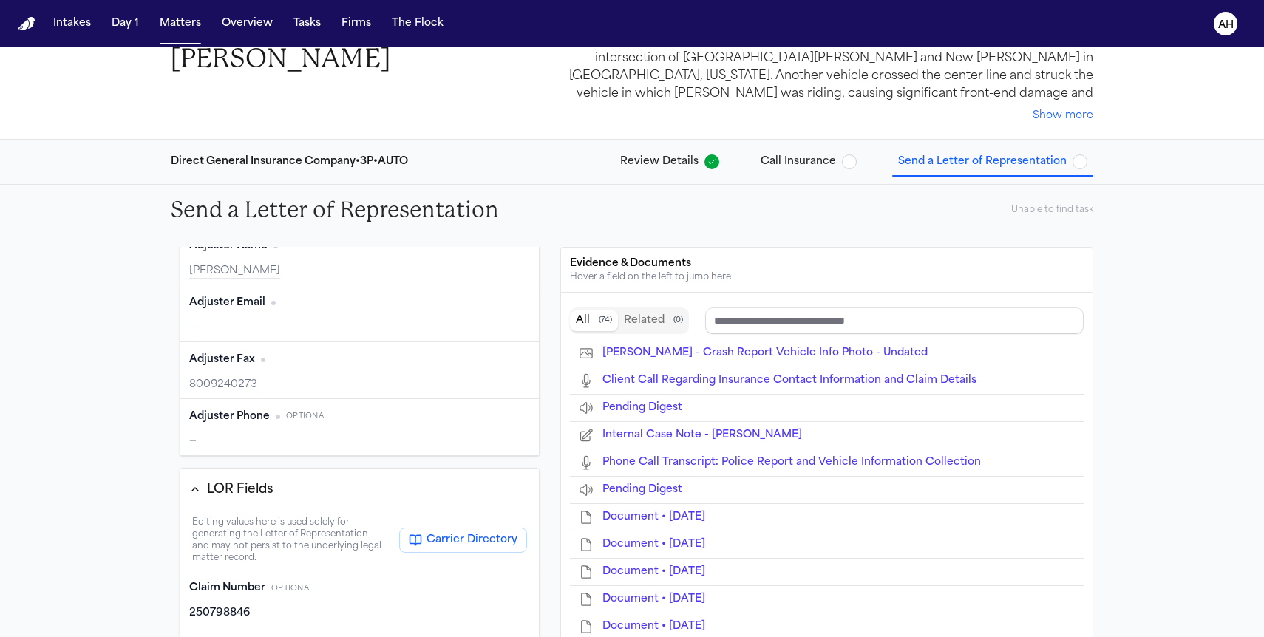
click at [511, 418] on button "Edit" at bounding box center [511, 417] width 37 height 24
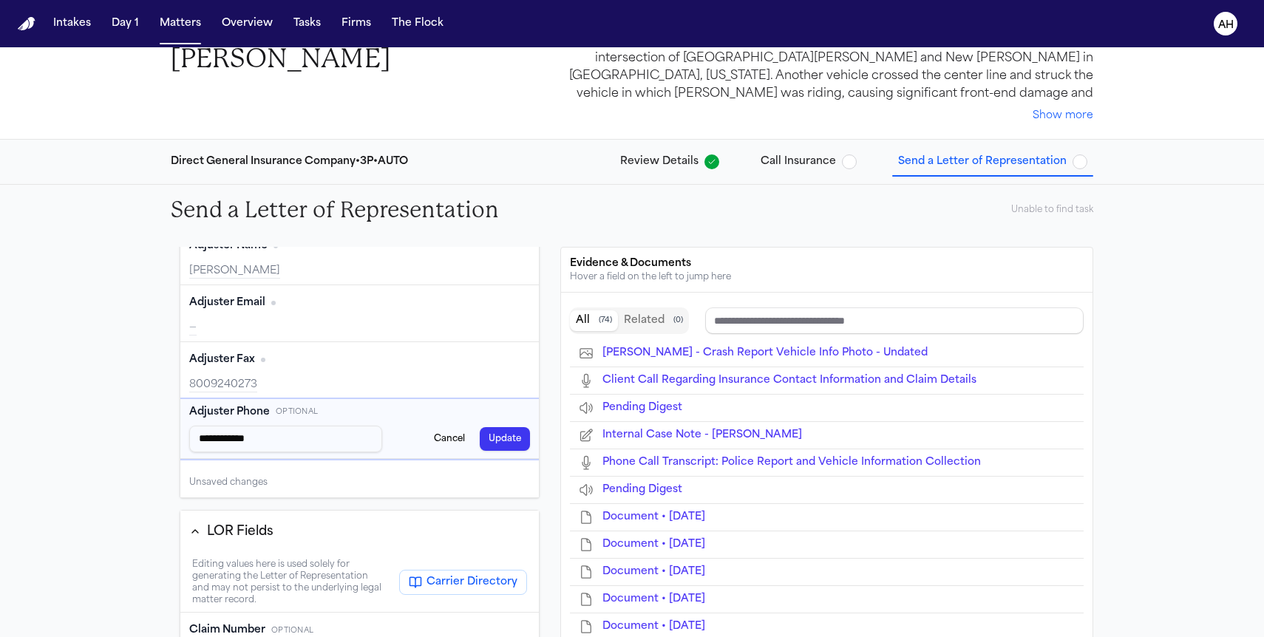
type input "**********"
click at [511, 436] on button "Update" at bounding box center [505, 439] width 50 height 24
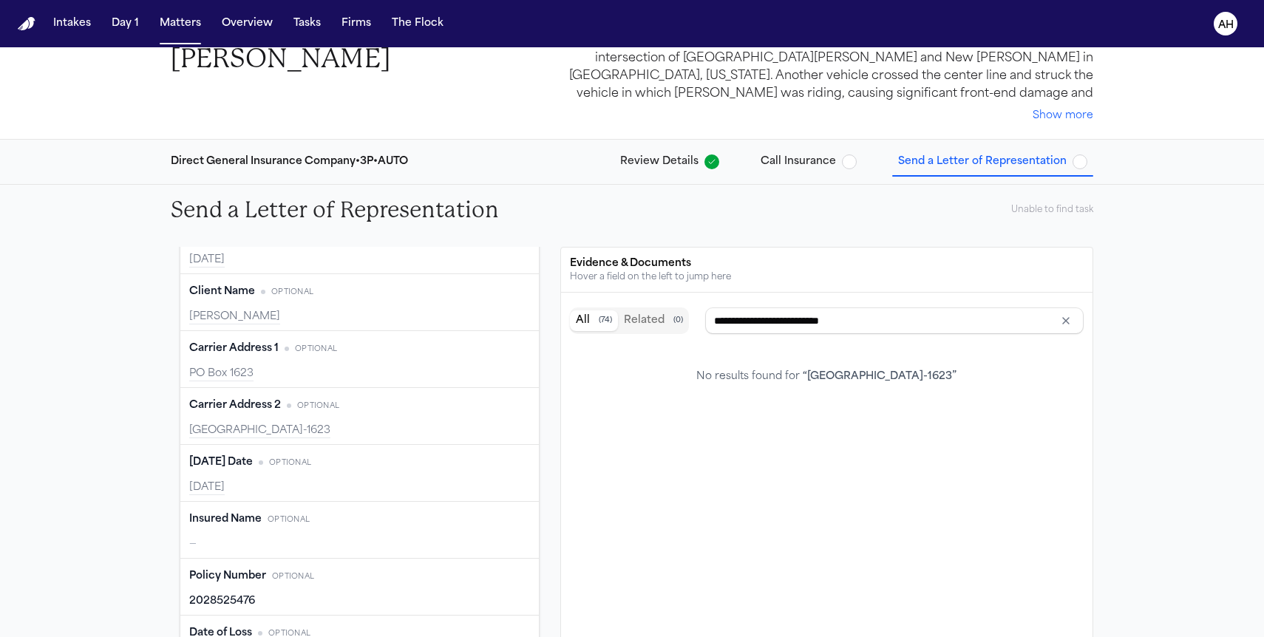
scroll to position [662, 0]
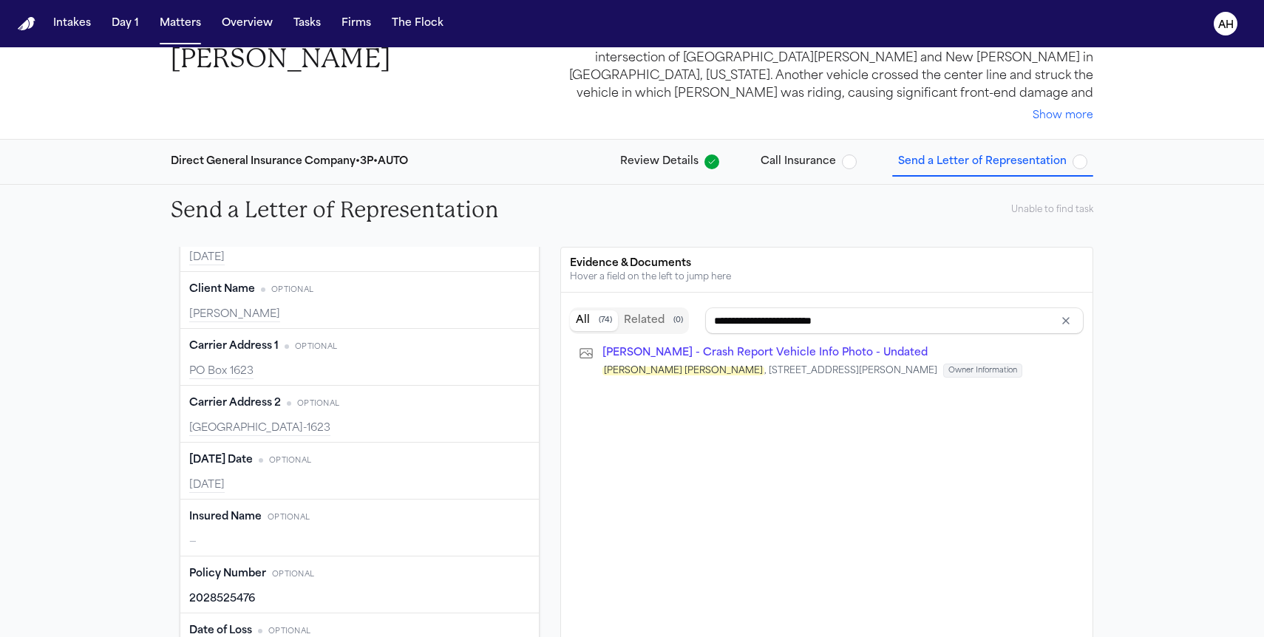
click at [503, 520] on button "Edit" at bounding box center [511, 518] width 37 height 24
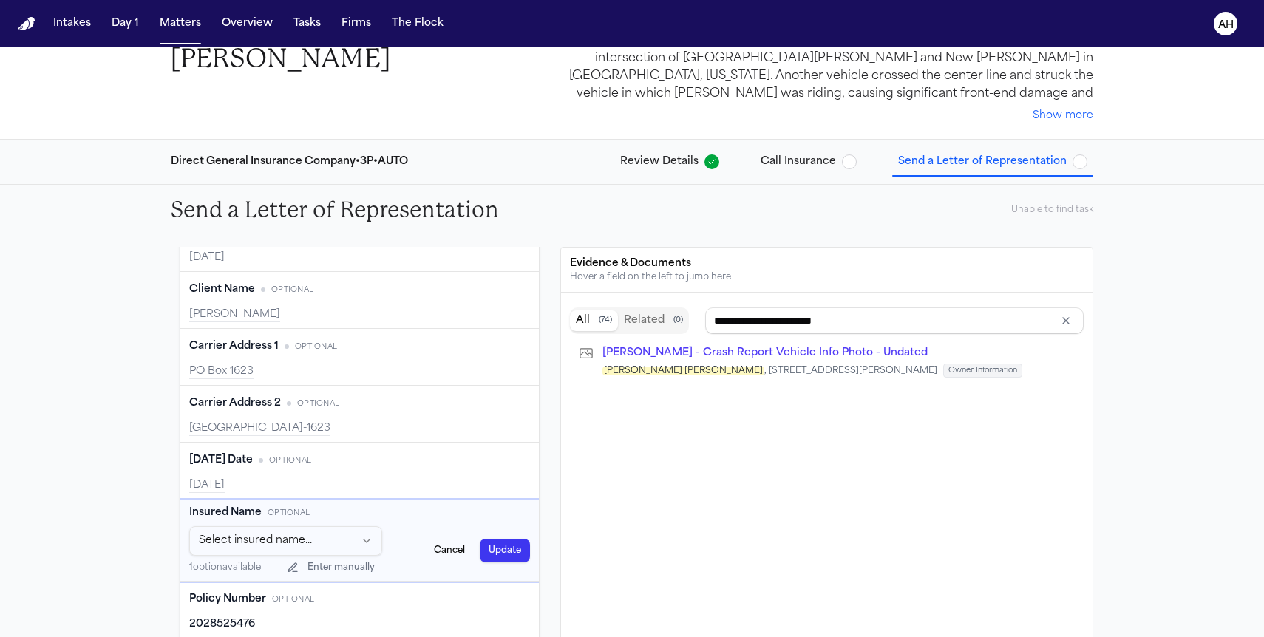
click at [337, 537] on html "Intakes Day 1 Matters Overview Tasks Firms The Flock AH Back to Coverage Feleci…" at bounding box center [632, 318] width 1264 height 637
click at [493, 554] on button "Update" at bounding box center [505, 551] width 50 height 24
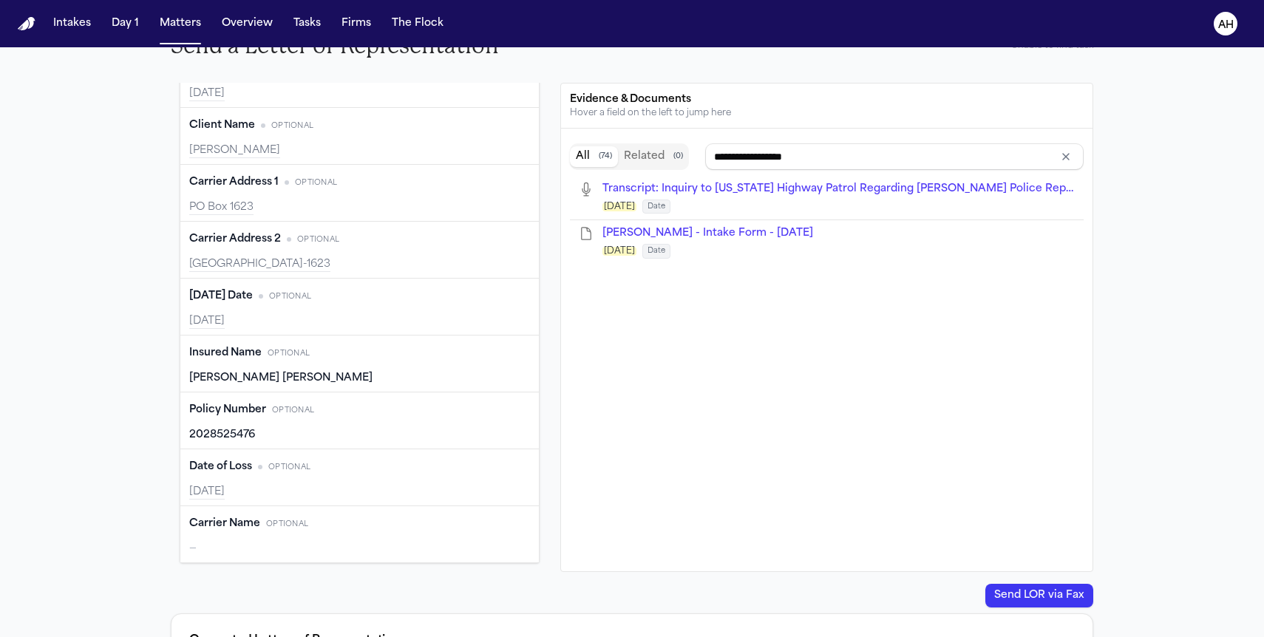
scroll to position [240, 0]
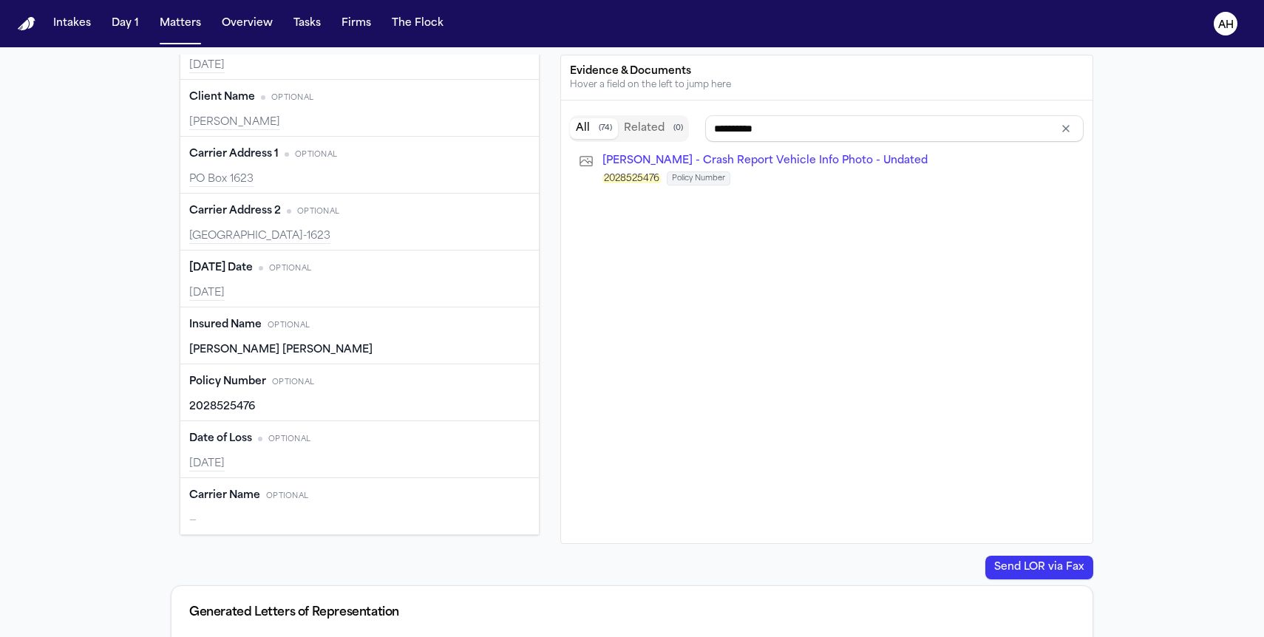
type input "**********"
click at [517, 498] on button "Edit" at bounding box center [511, 496] width 37 height 24
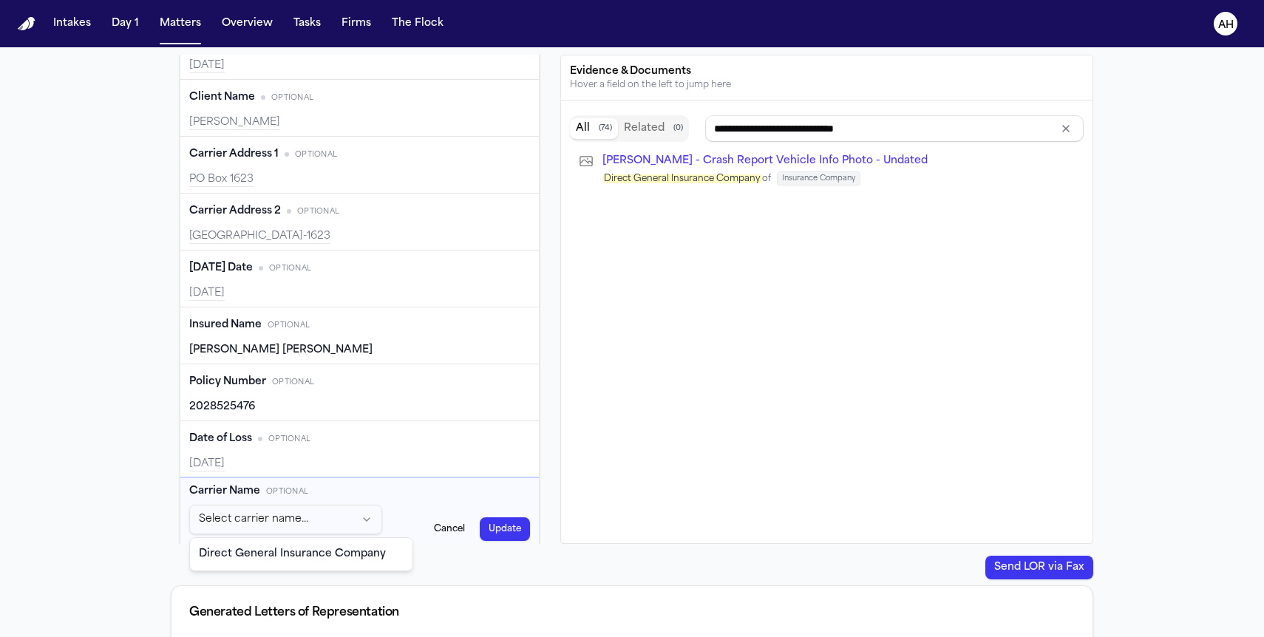
click at [320, 517] on html "Intakes Day 1 Matters Overview Tasks Firms The Flock AH Back to Coverage Feleci…" at bounding box center [632, 318] width 1264 height 637
click at [503, 527] on button "Update" at bounding box center [505, 529] width 50 height 24
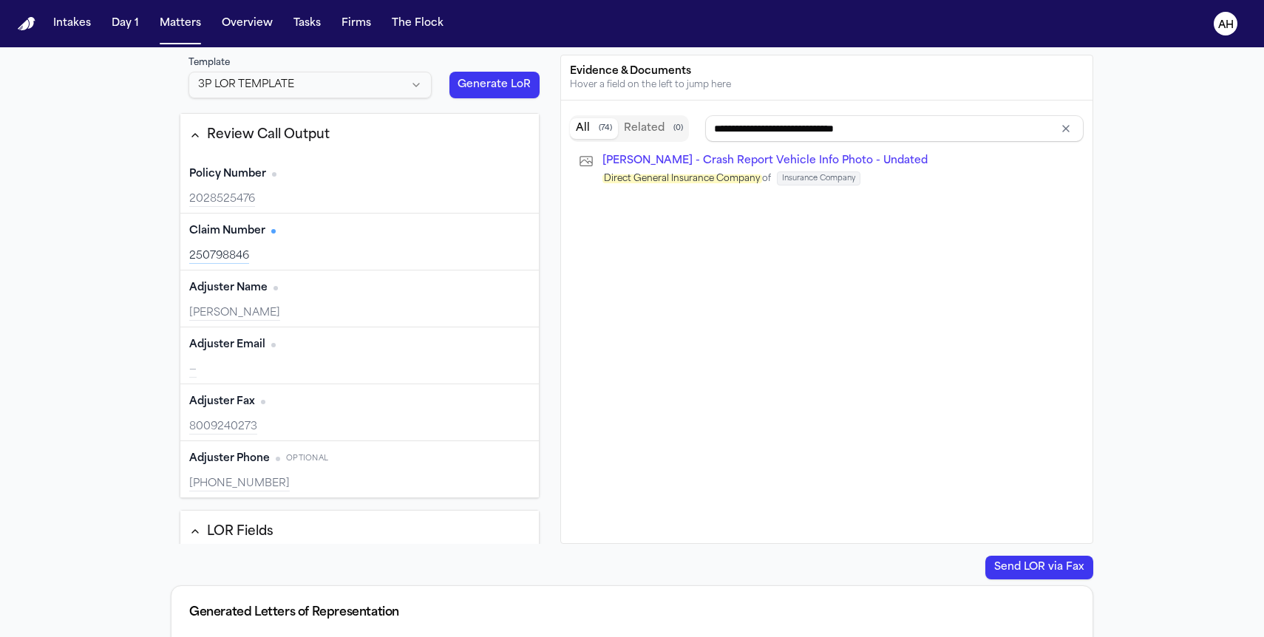
scroll to position [0, 0]
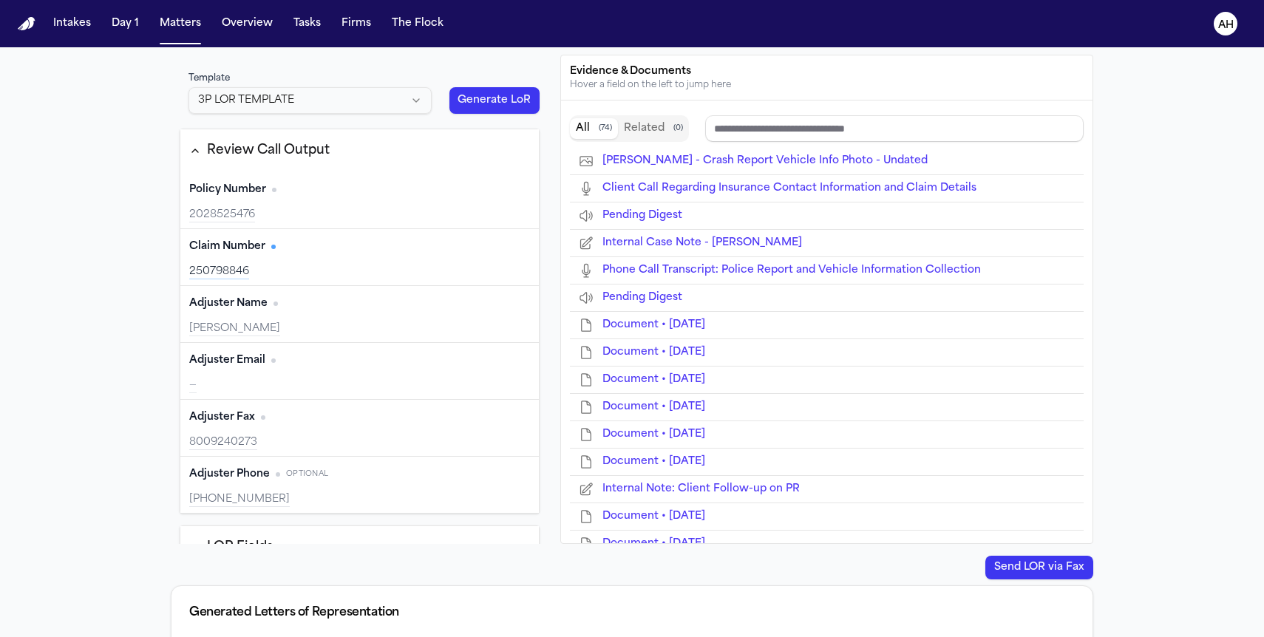
click at [516, 96] on button "Generate LoR" at bounding box center [494, 100] width 90 height 27
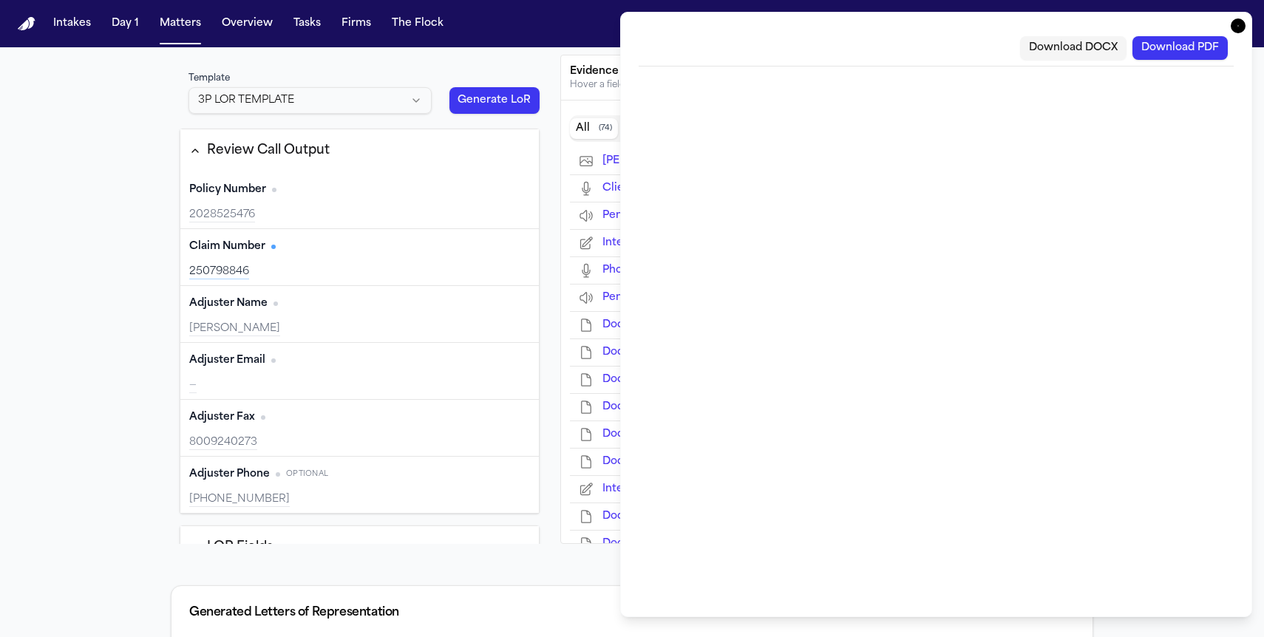
click at [1166, 52] on button "Download PDF" at bounding box center [1179, 48] width 95 height 24
click at [1233, 31] on icon "button" at bounding box center [1238, 25] width 15 height 15
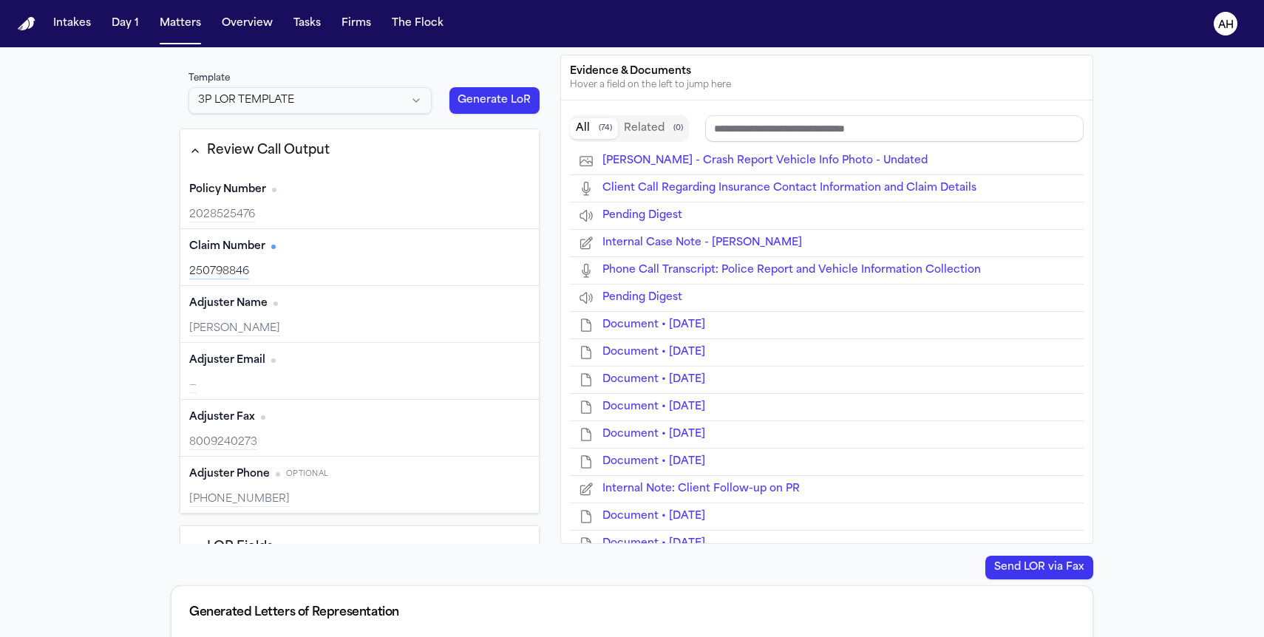
click at [1038, 565] on button "Send LOR via Fax" at bounding box center [1039, 568] width 108 height 24
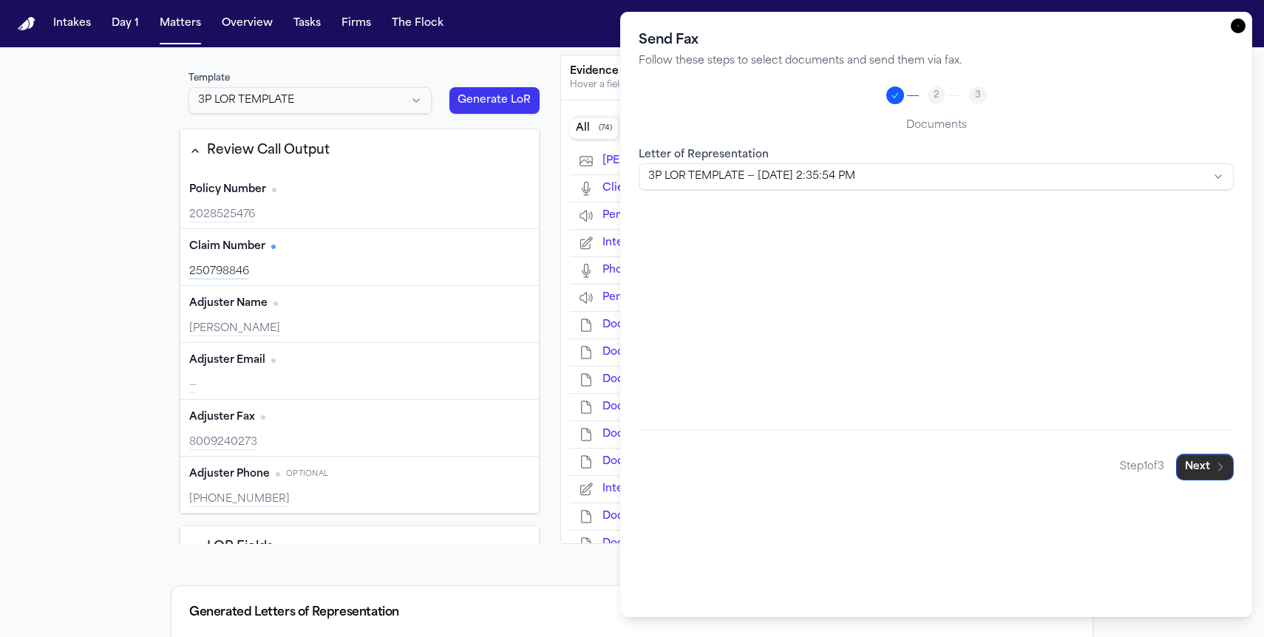
click at [1194, 473] on button "Next" at bounding box center [1205, 467] width 58 height 27
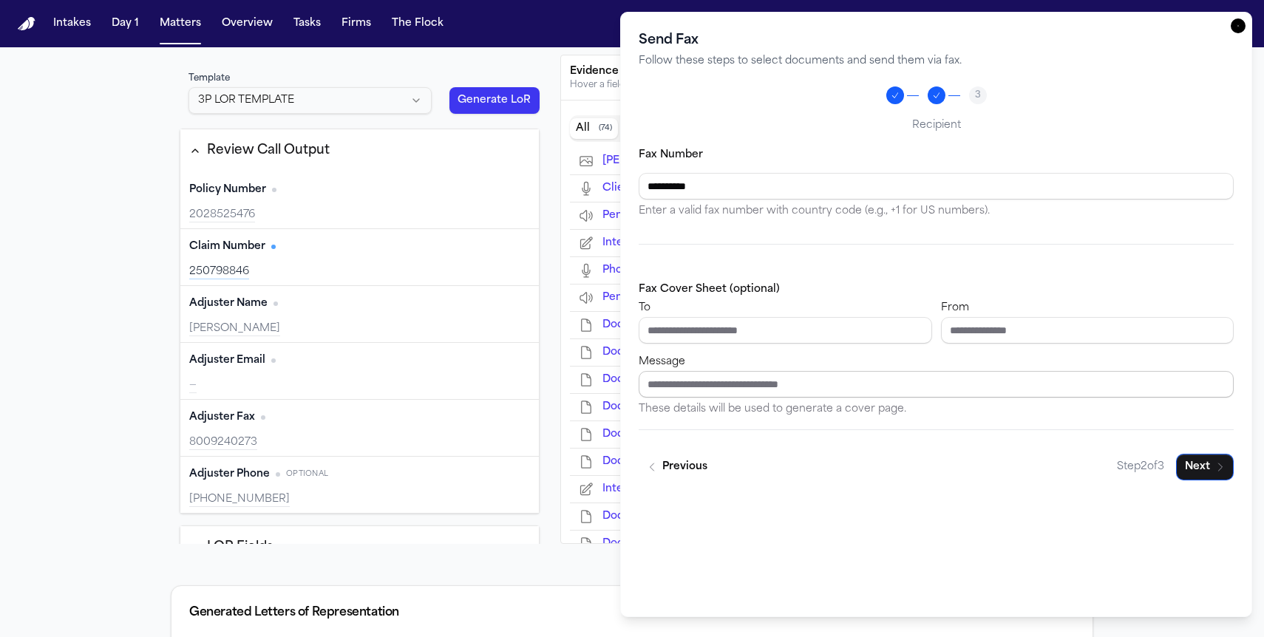
click at [675, 390] on input "Message" at bounding box center [936, 384] width 595 height 27
type input "**********"
click at [1207, 466] on button "Next" at bounding box center [1205, 467] width 58 height 27
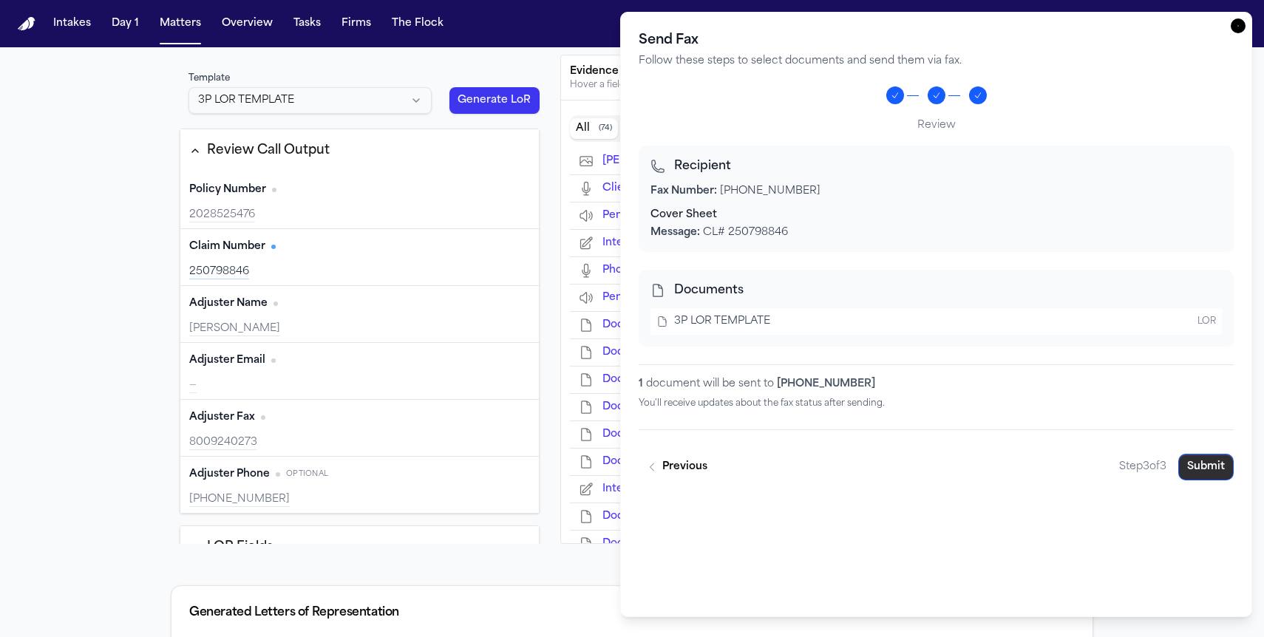
click at [1207, 466] on button "Submit" at bounding box center [1205, 467] width 55 height 27
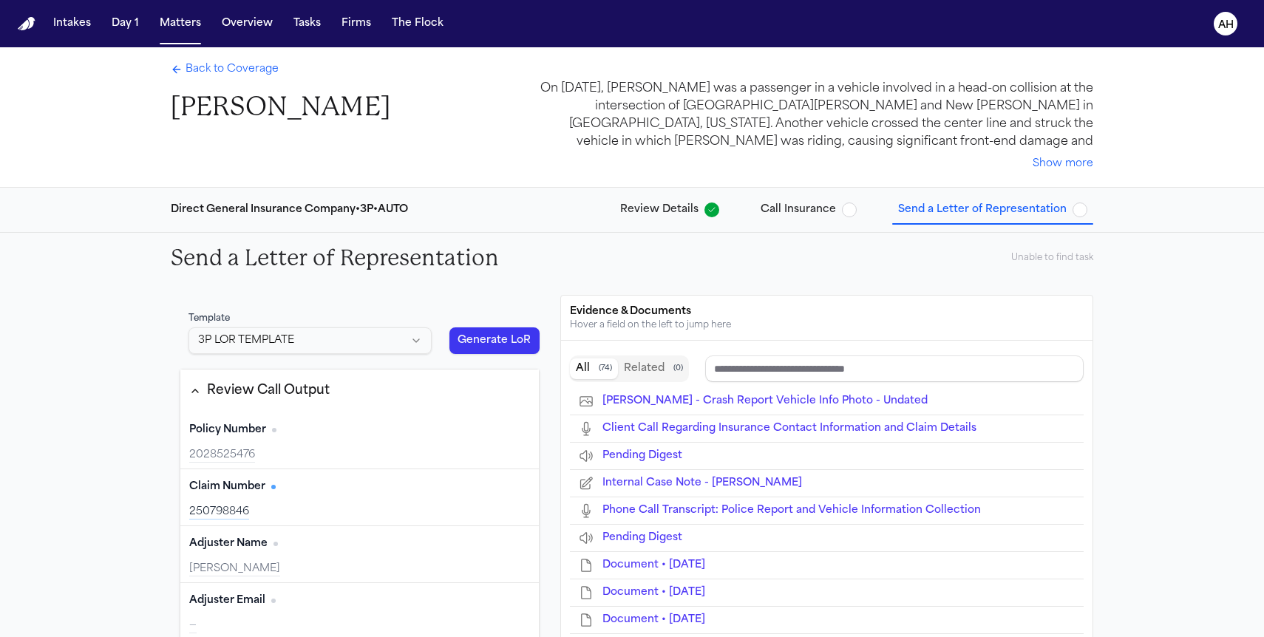
click at [1077, 211] on span "button" at bounding box center [1079, 210] width 15 height 15
click at [262, 72] on span "Back to Coverage" at bounding box center [232, 69] width 93 height 15
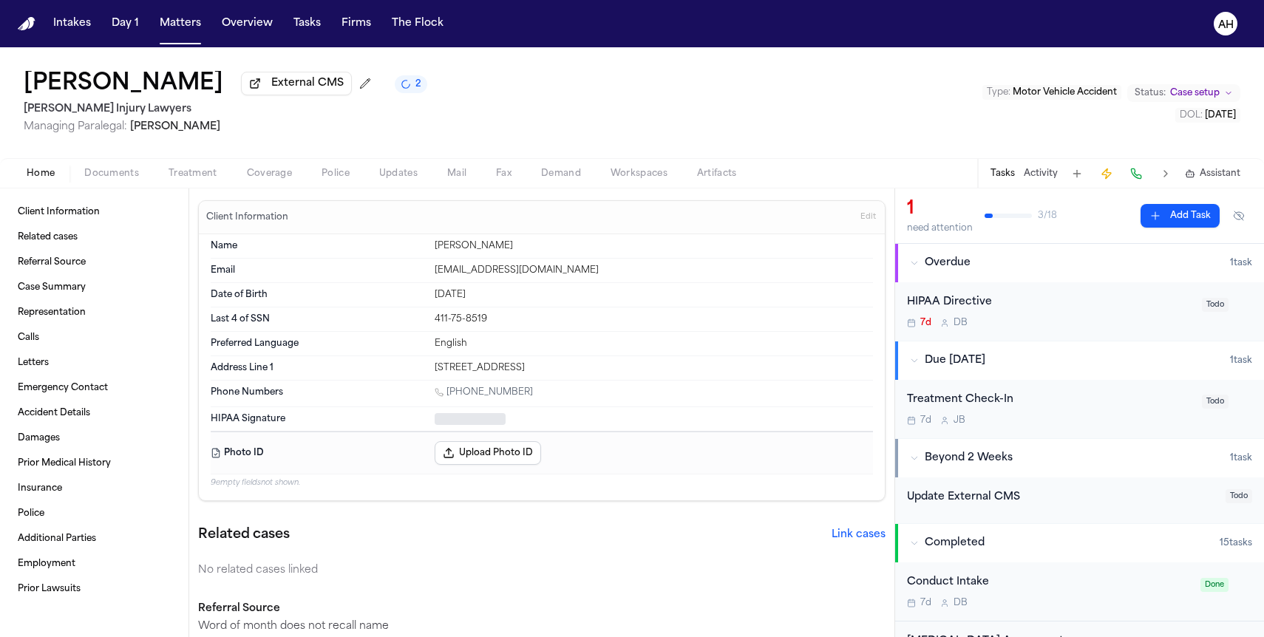
click at [39, 180] on span "Home" at bounding box center [41, 174] width 28 height 12
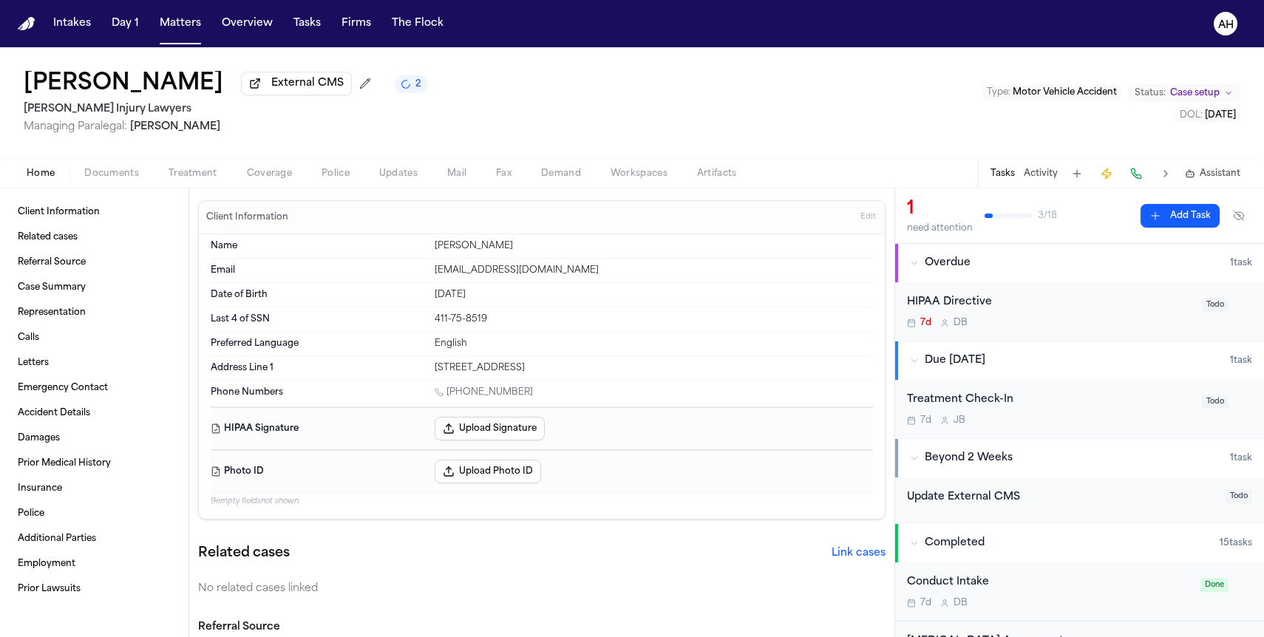
click at [1075, 177] on button at bounding box center [1077, 173] width 21 height 21
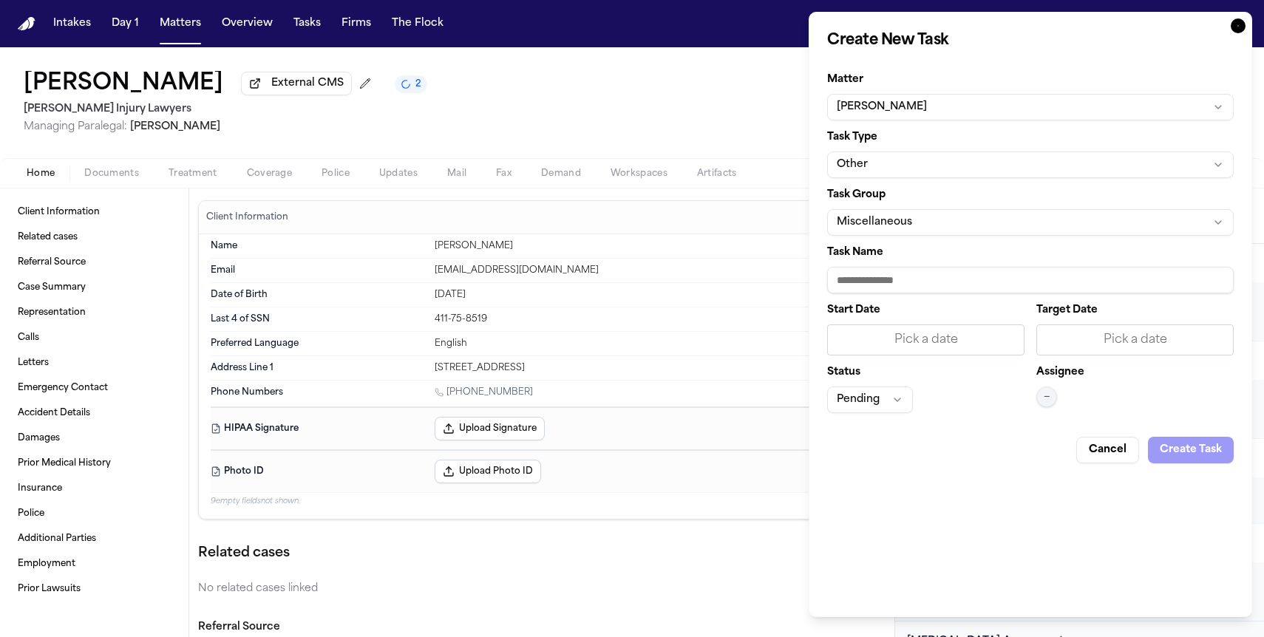
click at [1237, 30] on icon "button" at bounding box center [1238, 25] width 15 height 15
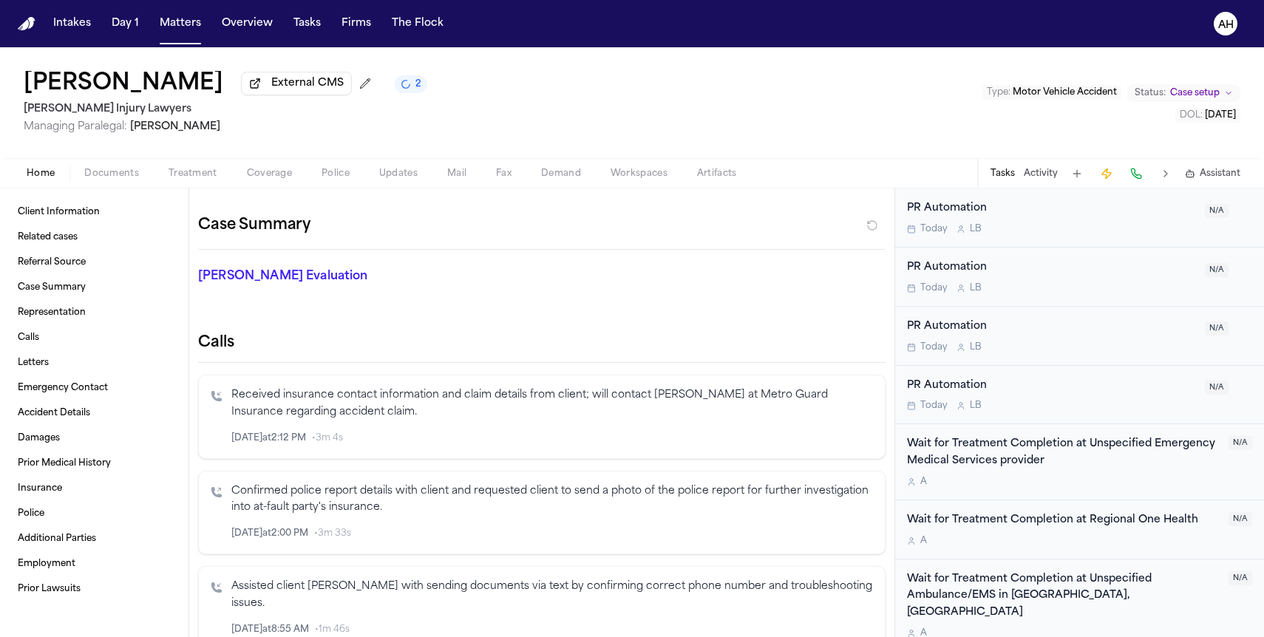
scroll to position [466, 0]
click at [1165, 180] on button at bounding box center [1165, 173] width 21 height 21
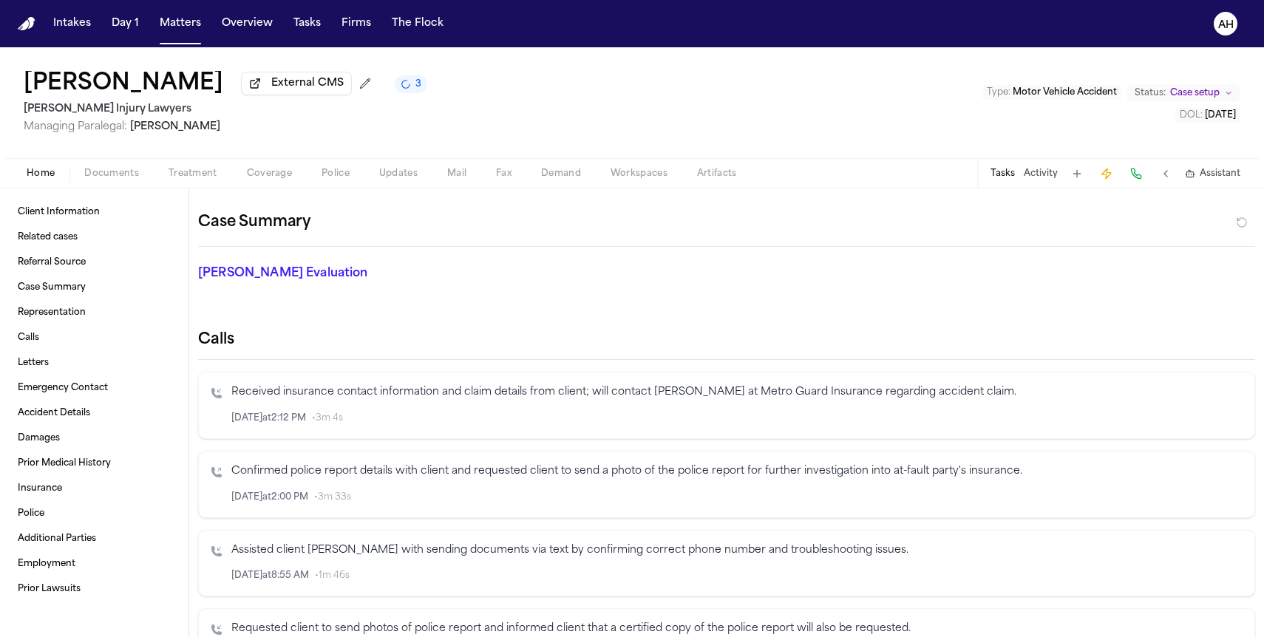
click at [1165, 182] on button at bounding box center [1165, 173] width 21 height 21
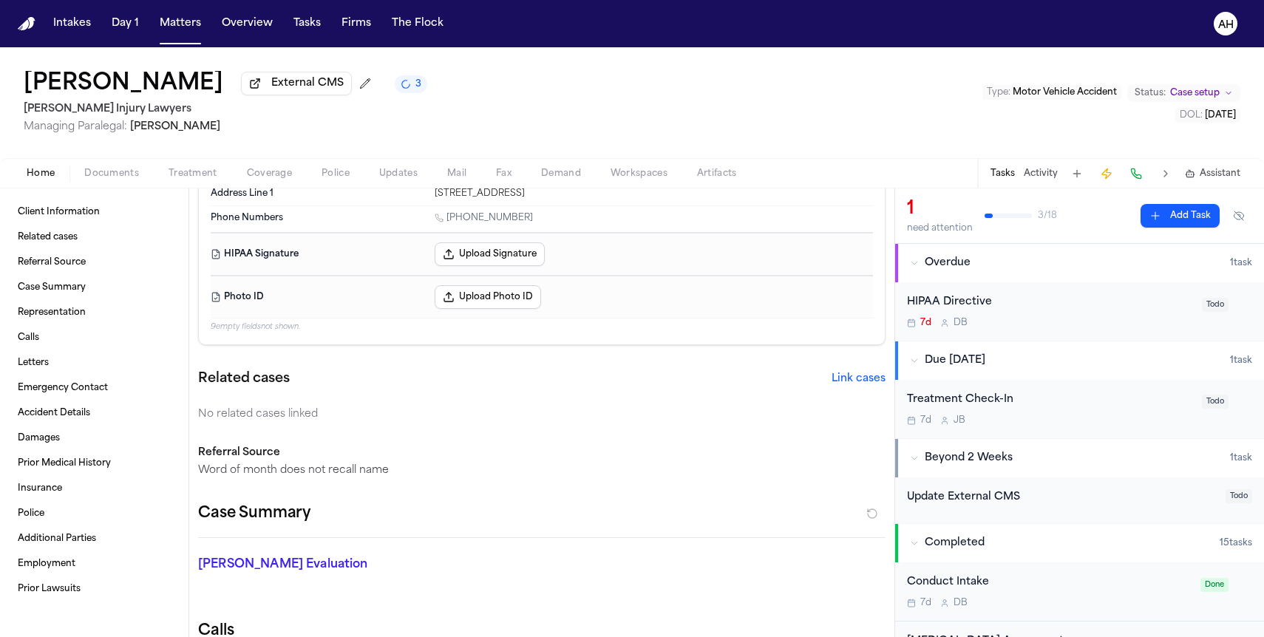
scroll to position [0, 0]
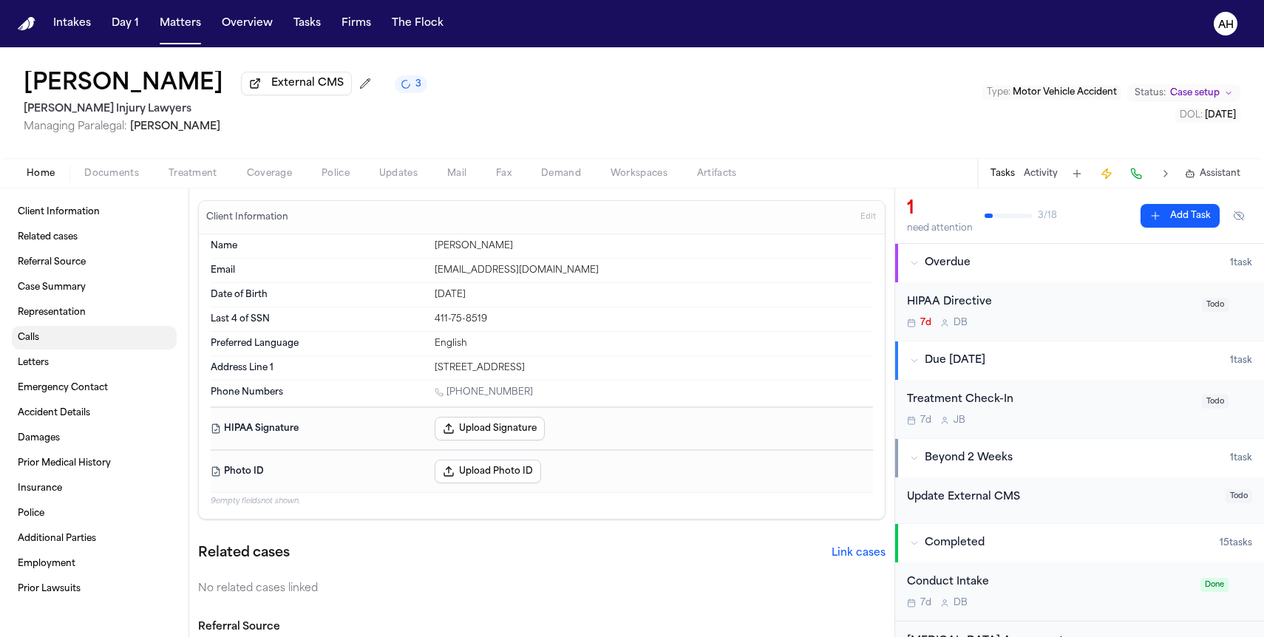
click at [57, 344] on link "Calls" at bounding box center [94, 338] width 165 height 24
click at [1050, 178] on button "Activity" at bounding box center [1041, 174] width 34 height 12
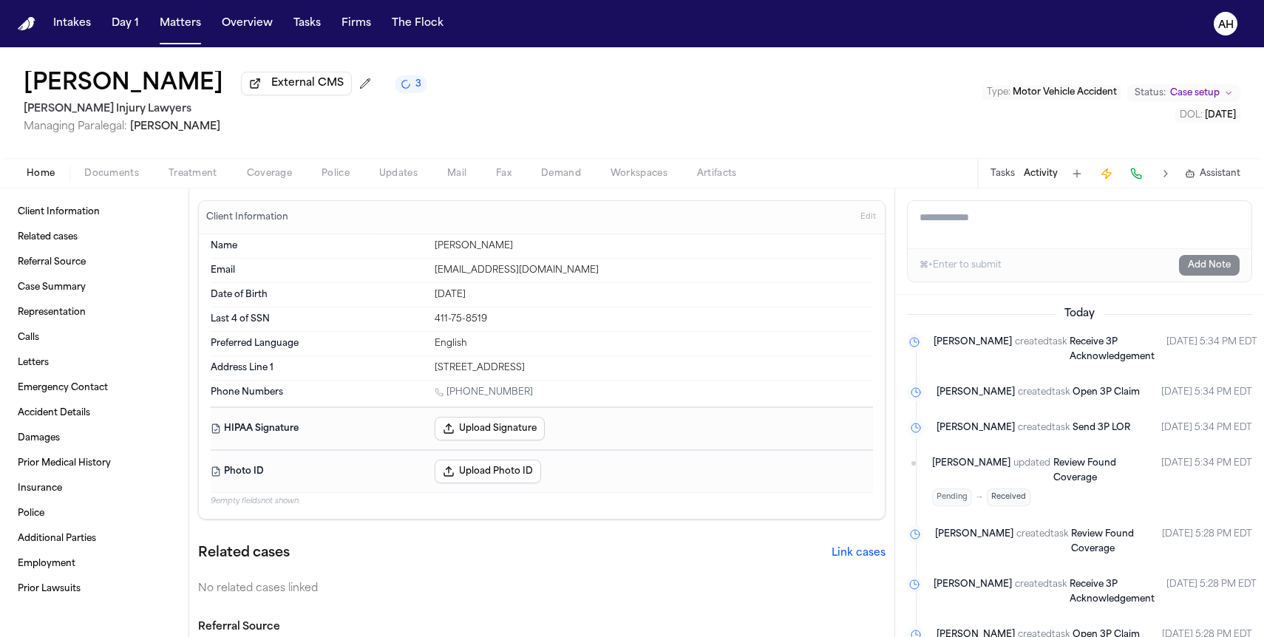
click at [1024, 245] on textarea "Add a note to this matter" at bounding box center [1080, 224] width 344 height 47
click at [946, 227] on textarea "Add a note to this matter" at bounding box center [1080, 224] width 344 height 47
paste textarea "**********"
click at [1027, 221] on textarea "**********" at bounding box center [1080, 224] width 344 height 47
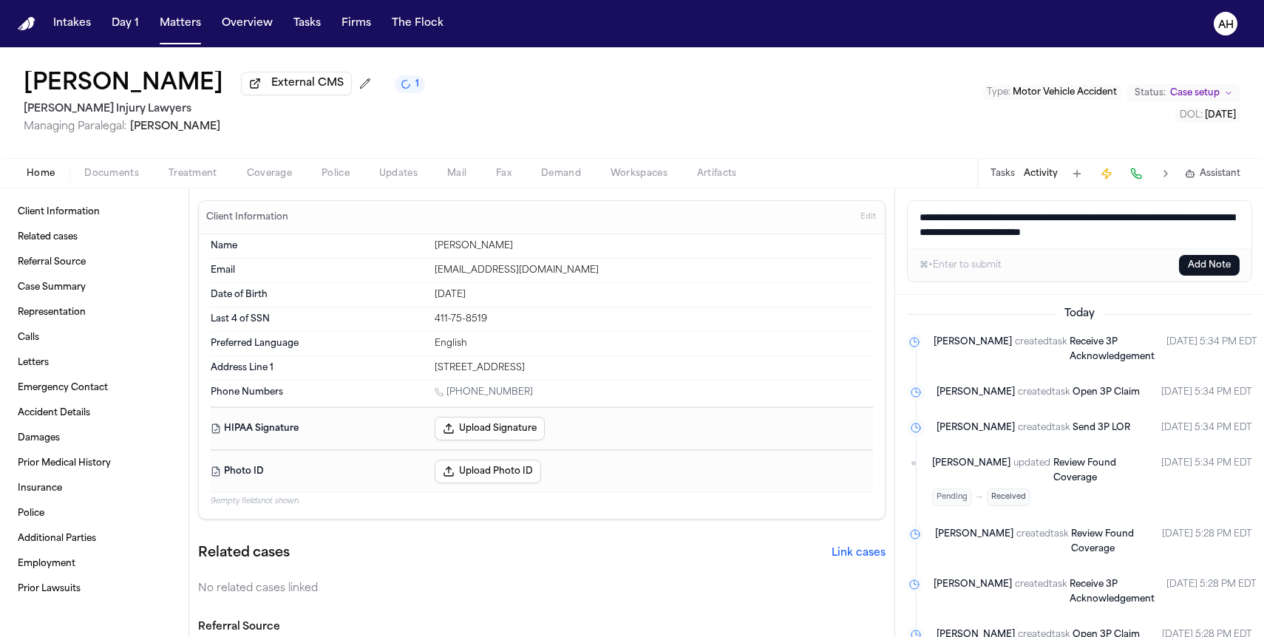
drag, startPoint x: 1185, startPoint y: 241, endPoint x: 1109, endPoint y: 239, distance: 76.1
click at [1109, 239] on textarea "**********" at bounding box center [1080, 224] width 344 height 47
type textarea "**********"
click at [1194, 269] on button "Add Note" at bounding box center [1209, 265] width 61 height 21
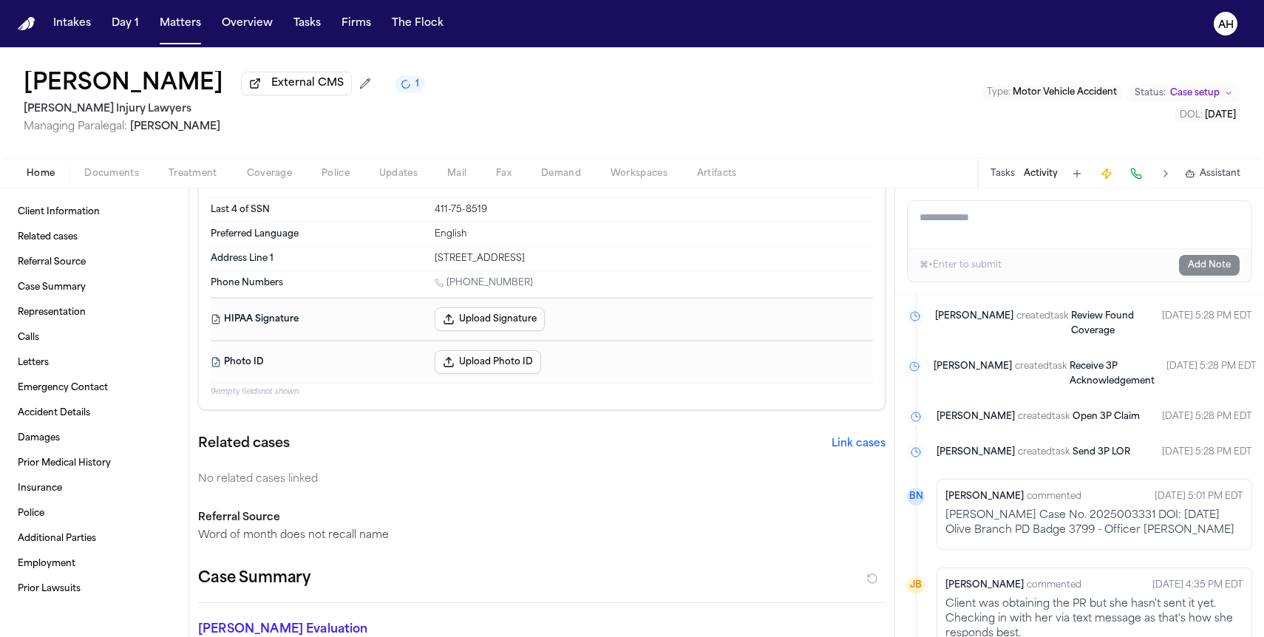
scroll to position [319, 0]
click at [1007, 180] on button "Tasks" at bounding box center [1002, 174] width 24 height 12
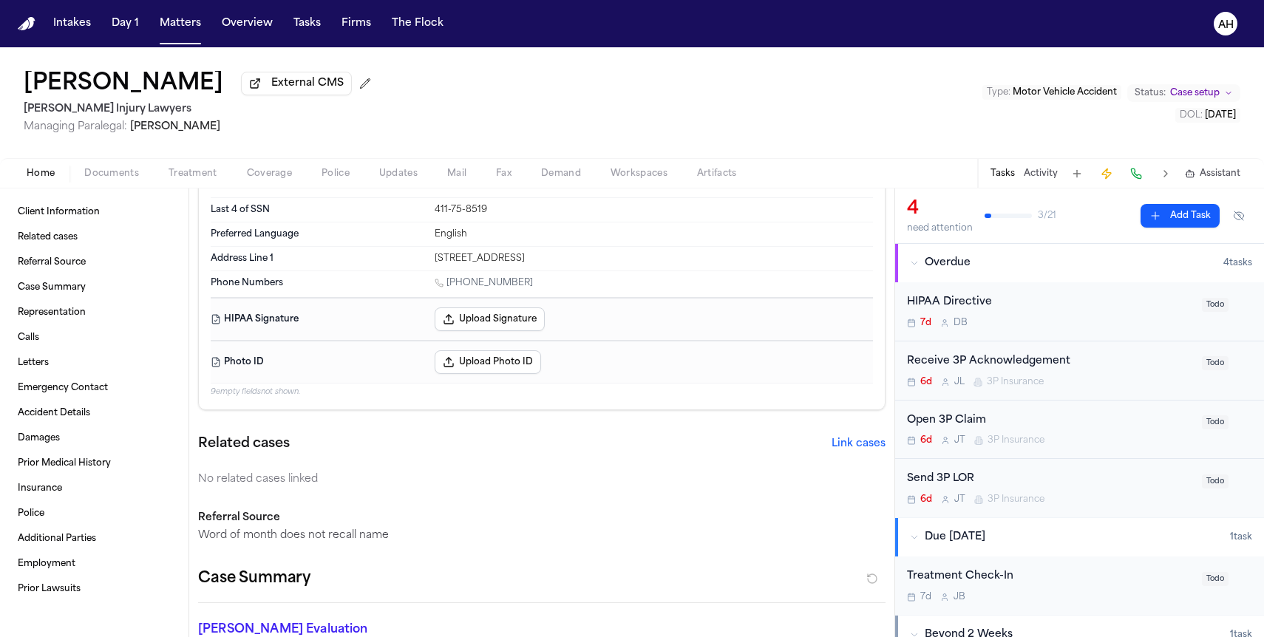
click at [1215, 483] on span "Todo" at bounding box center [1215, 482] width 27 height 14
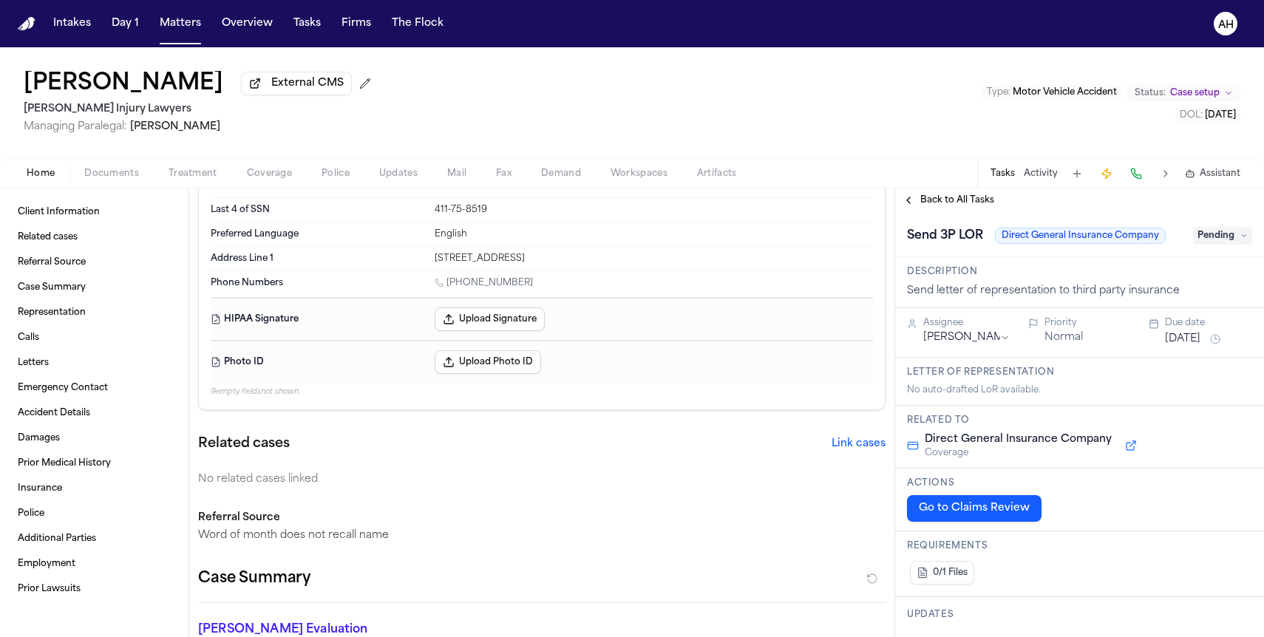
click at [1223, 241] on span "Pending" at bounding box center [1222, 236] width 59 height 18
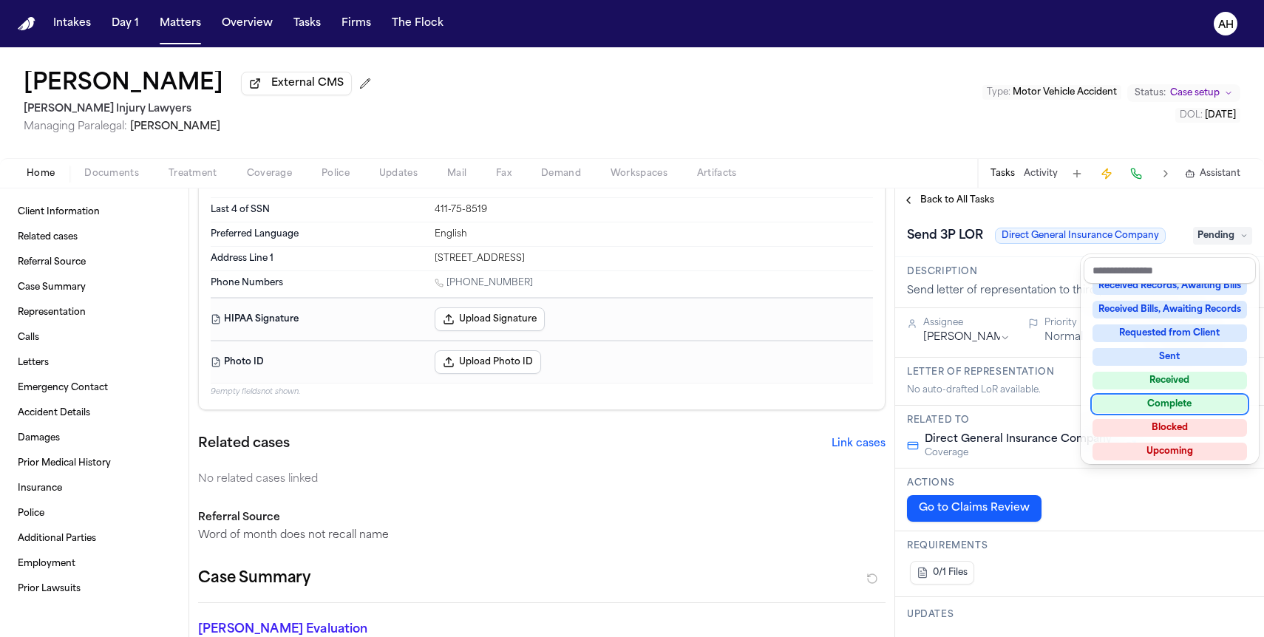
click at [1158, 404] on div "Complete" at bounding box center [1169, 404] width 154 height 18
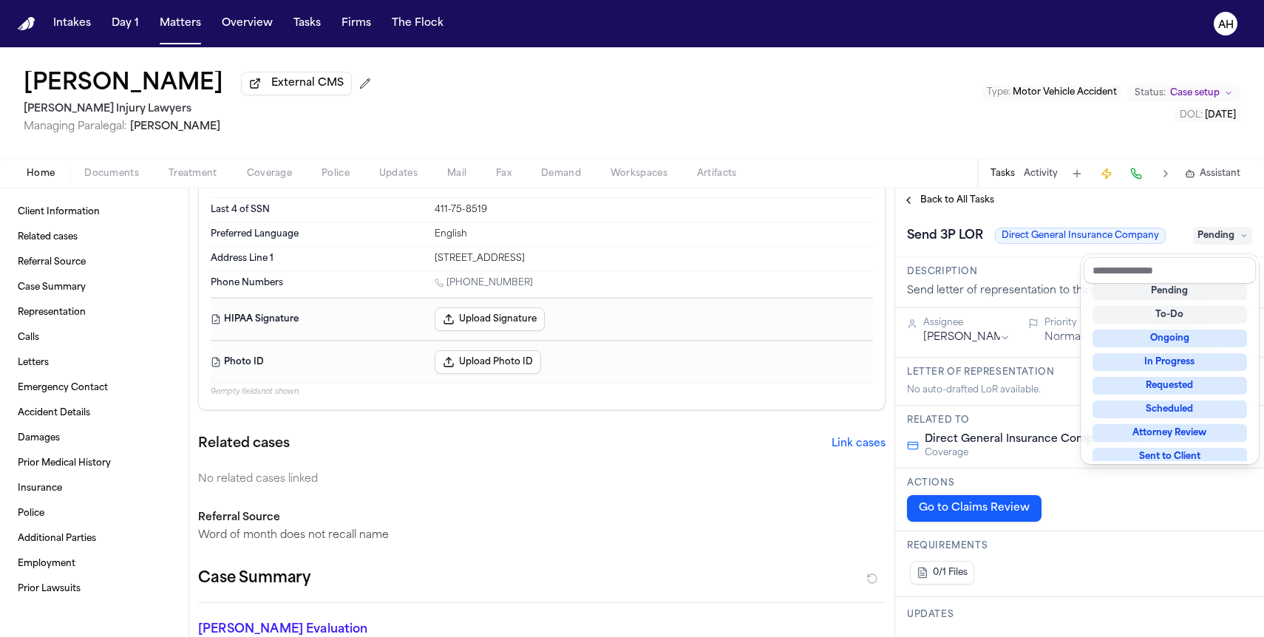
scroll to position [6, 0]
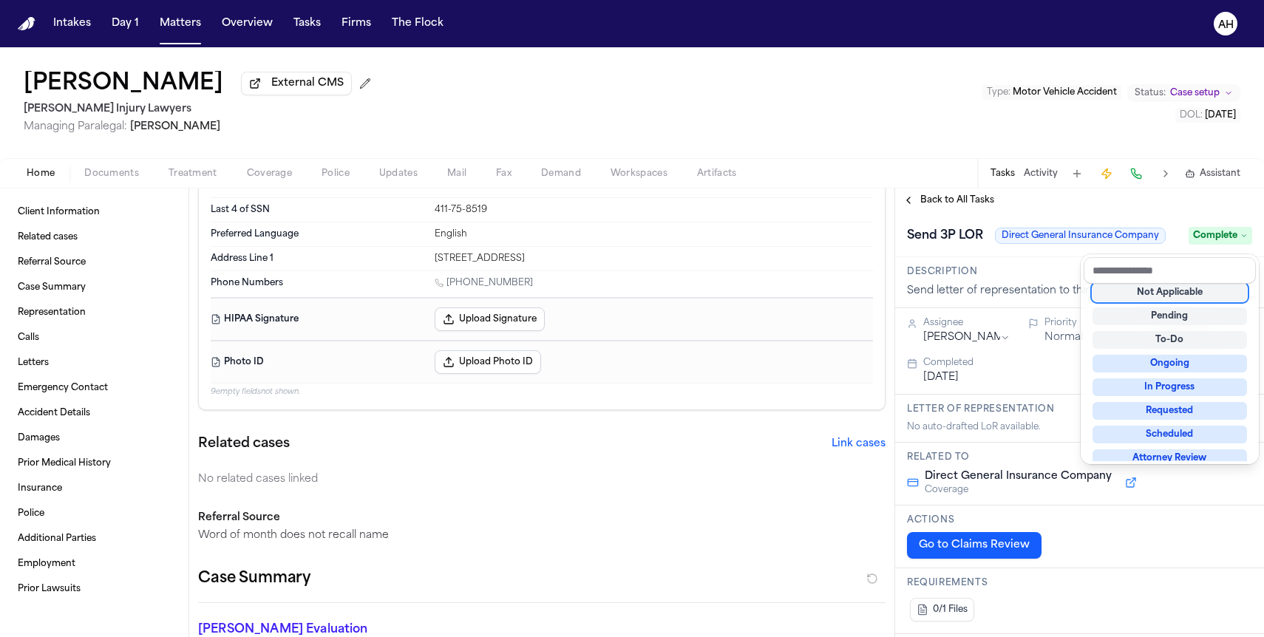
click at [970, 205] on div "**********" at bounding box center [1079, 412] width 369 height 449
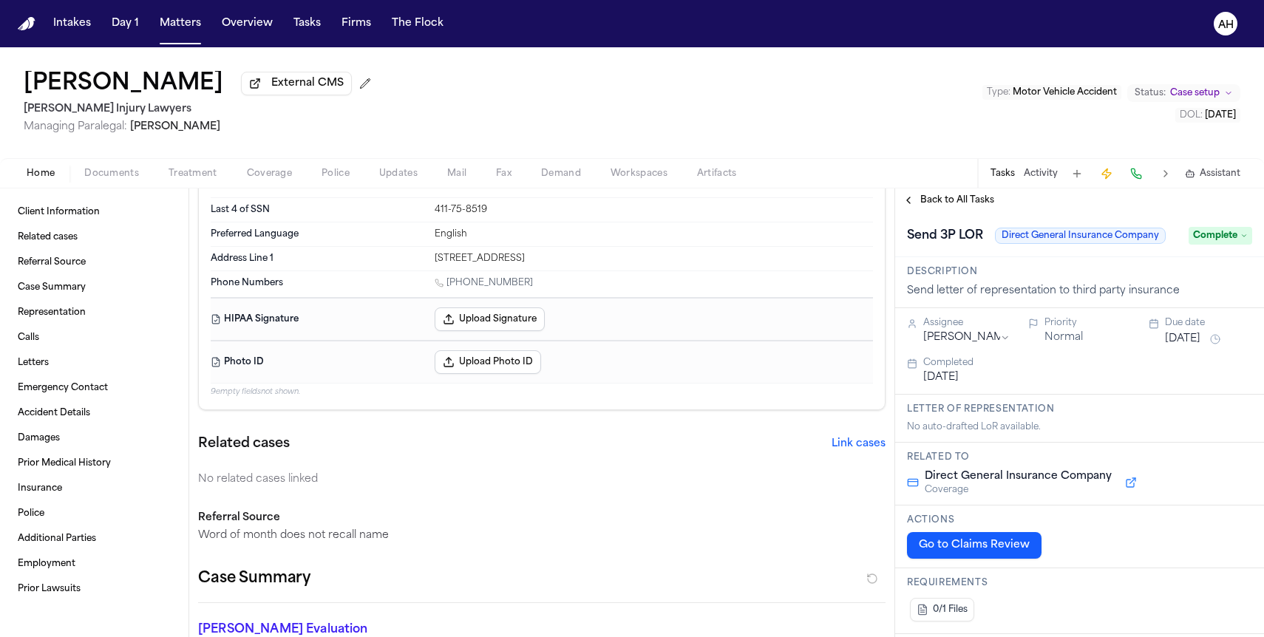
click at [970, 205] on span "Back to All Tasks" at bounding box center [957, 200] width 74 height 12
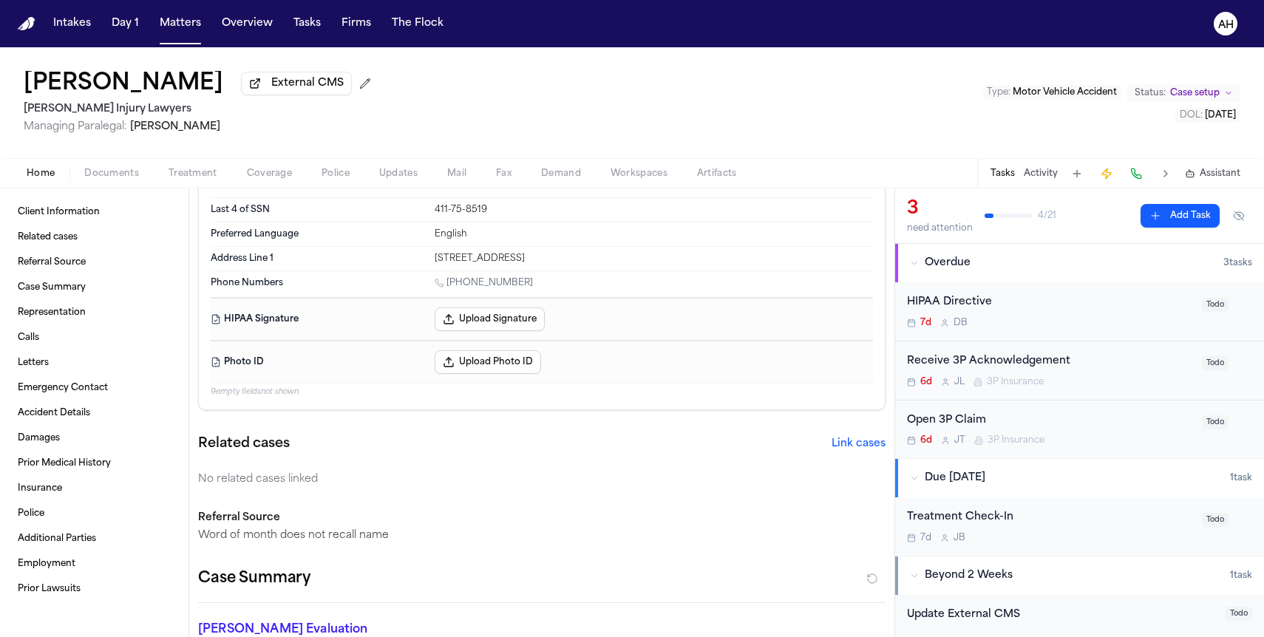
click at [1213, 426] on span "Todo" at bounding box center [1215, 422] width 27 height 14
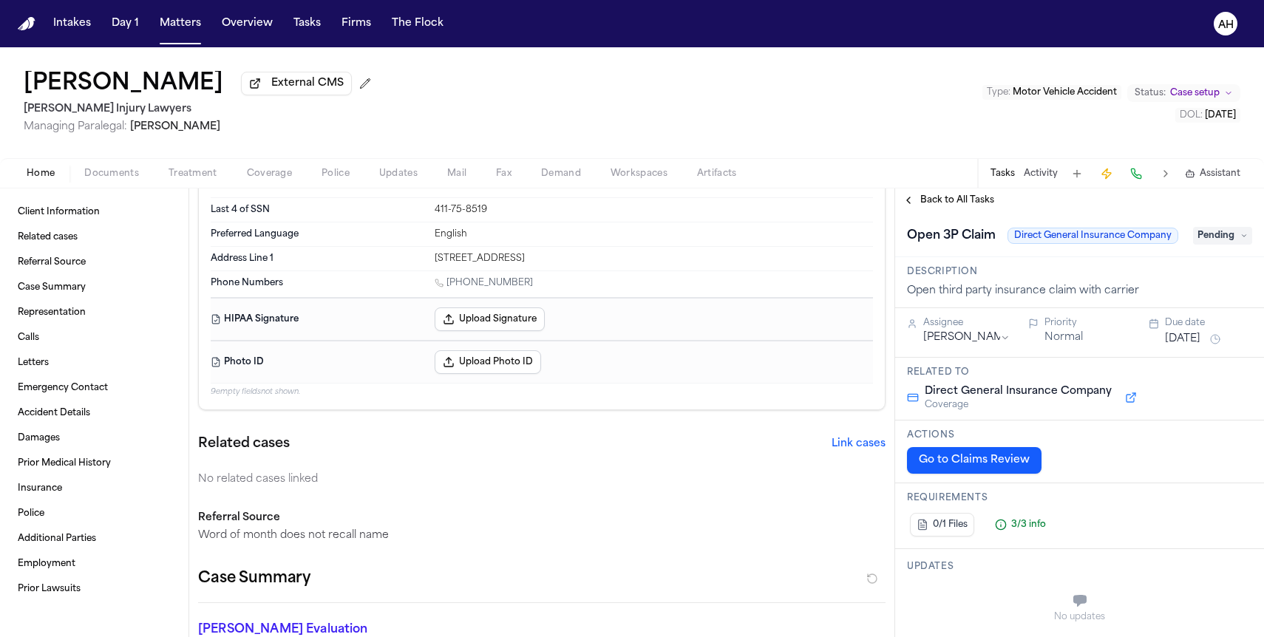
click at [1217, 239] on span "Pending" at bounding box center [1222, 236] width 59 height 18
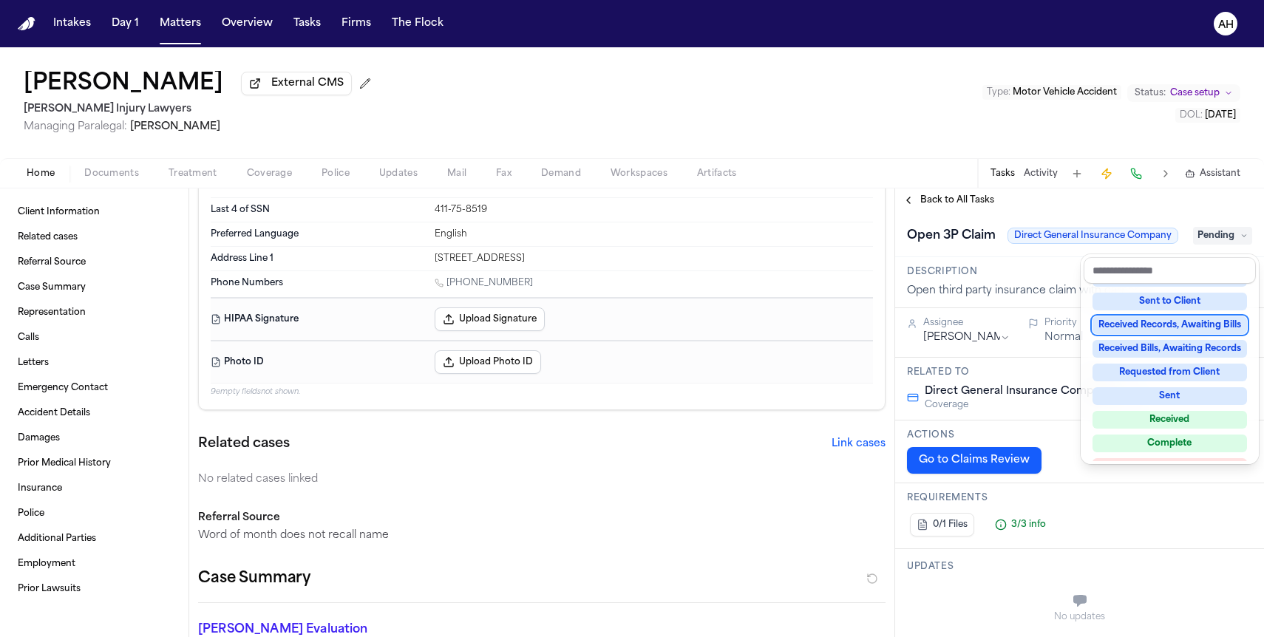
scroll to position [231, 0]
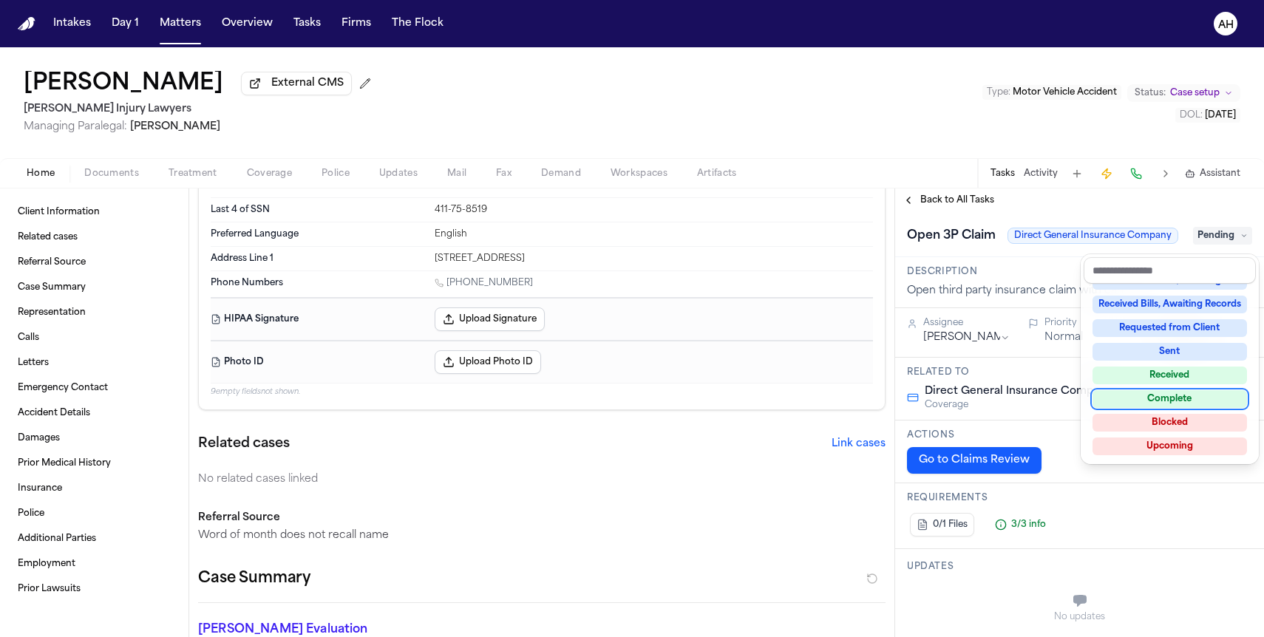
click at [1155, 402] on div "Complete" at bounding box center [1169, 399] width 154 height 18
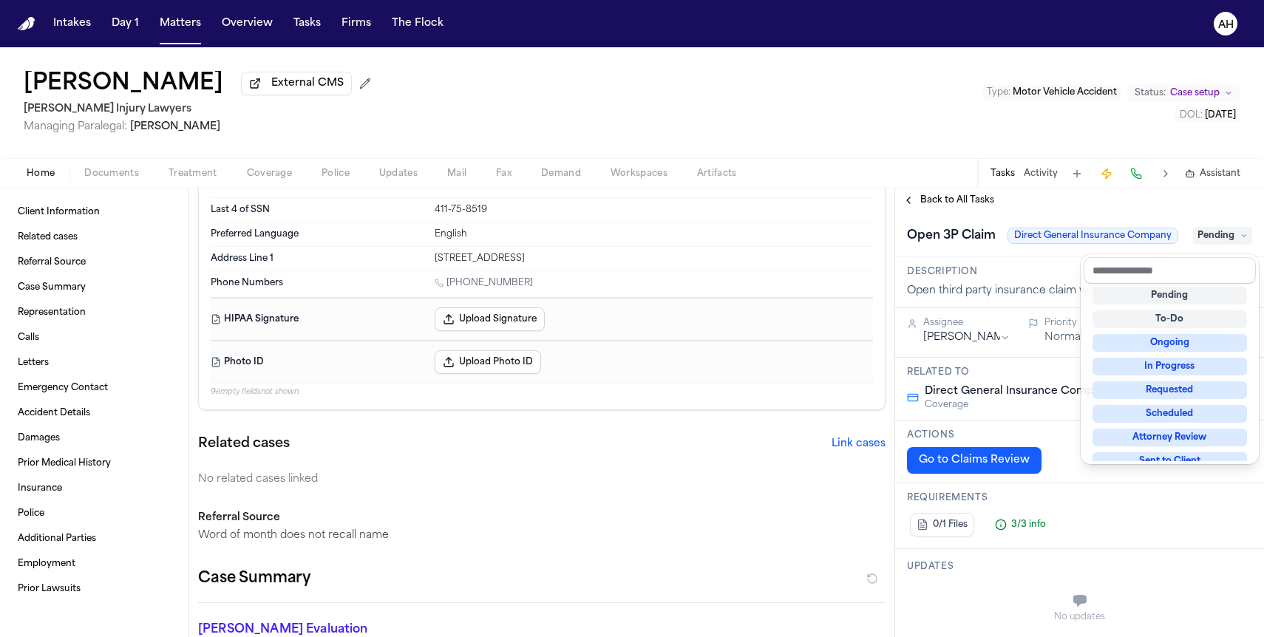
scroll to position [6, 0]
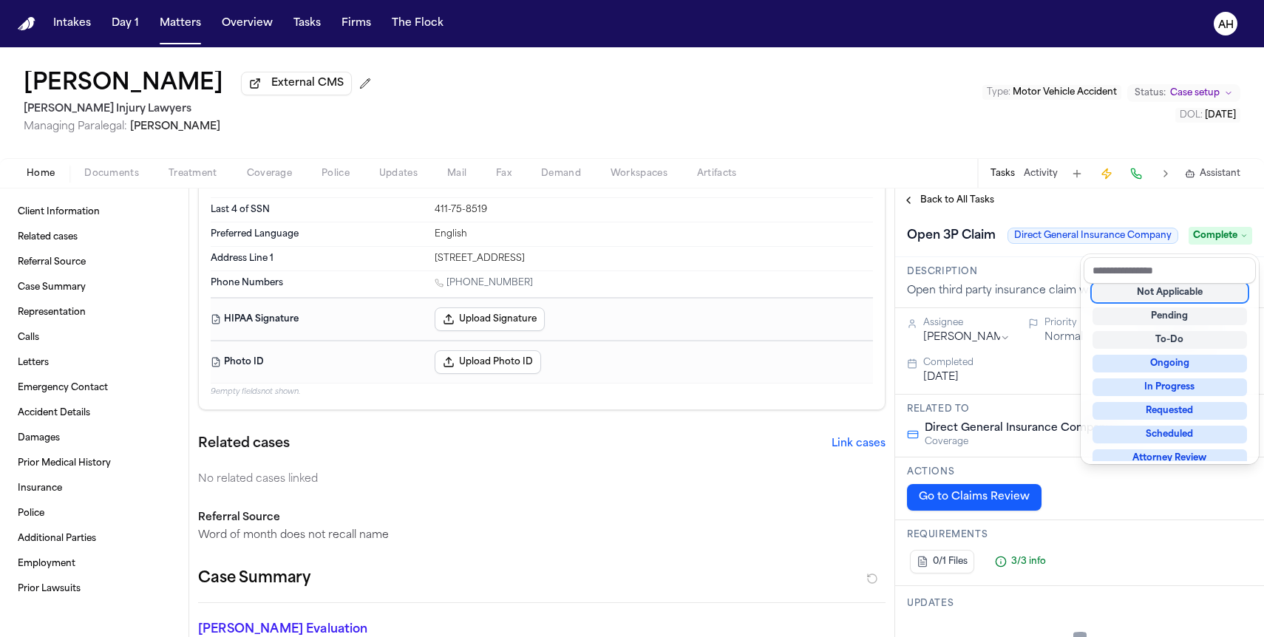
click at [979, 209] on div "**********" at bounding box center [1079, 412] width 369 height 449
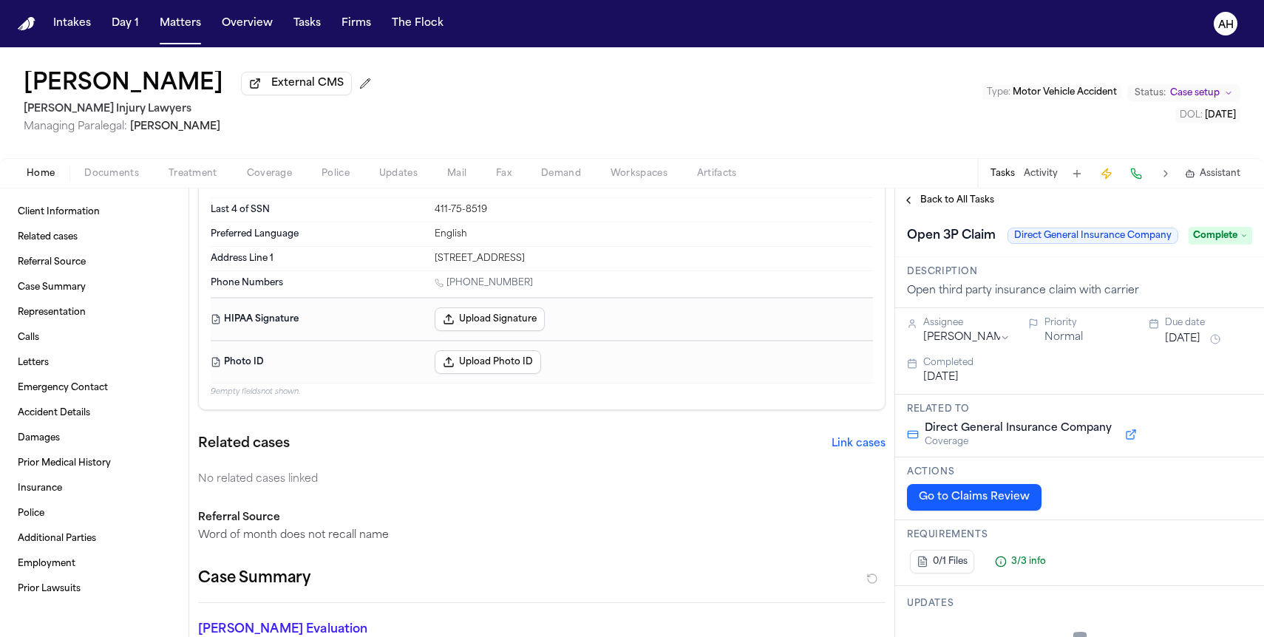
click at [968, 206] on span "Back to All Tasks" at bounding box center [957, 200] width 74 height 12
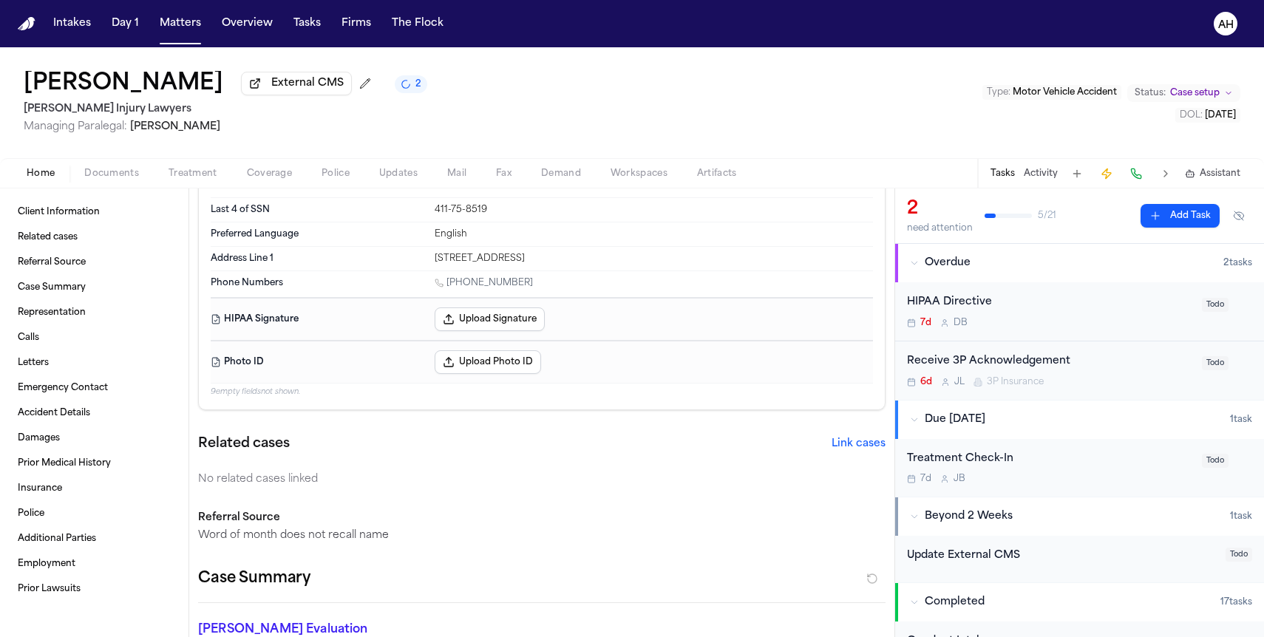
click at [1162, 376] on div "Receive 3P Acknowledgement 6d J L 3P Insurance" at bounding box center [1050, 370] width 286 height 35
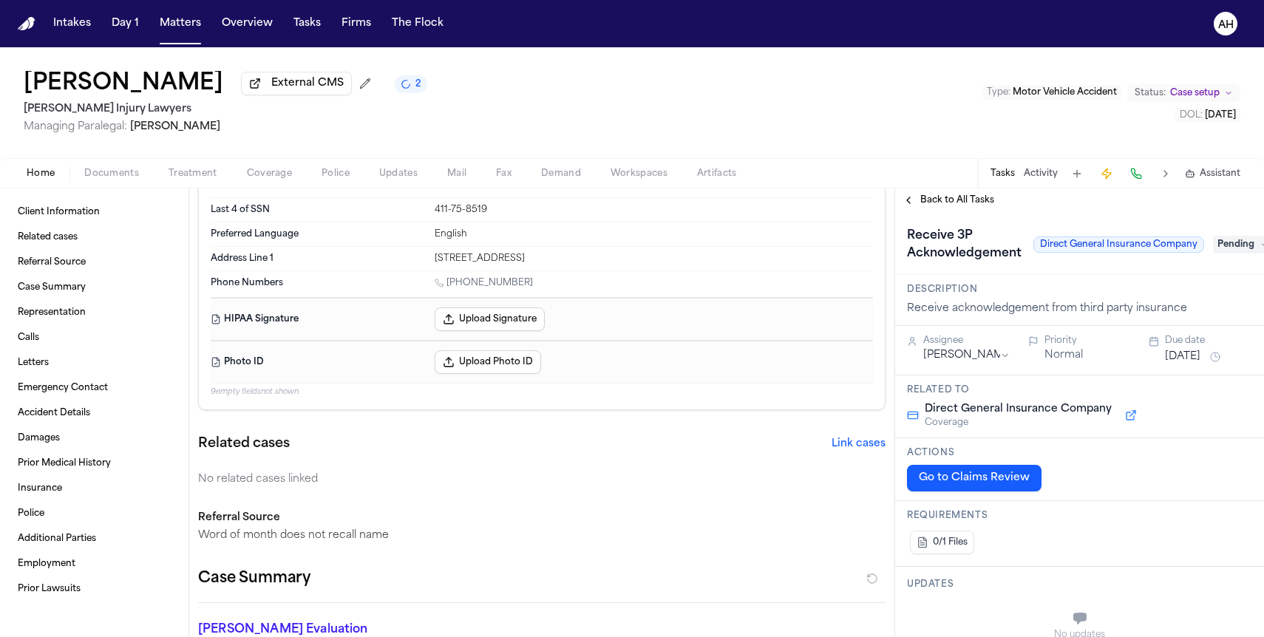
click at [1214, 351] on div "Oct 7, 2025" at bounding box center [1208, 357] width 87 height 18
click at [1192, 358] on button "Oct 7, 2025" at bounding box center [1182, 357] width 35 height 15
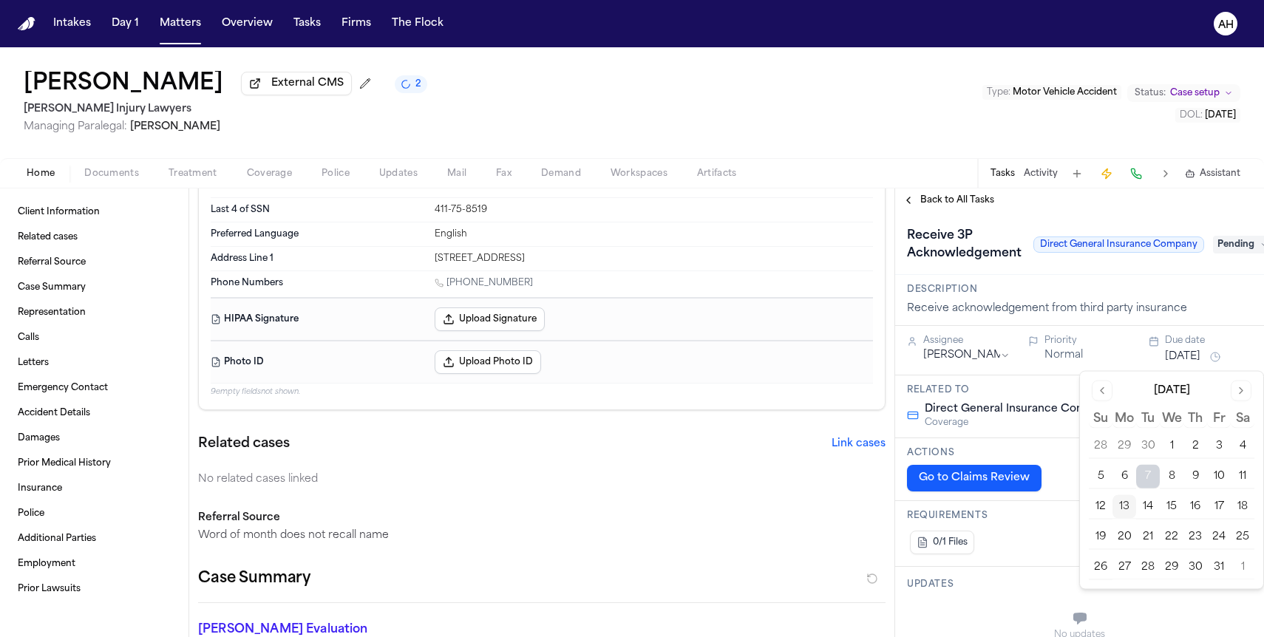
click at [1241, 397] on button "Go to next month" at bounding box center [1241, 391] width 21 height 21
click at [1191, 507] on button "13" at bounding box center [1195, 507] width 24 height 24
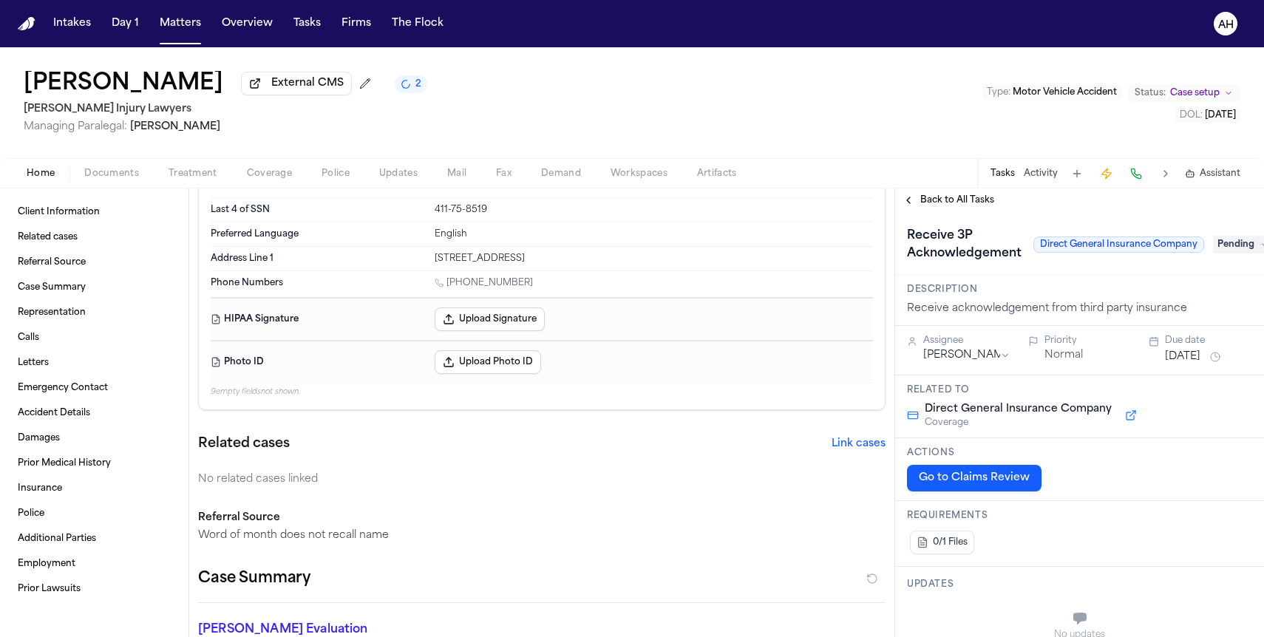
click at [860, 110] on div "Felecia Ellis External CMS 2 George Sink Injury Lawyers Managing Paralegal: Jes…" at bounding box center [632, 102] width 1264 height 111
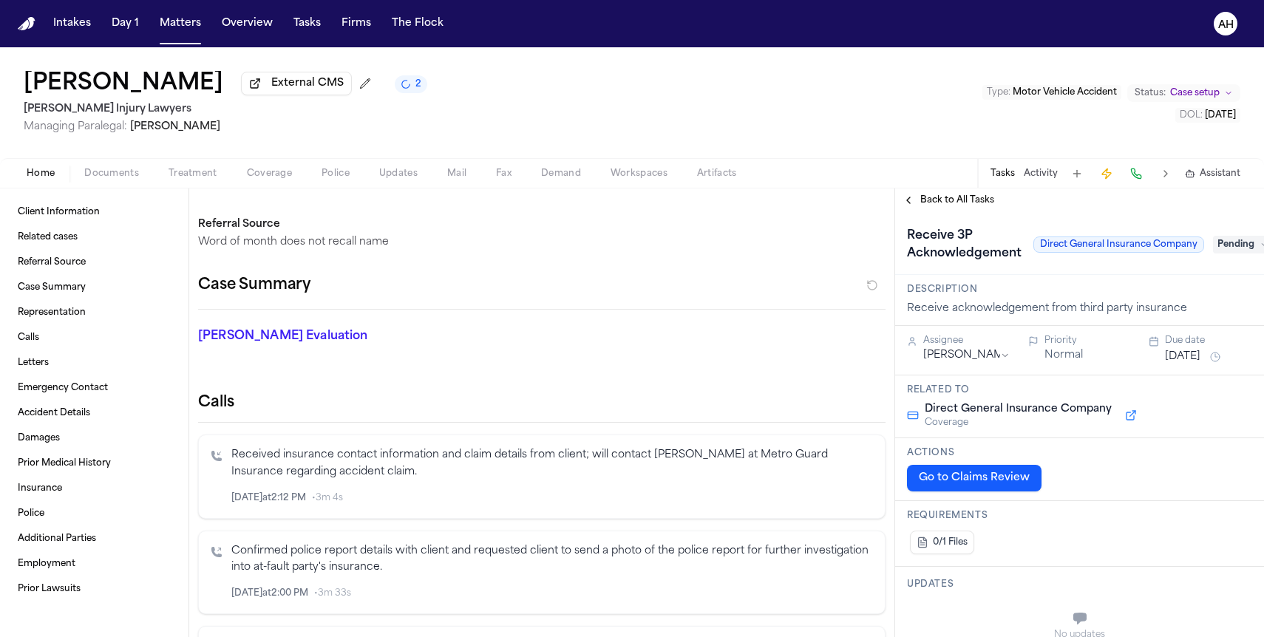
scroll to position [409, 0]
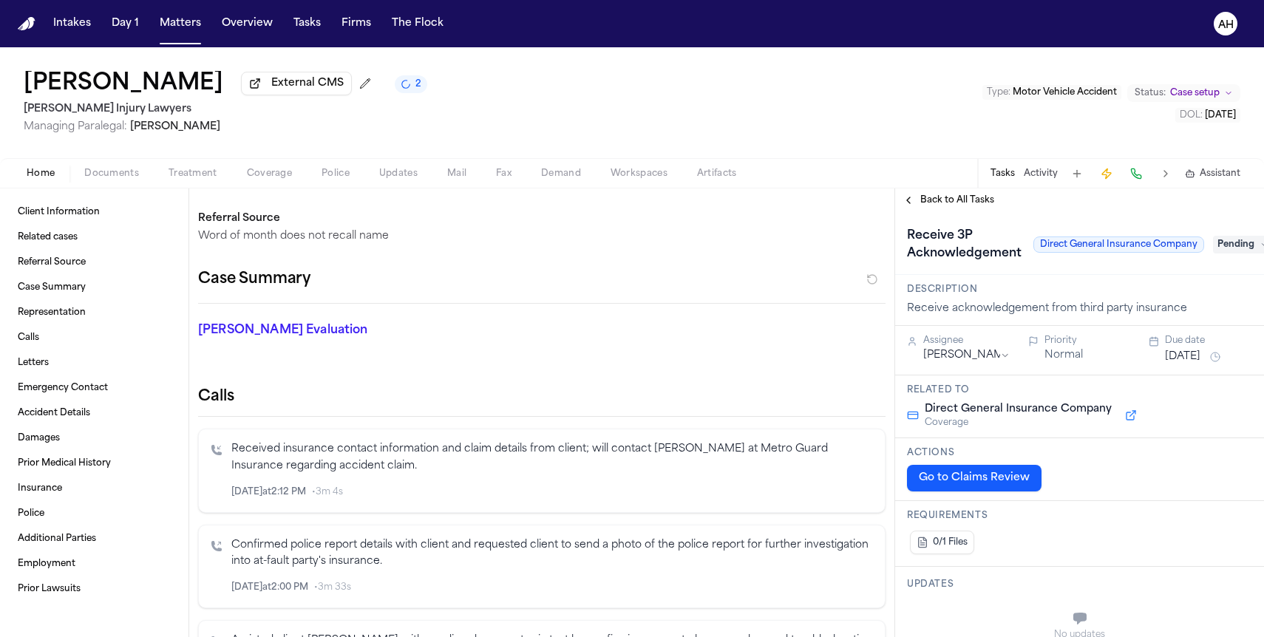
click at [955, 202] on span "Back to All Tasks" at bounding box center [957, 200] width 74 height 12
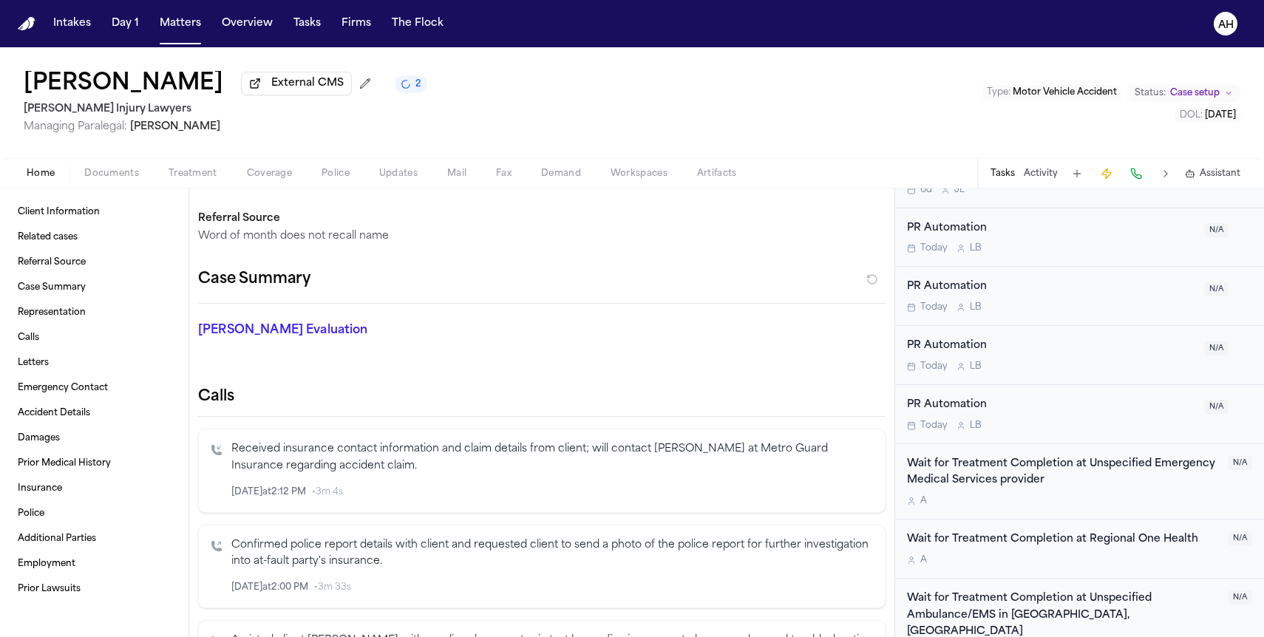
scroll to position [1023, 0]
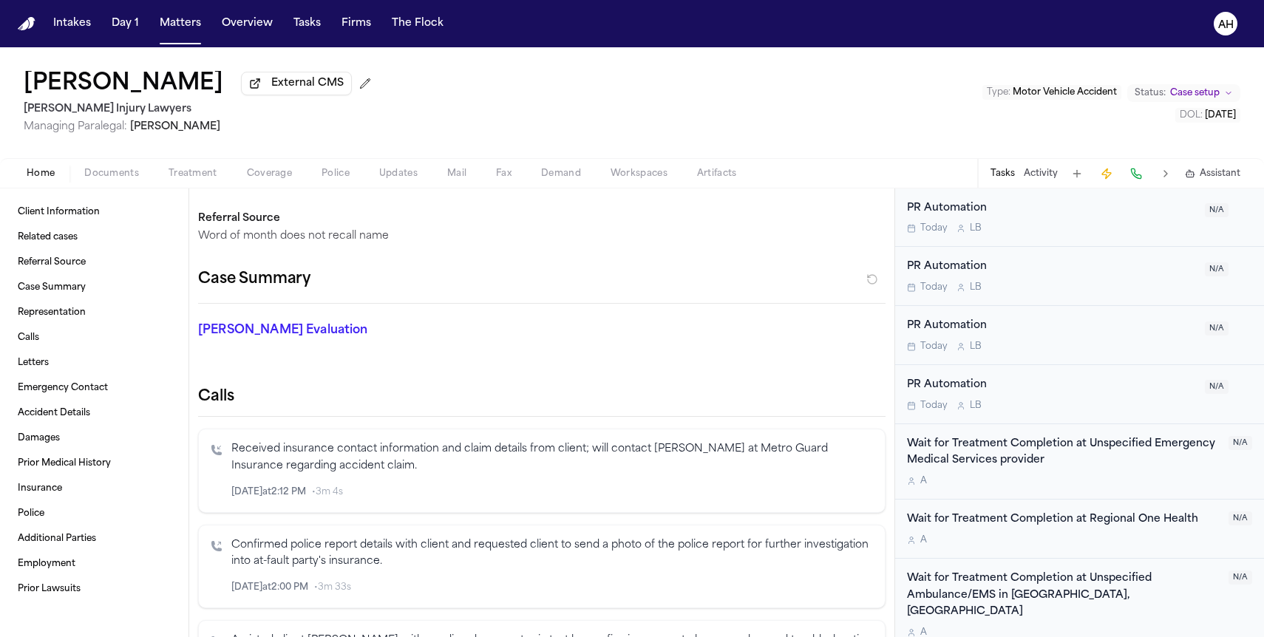
click at [404, 473] on p "Received insurance contact information and claim details from client; will cont…" at bounding box center [552, 458] width 642 height 34
click at [595, 494] on div "[DATE] 2:12 PM • 3m 4s" at bounding box center [552, 492] width 642 height 16
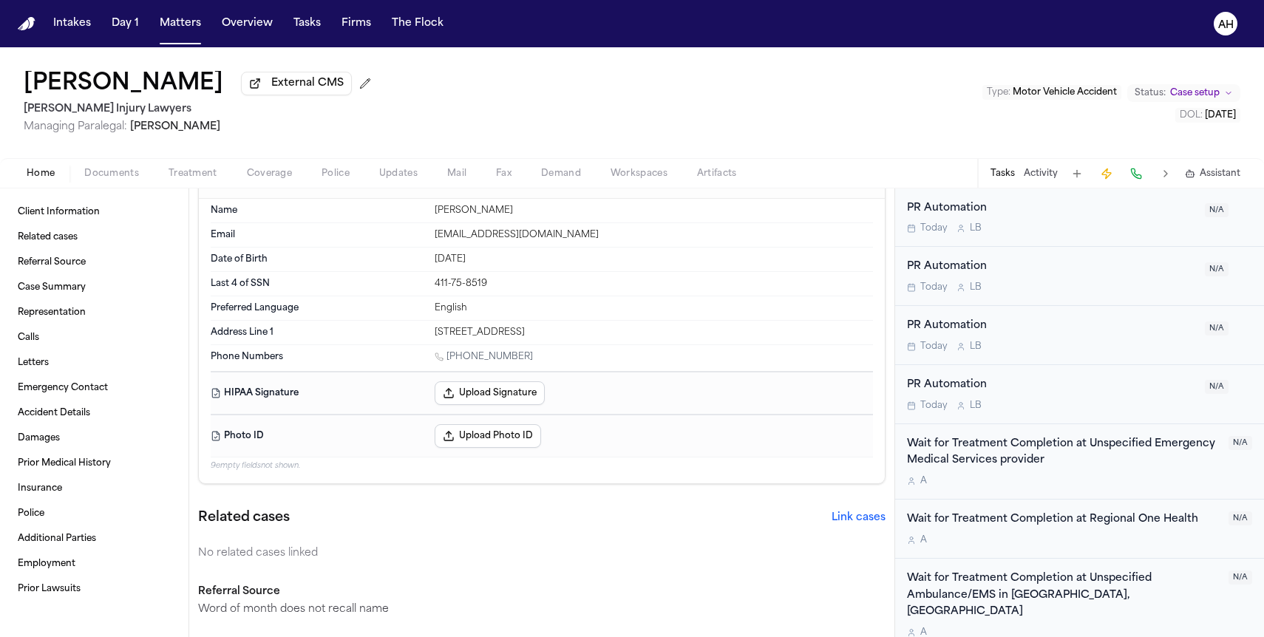
scroll to position [0, 0]
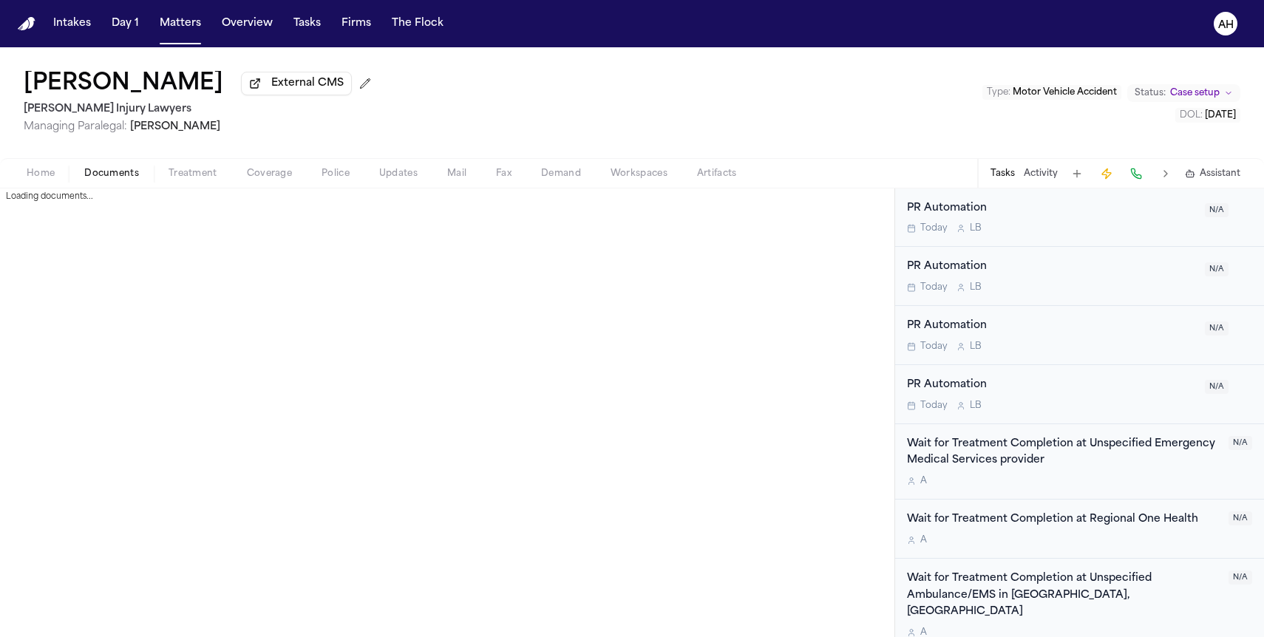
click at [137, 177] on span "Documents" at bounding box center [111, 174] width 55 height 12
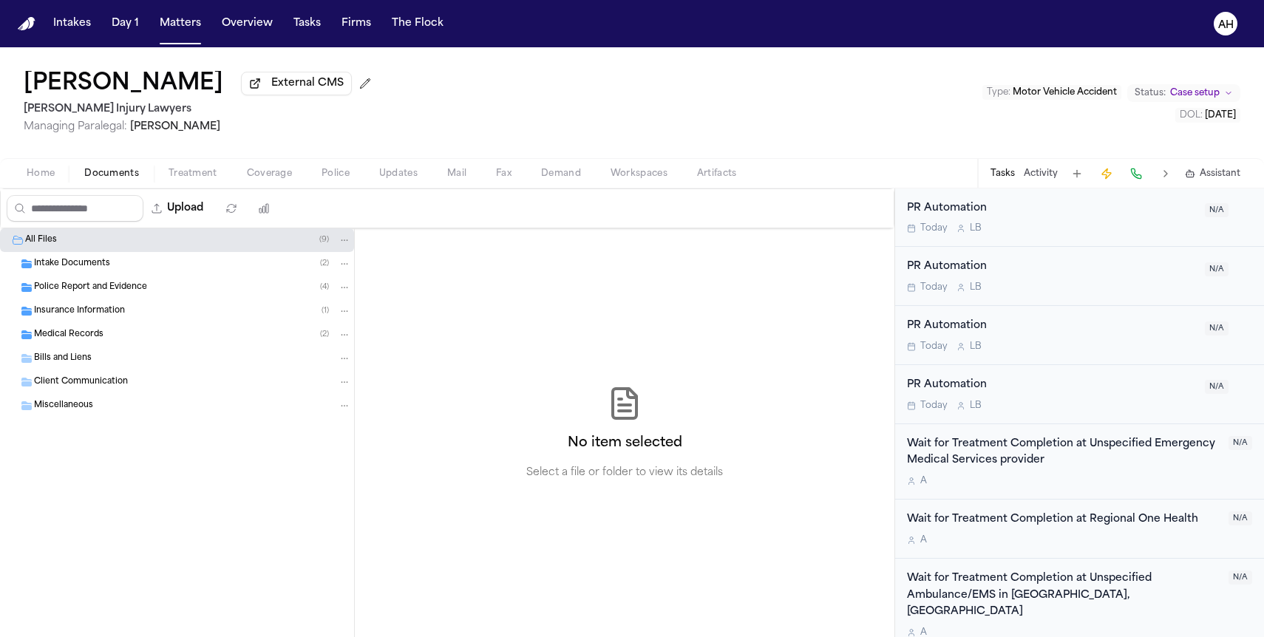
click at [54, 318] on span "Insurance Information" at bounding box center [79, 311] width 91 height 13
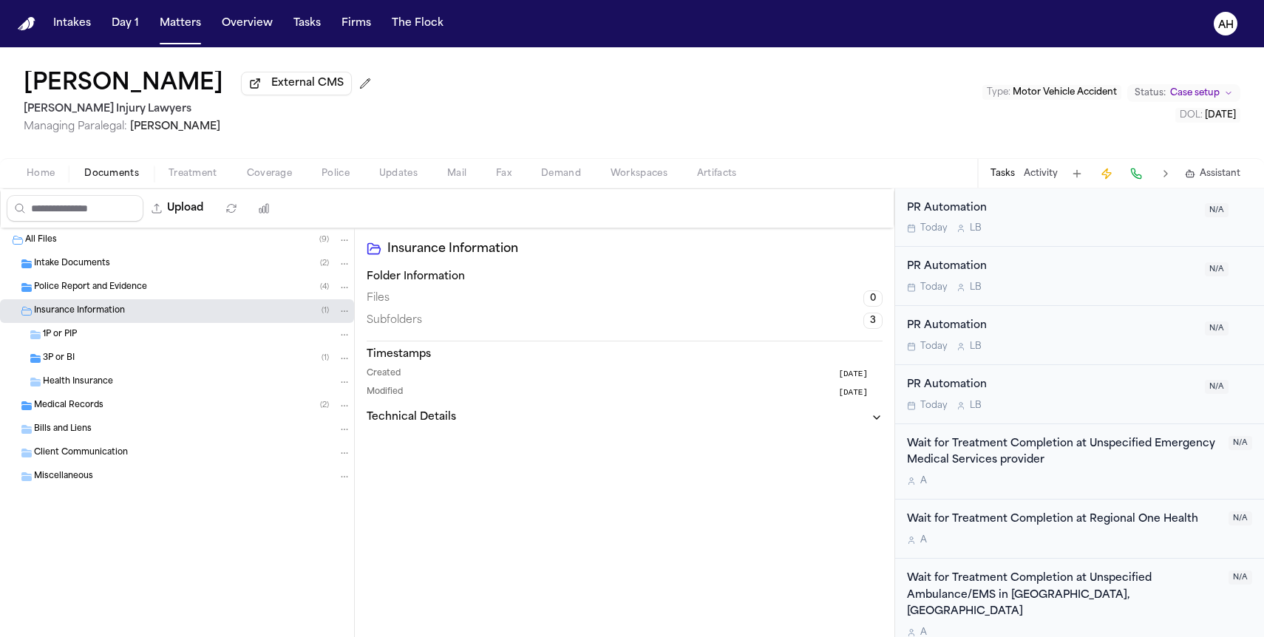
click at [78, 356] on div "3P or BI ( 1 )" at bounding box center [197, 358] width 308 height 13
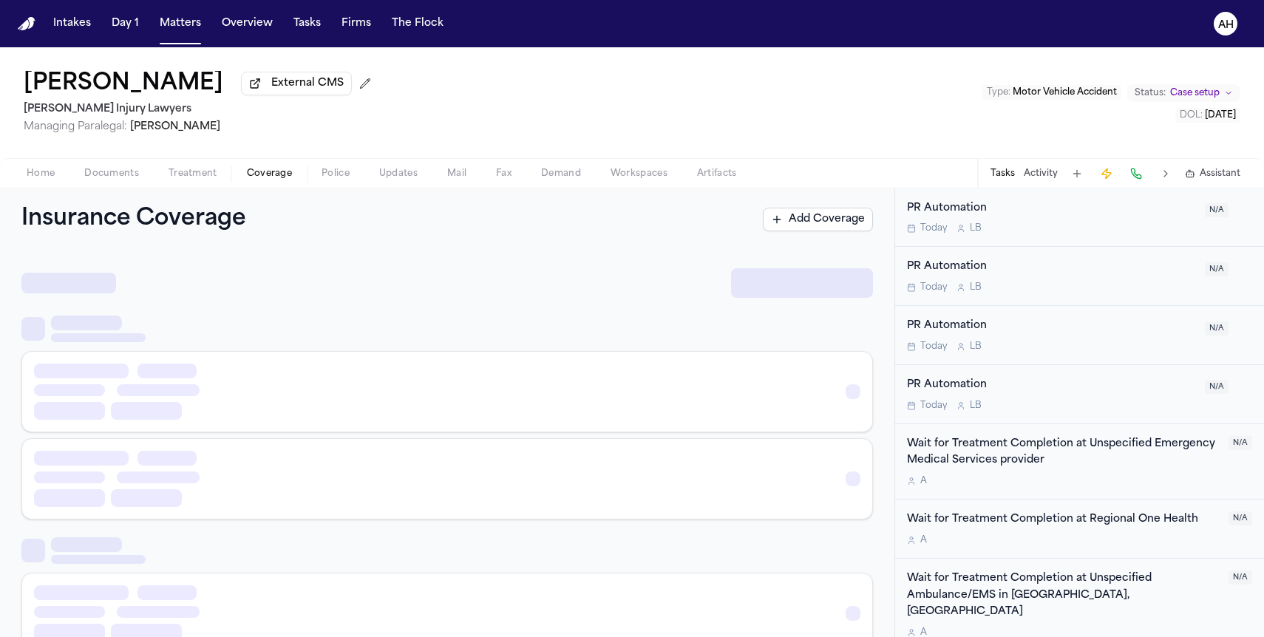
click at [263, 178] on span "Coverage" at bounding box center [269, 174] width 45 height 12
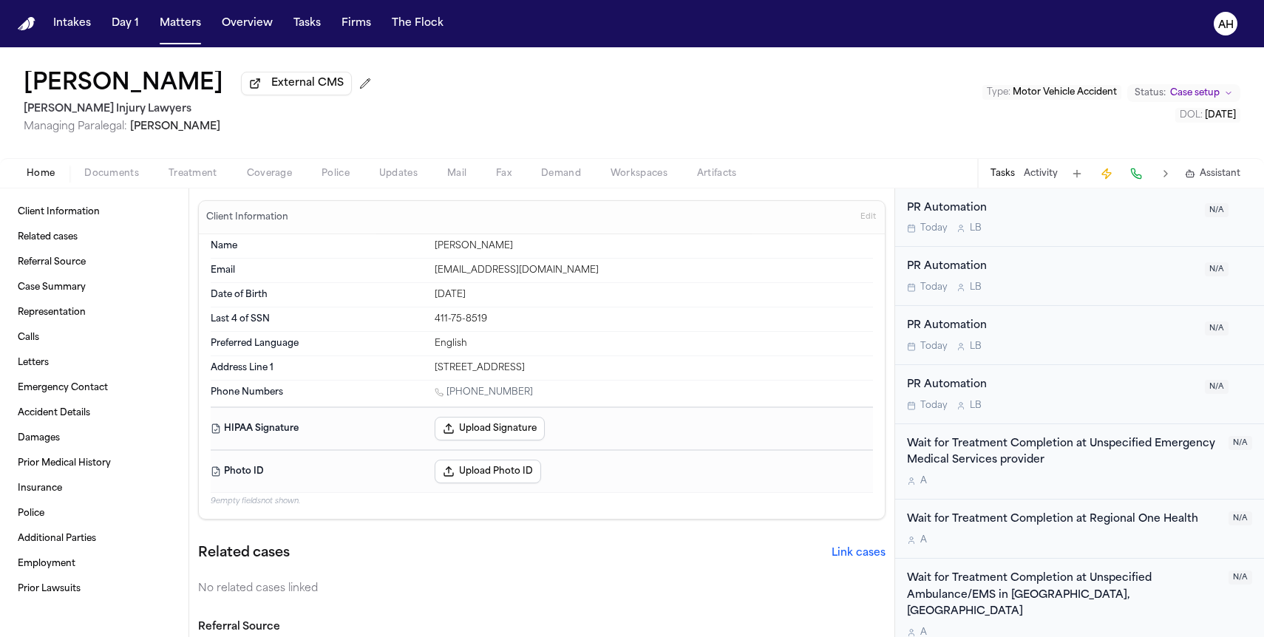
click at [31, 174] on span "Home" at bounding box center [41, 174] width 28 height 12
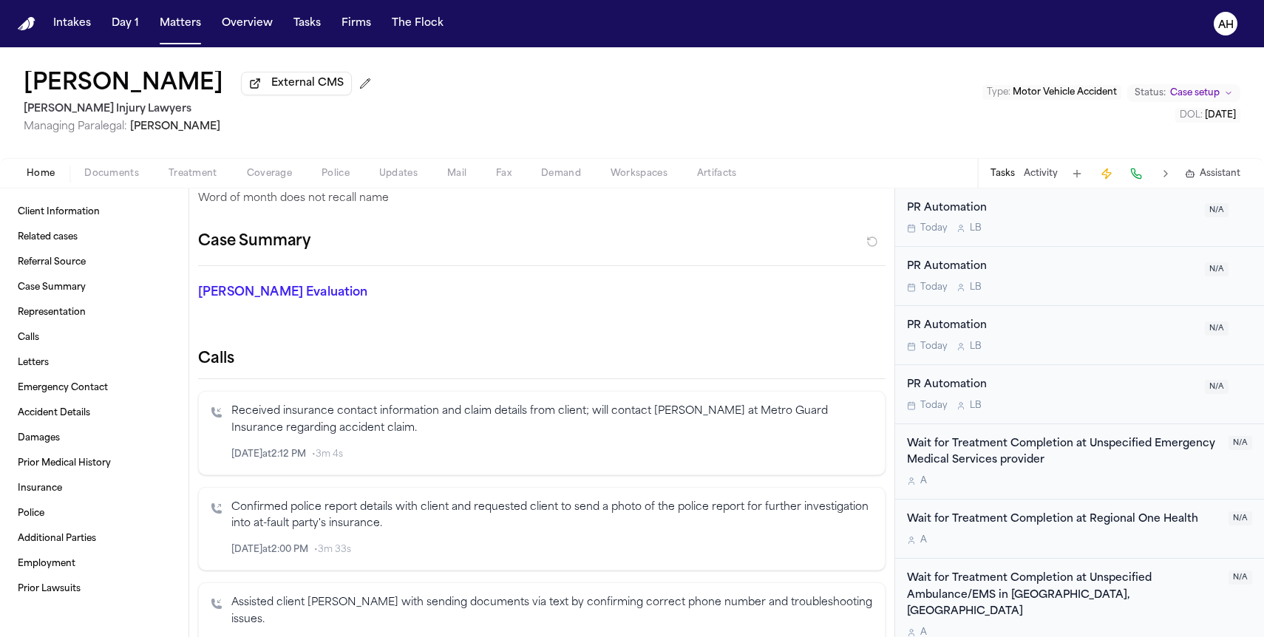
scroll to position [449, 0]
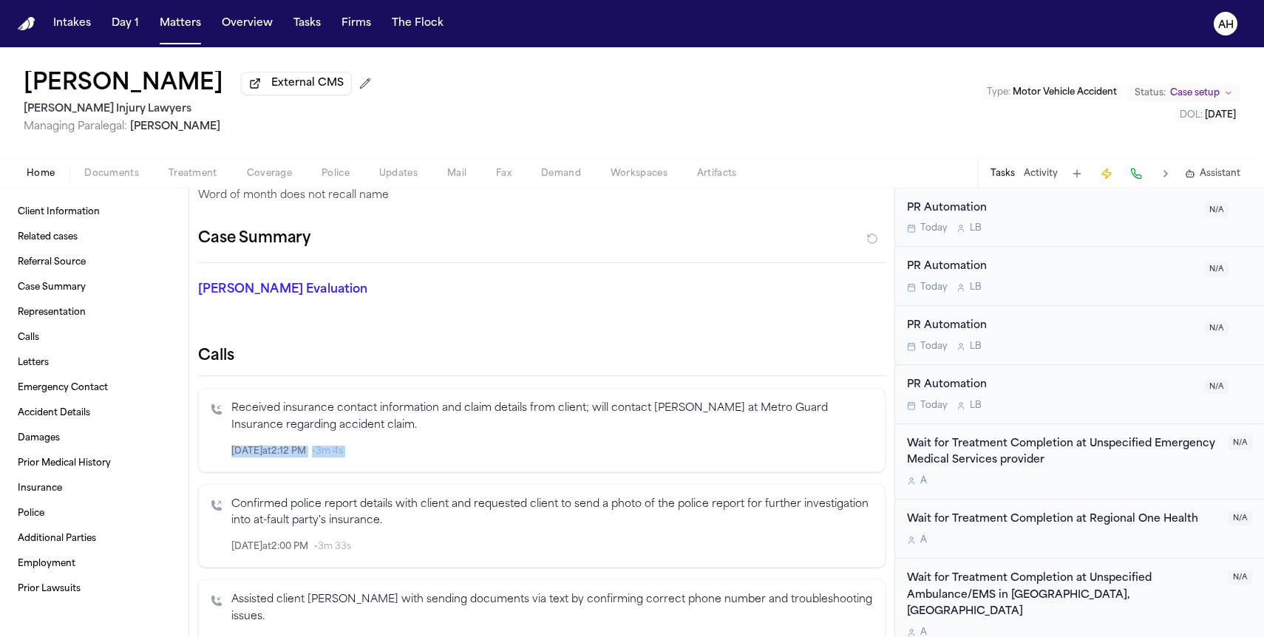
click at [589, 435] on div "Received insurance contact information and claim details from client; will cont…" at bounding box center [552, 430] width 642 height 59
click at [809, 454] on icon "Inspect" at bounding box center [811, 451] width 10 height 10
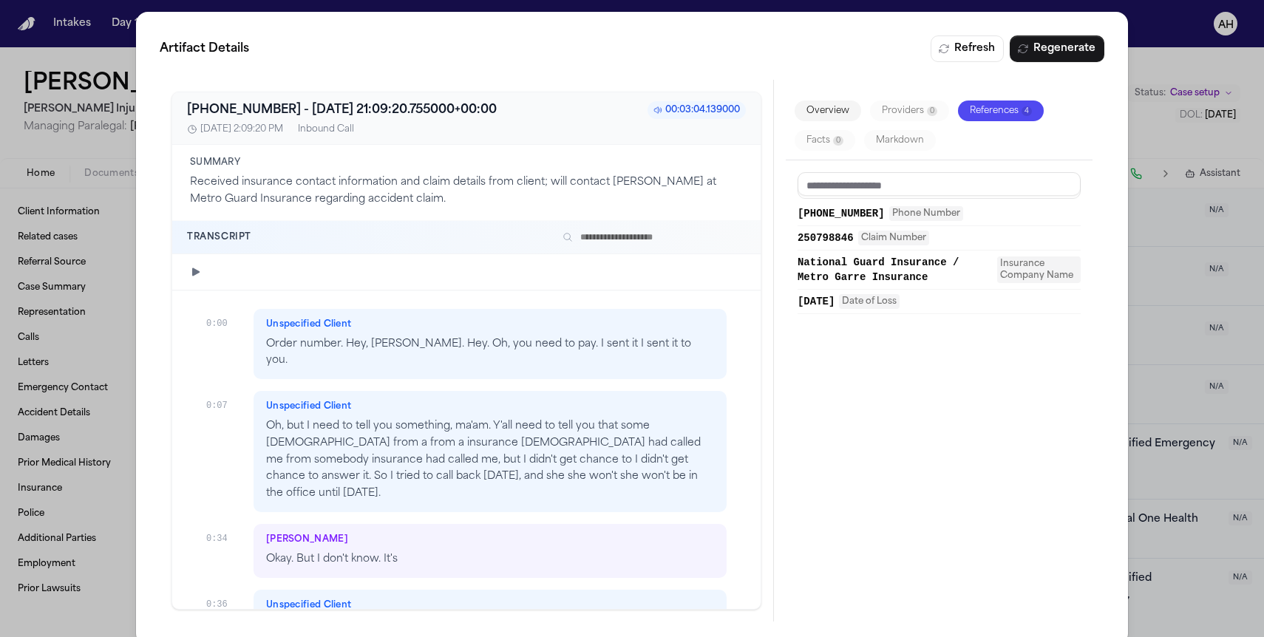
scroll to position [19, 0]
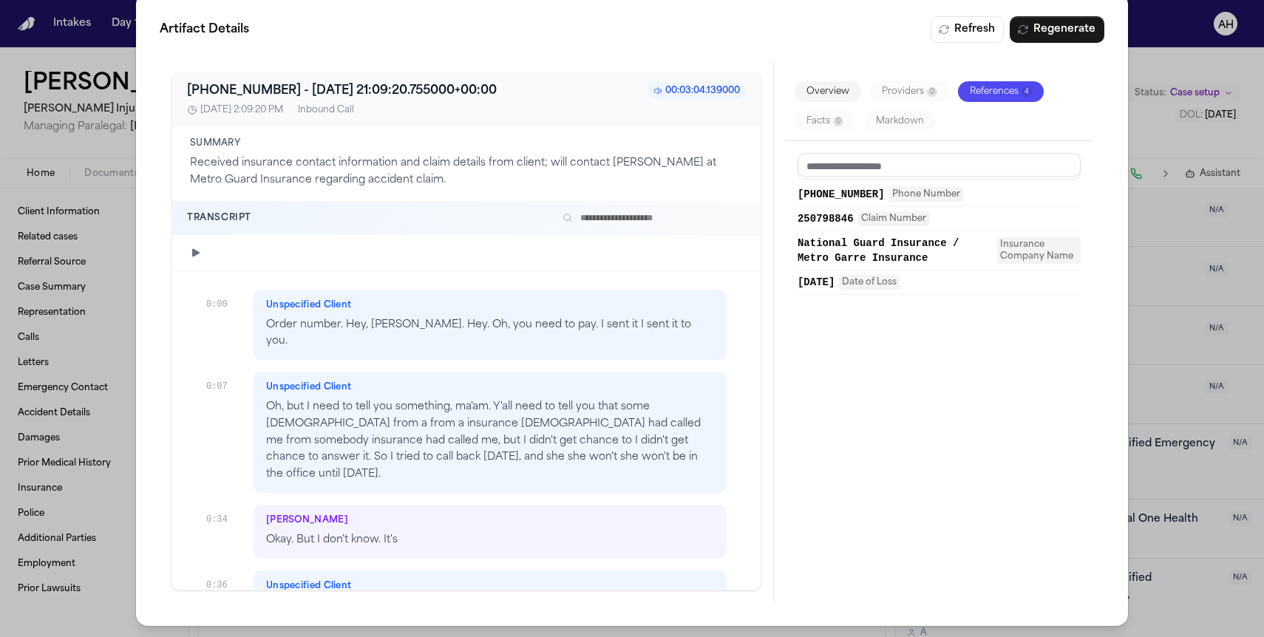
click at [581, 71] on div "[PHONE_NUMBER] - [DATE] 21:09:20.755000+00:00 00:03:04.139000 [DATE], 2:09:20 P…" at bounding box center [467, 332] width 614 height 542
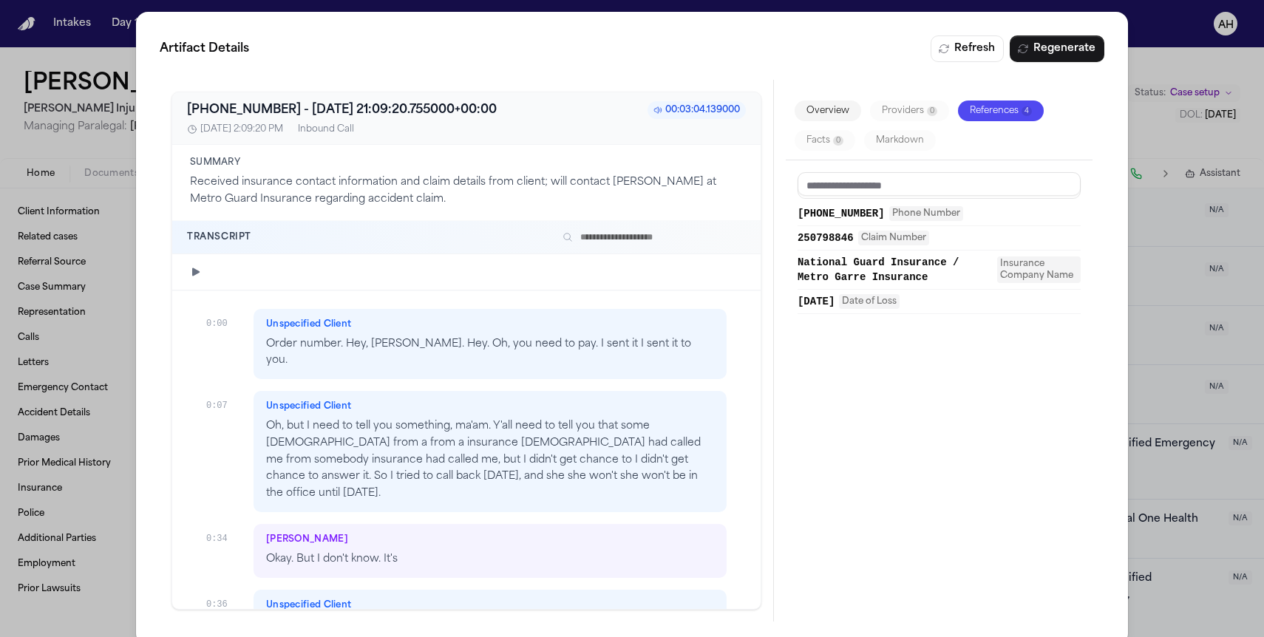
click at [359, 18] on div "Artifact Details Refresh Regenerate [PHONE_NUMBER] - [DATE] 21:09:20.755000+00:…" at bounding box center [632, 328] width 992 height 633
click at [1166, 73] on div "Artifact Details Refresh Regenerate [PHONE_NUMBER] - [DATE] 21:09:20.755000+00:…" at bounding box center [632, 328] width 1264 height 657
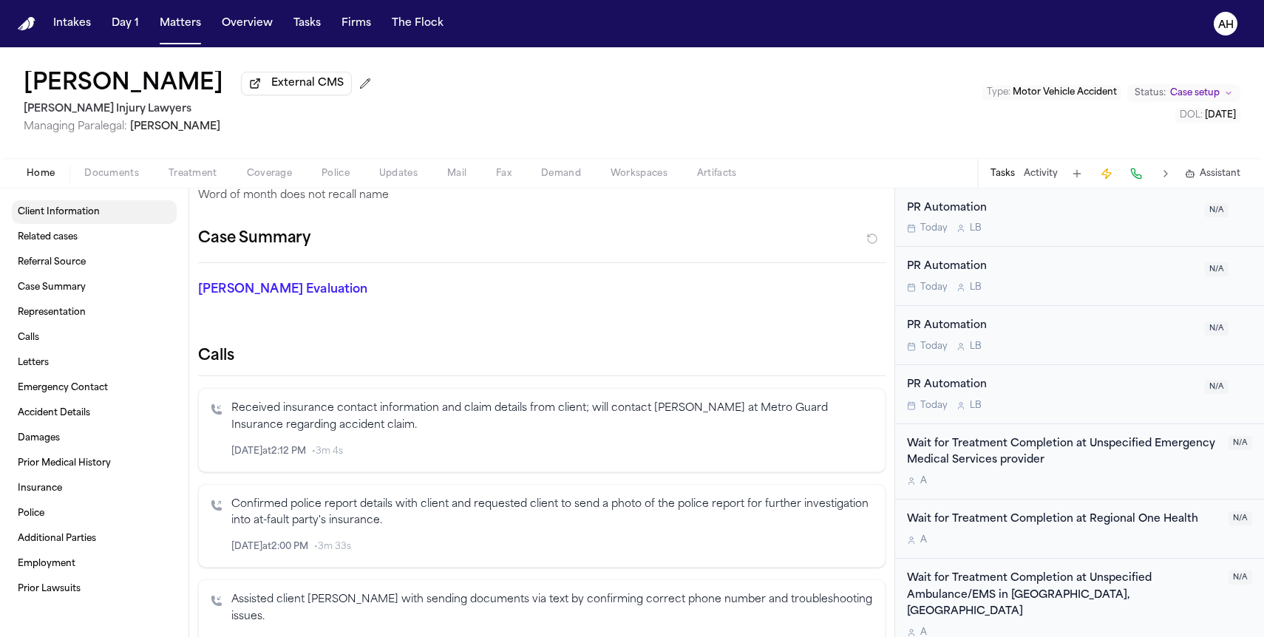
click at [35, 218] on span "Client Information" at bounding box center [59, 212] width 82 height 12
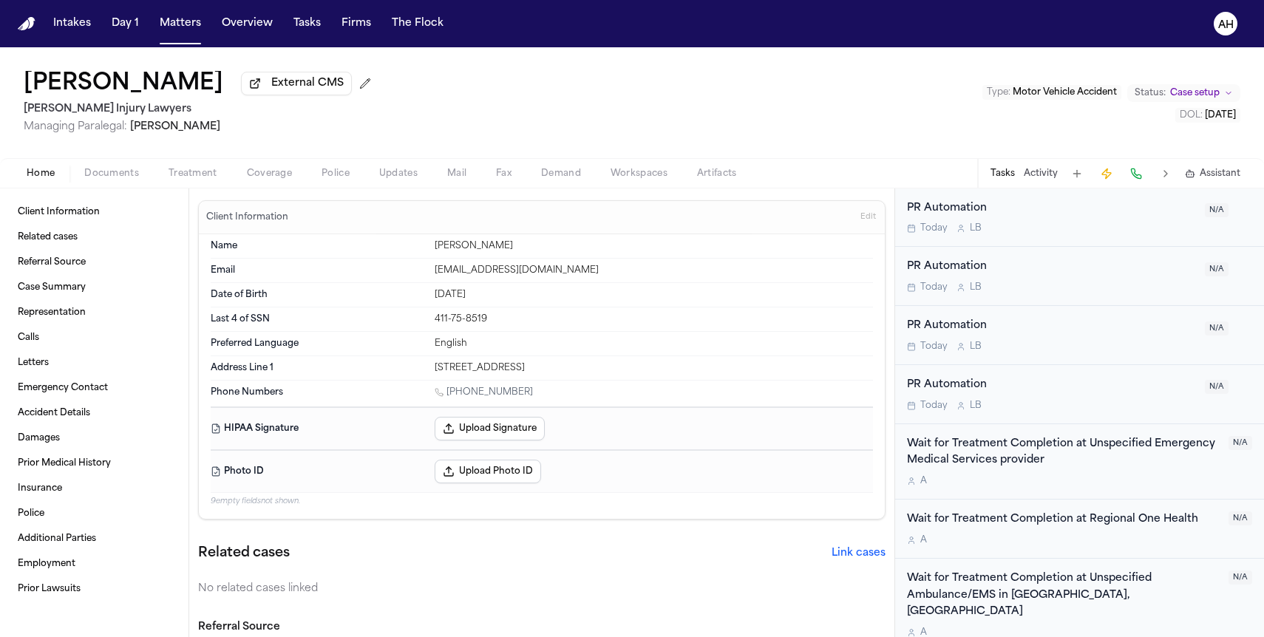
click at [172, 35] on button "Matters" at bounding box center [180, 23] width 53 height 27
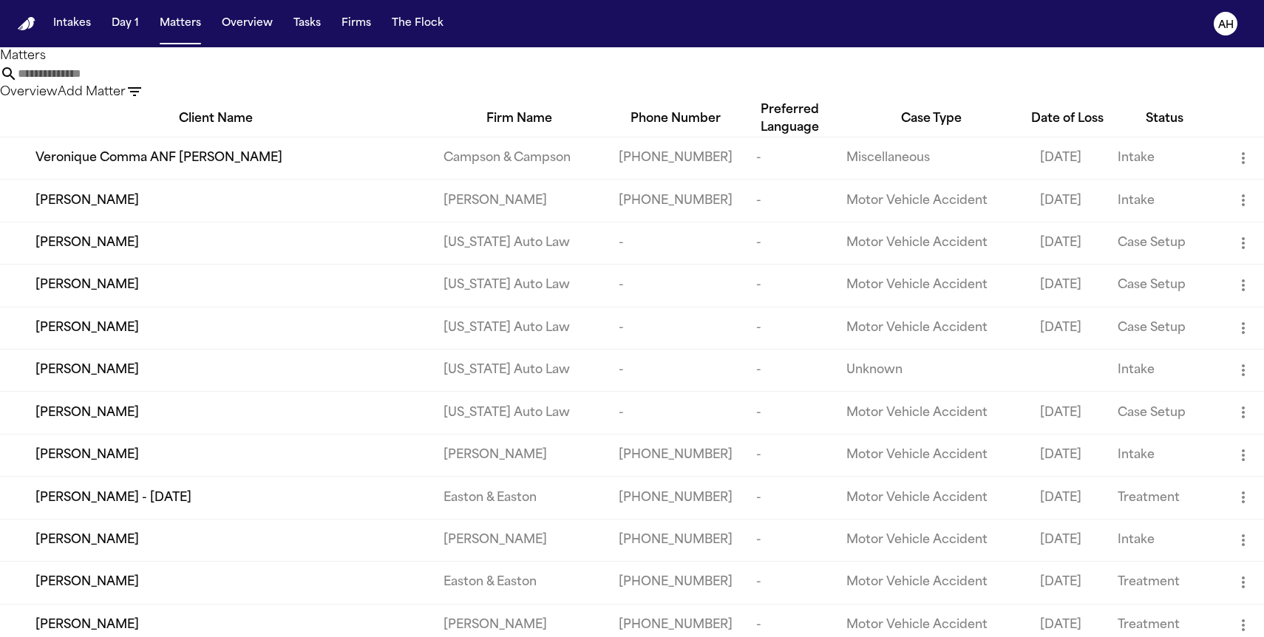
click at [136, 80] on input "text" at bounding box center [77, 74] width 118 height 18
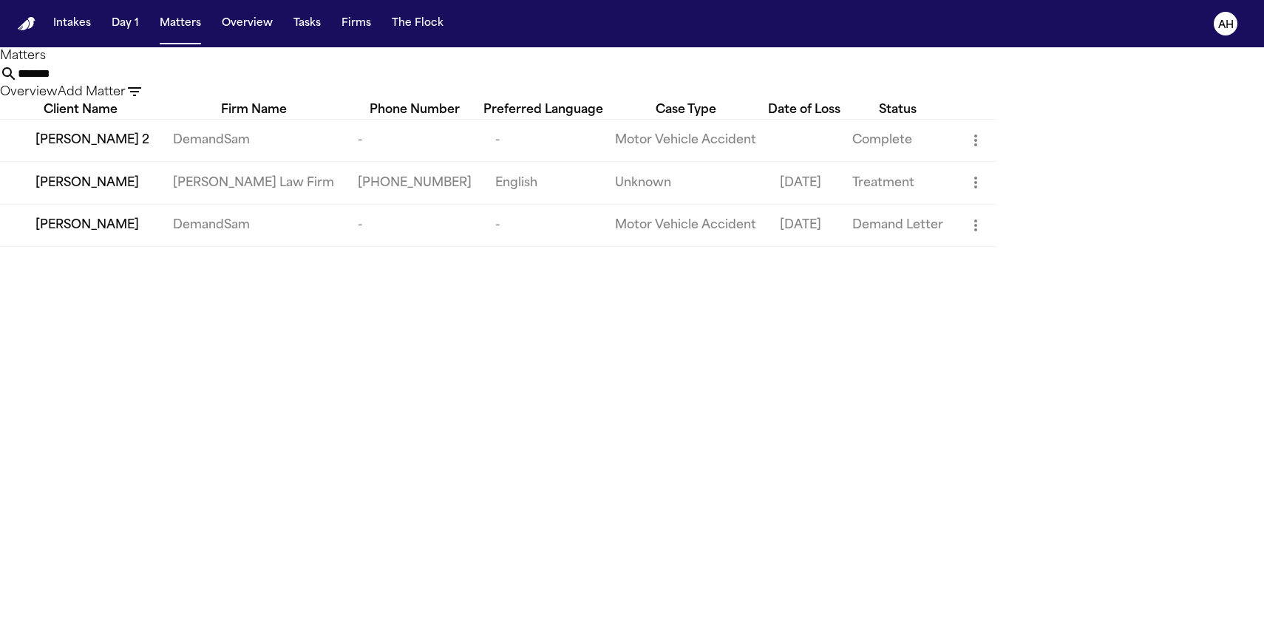
type input "*******"
click at [438, 204] on td "[PHONE_NUMBER]" at bounding box center [414, 183] width 137 height 42
click at [346, 204] on td "[PERSON_NAME] Law Firm" at bounding box center [253, 183] width 185 height 42
click at [109, 192] on span "[PERSON_NAME]" at bounding box center [86, 183] width 103 height 18
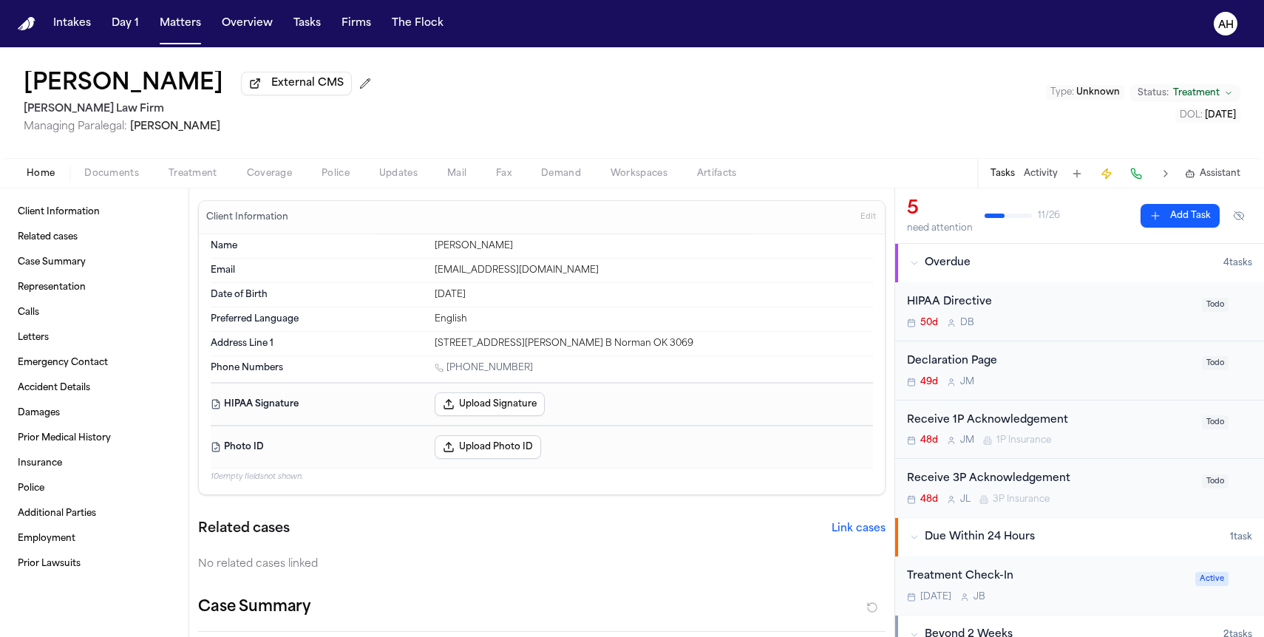
click at [268, 180] on span "Coverage" at bounding box center [269, 174] width 45 height 12
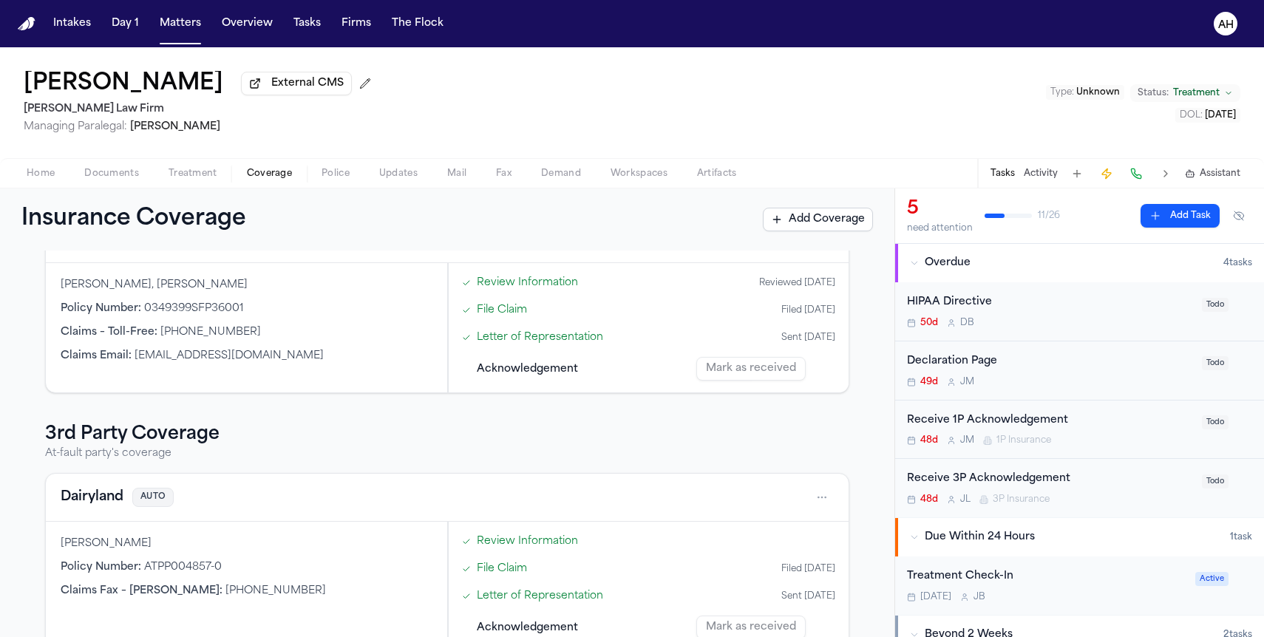
scroll to position [269, 0]
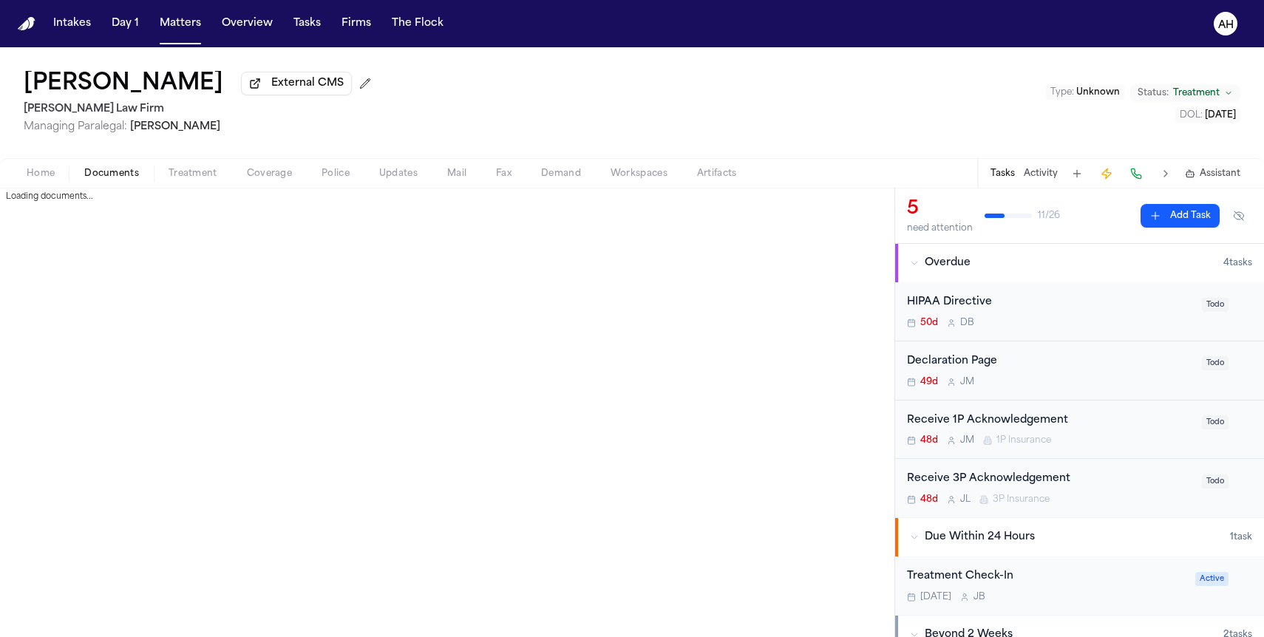
click at [103, 172] on span "Documents" at bounding box center [111, 174] width 55 height 12
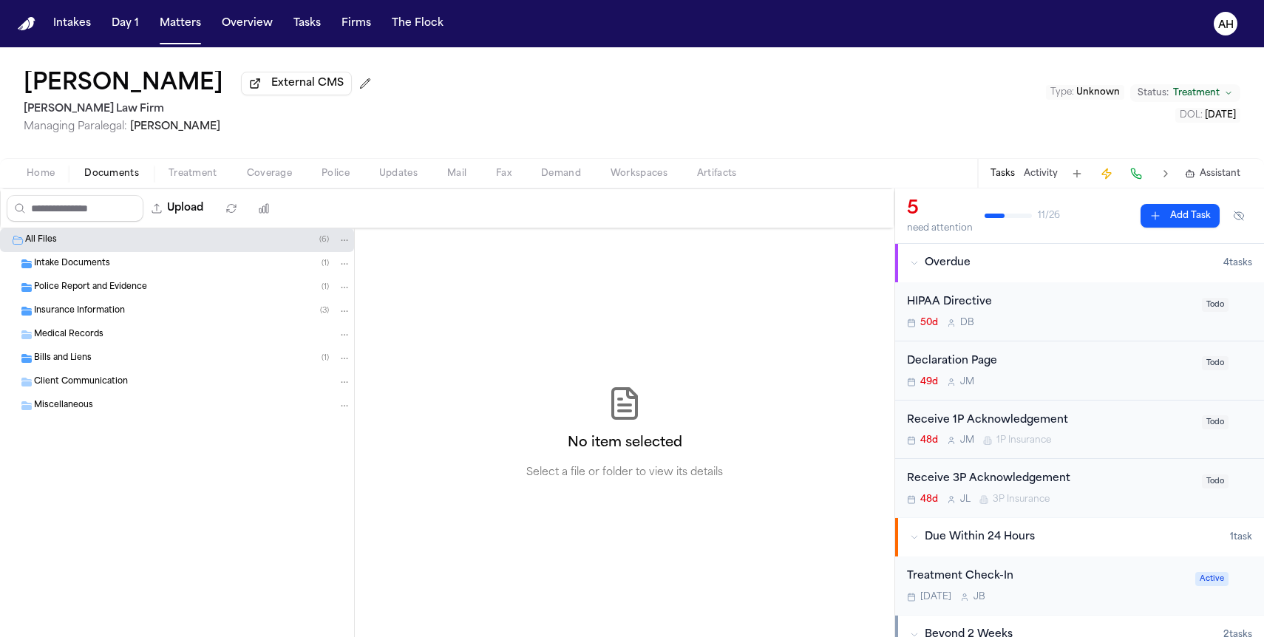
click at [245, 322] on div "Insurance Information ( 3 )" at bounding box center [177, 311] width 354 height 24
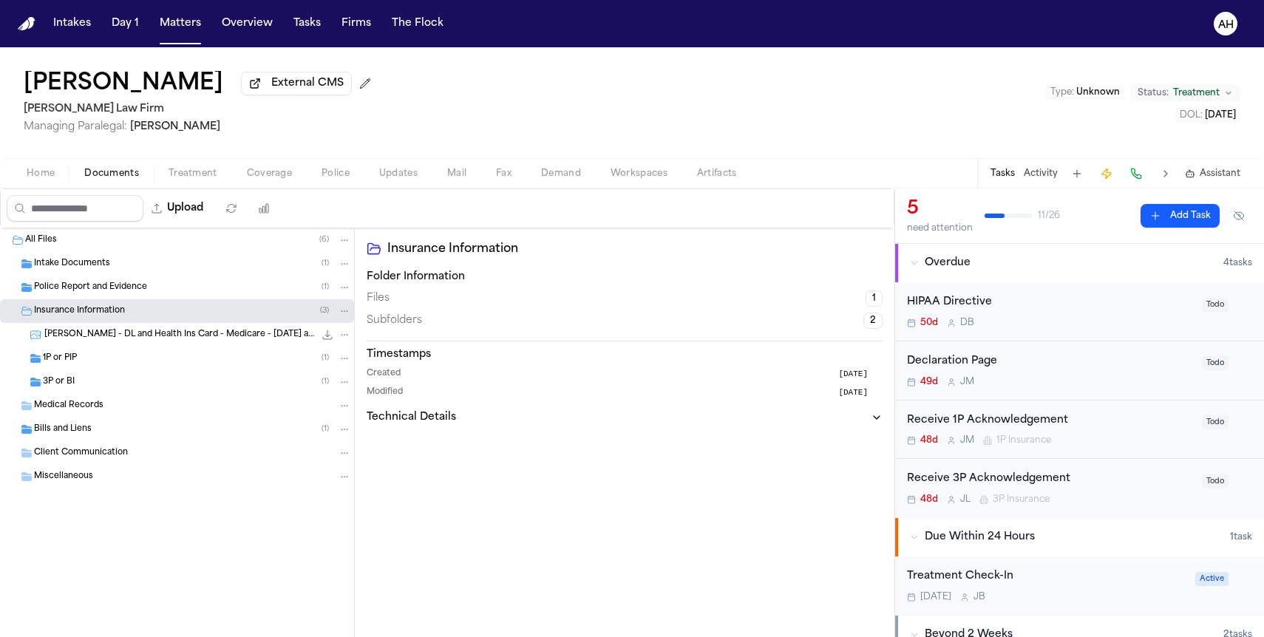
click at [197, 370] on div "1P or PIP ( 1 )" at bounding box center [177, 359] width 354 height 24
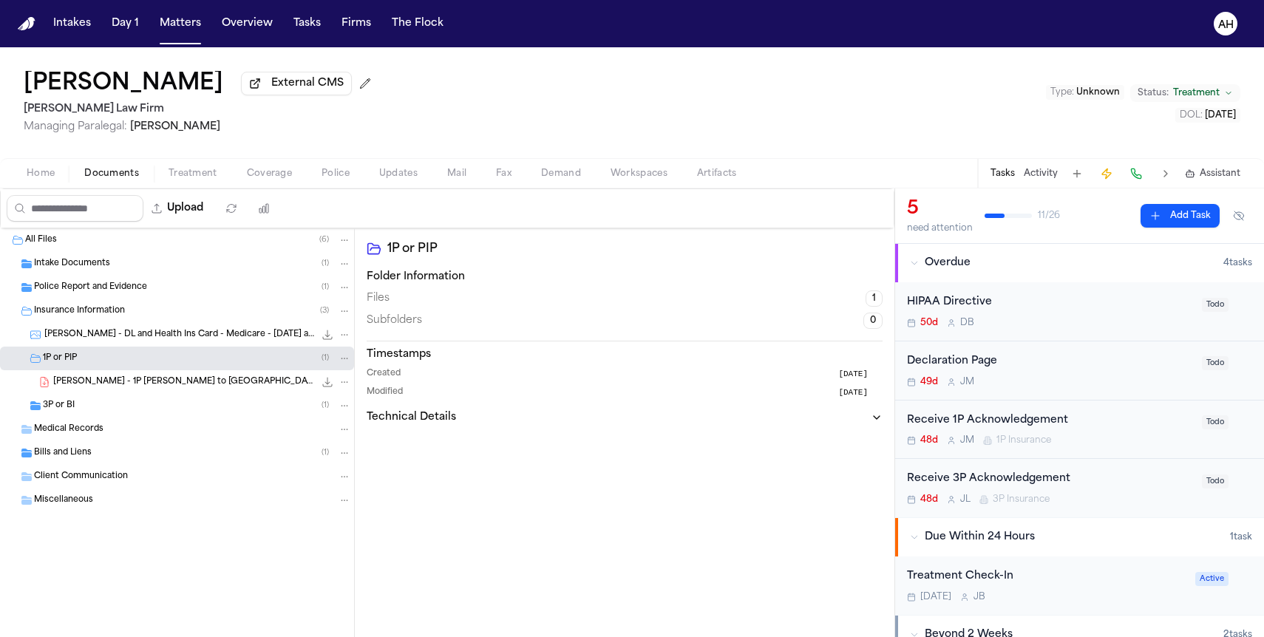
click at [271, 358] on div "1P or PIP ( 1 )" at bounding box center [197, 358] width 308 height 13
click at [188, 216] on button "Upload" at bounding box center [177, 208] width 69 height 27
select select "**********"
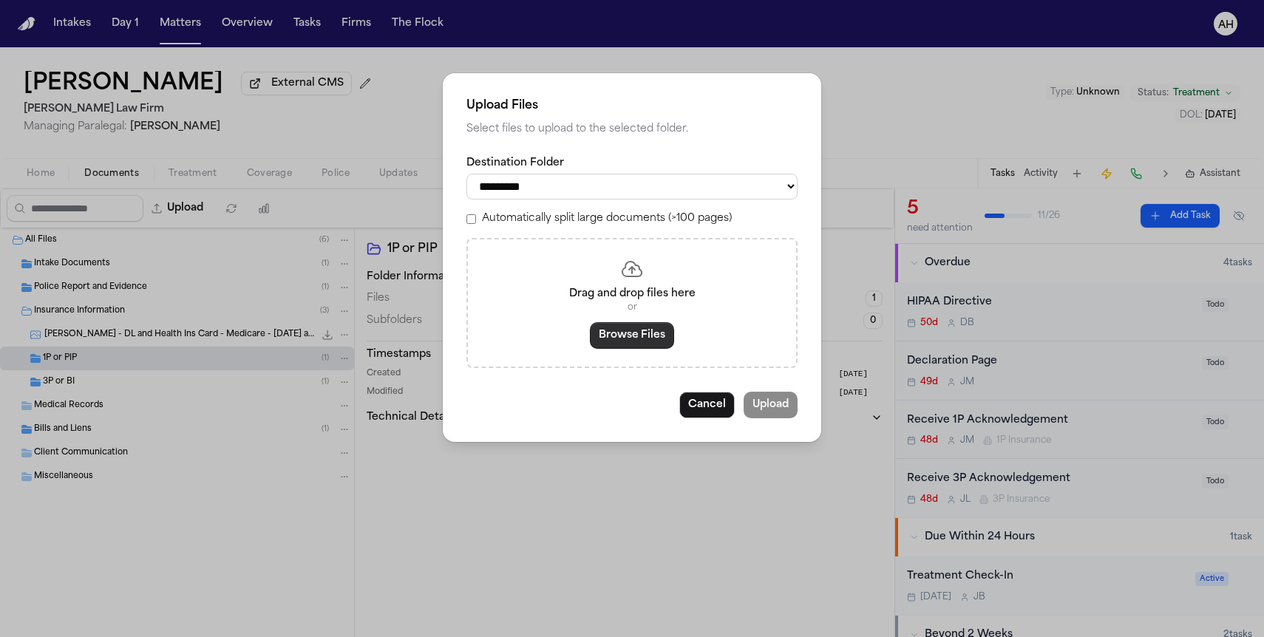
click at [655, 344] on button "Browse Files" at bounding box center [632, 335] width 84 height 27
click at [650, 341] on button "Browse Files" at bounding box center [632, 335] width 84 height 27
click at [643, 338] on button "Browse Files" at bounding box center [632, 335] width 84 height 27
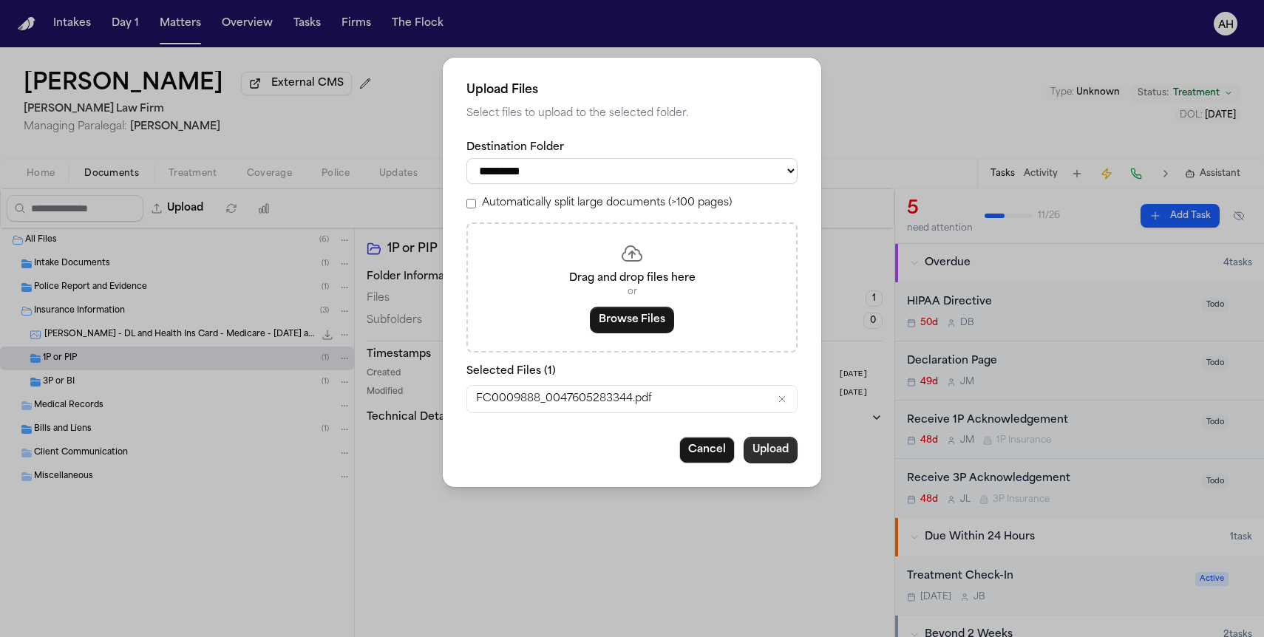
click at [778, 461] on button "Upload" at bounding box center [771, 450] width 54 height 27
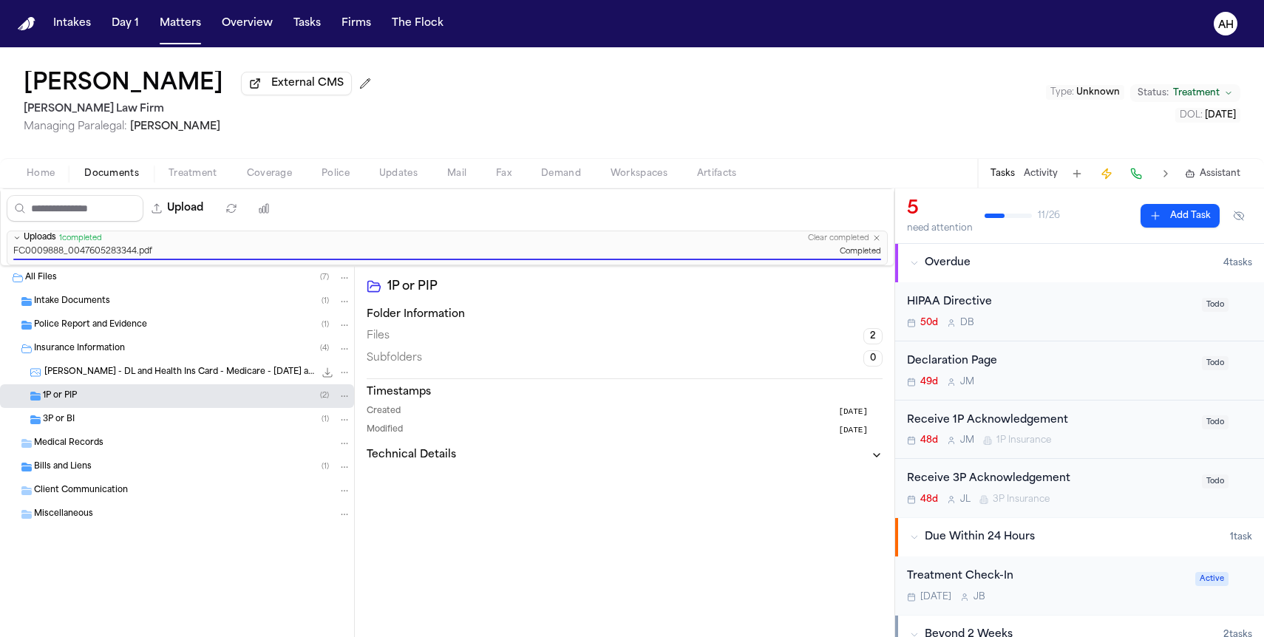
click at [271, 399] on div "1P or PIP ( 2 )" at bounding box center [197, 396] width 308 height 13
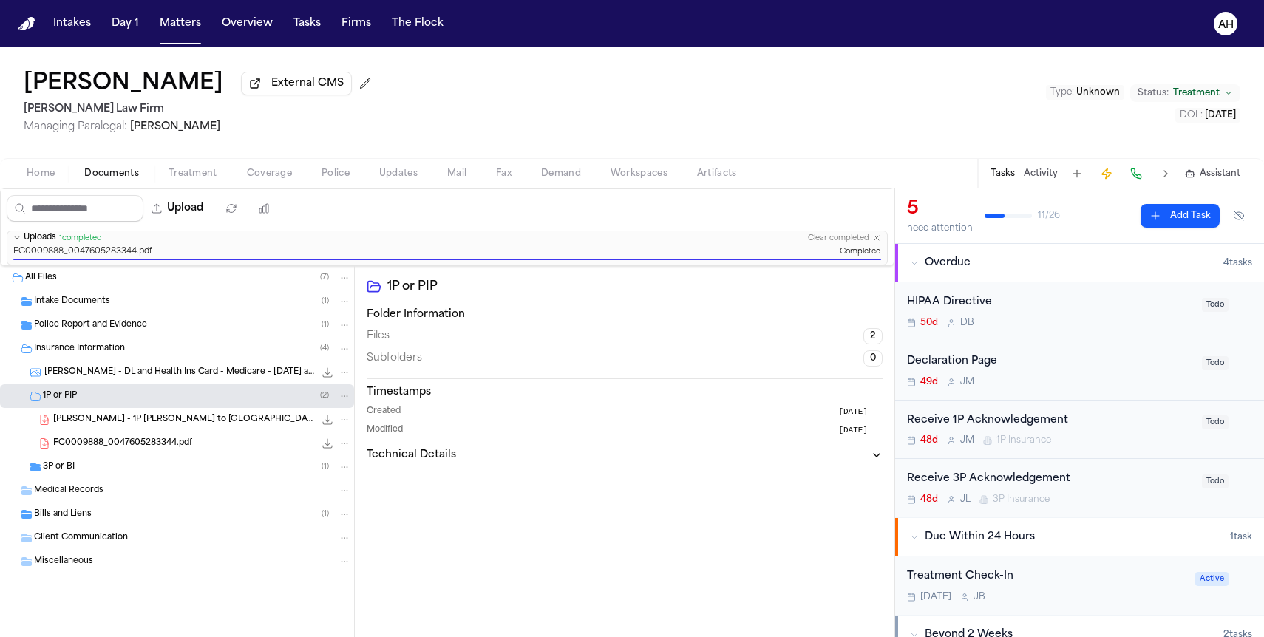
click at [343, 446] on icon "File: FC0009888_0047605283344.pdf" at bounding box center [344, 443] width 10 height 10
click at [339, 477] on button "Rename" at bounding box center [344, 476] width 101 height 27
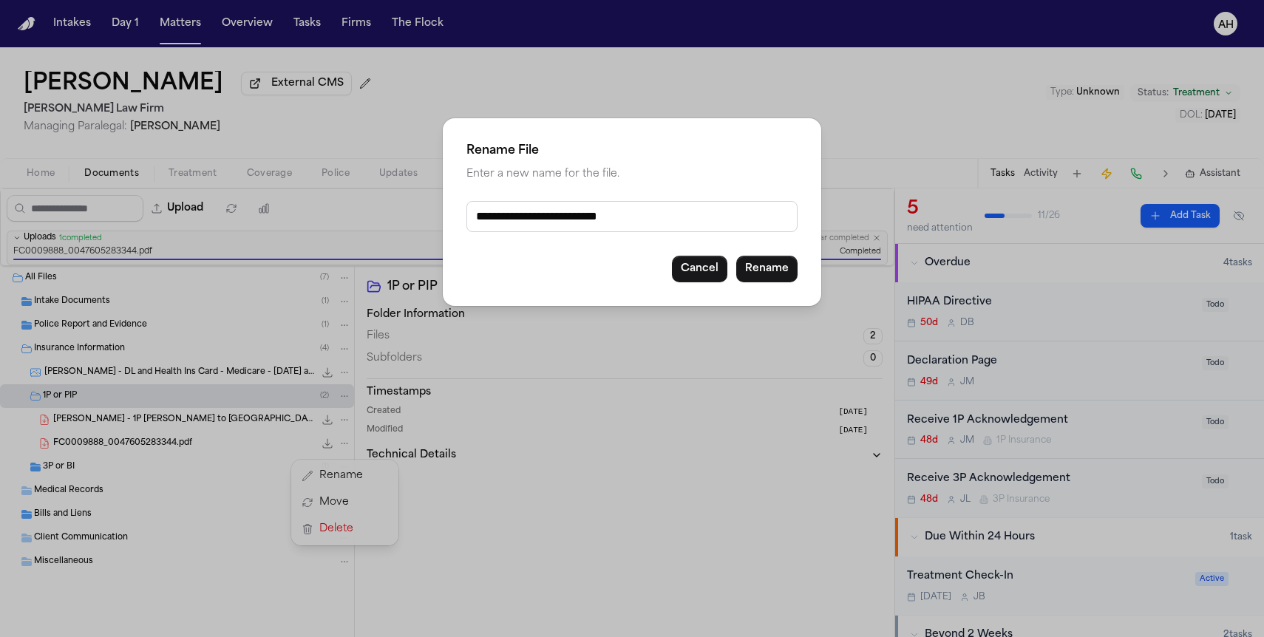
scroll to position [1, 0]
drag, startPoint x: 704, startPoint y: 217, endPoint x: 458, endPoint y: 228, distance: 245.6
click at [459, 227] on div "**********" at bounding box center [632, 212] width 378 height 188
drag, startPoint x: 685, startPoint y: 218, endPoint x: 469, endPoint y: 207, distance: 216.9
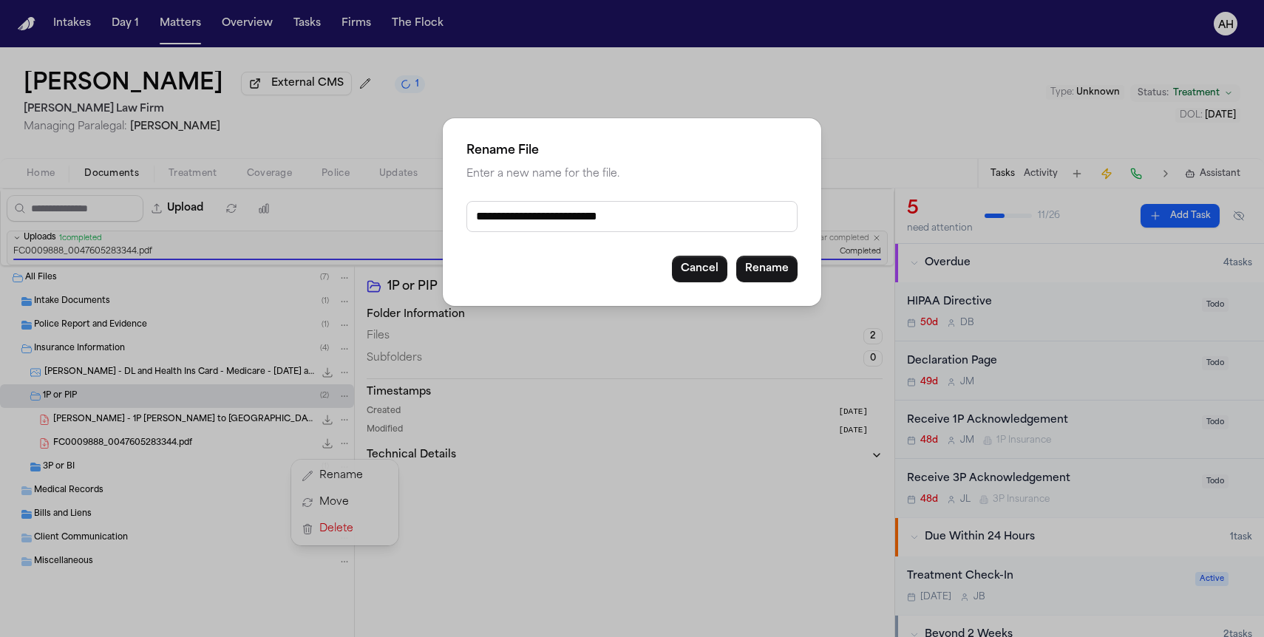
click at [469, 207] on input "**********" at bounding box center [631, 216] width 331 height 31
click at [686, 220] on input "**********" at bounding box center [631, 216] width 331 height 31
type input "**********"
click at [769, 276] on button "Rename" at bounding box center [766, 269] width 61 height 27
